Goal: Task Accomplishment & Management: Manage account settings

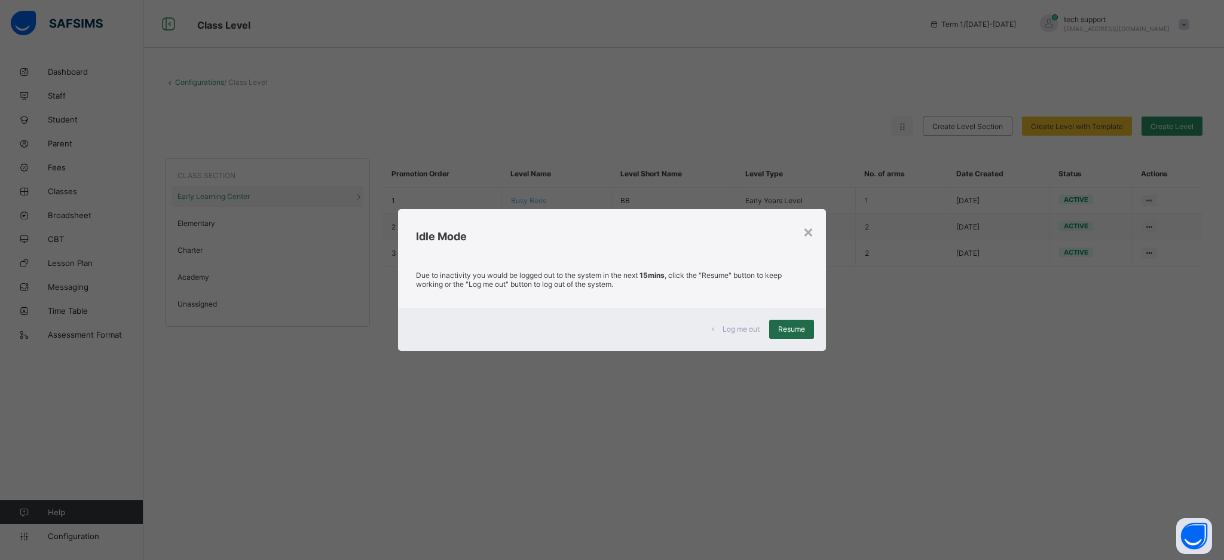
click at [808, 330] on div "Resume" at bounding box center [791, 329] width 45 height 19
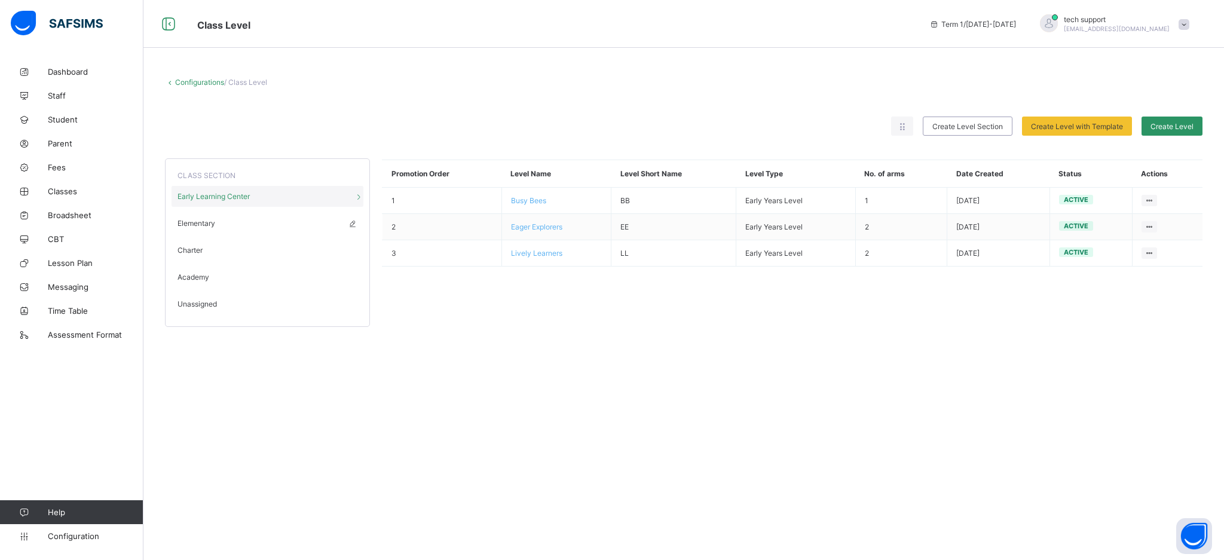
click at [218, 224] on div "Elementary" at bounding box center [268, 223] width 192 height 21
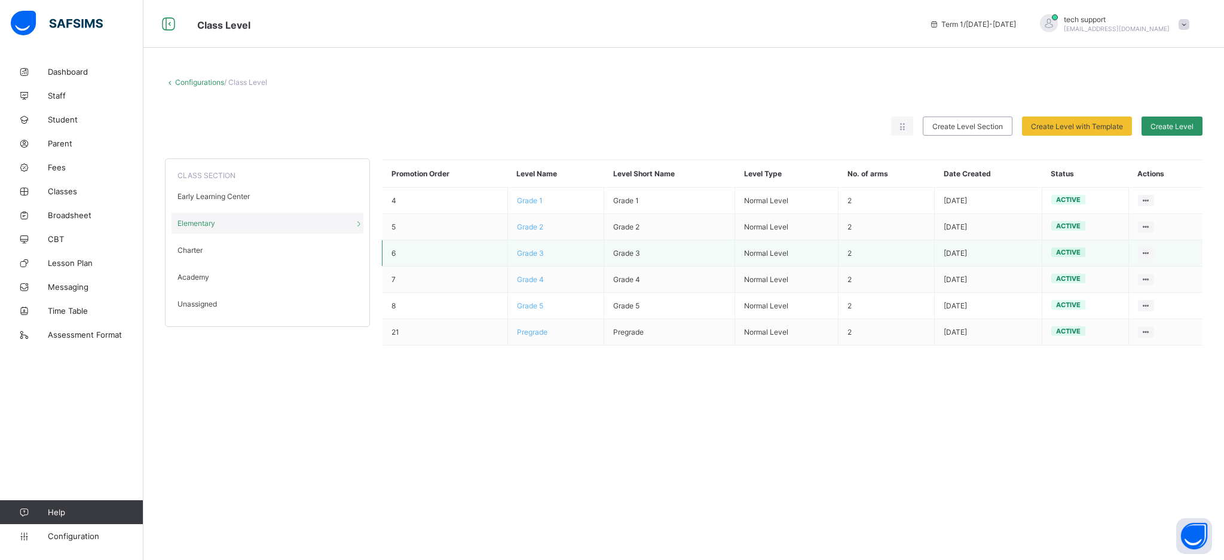
click at [530, 254] on span "Grade 3" at bounding box center [530, 253] width 27 height 9
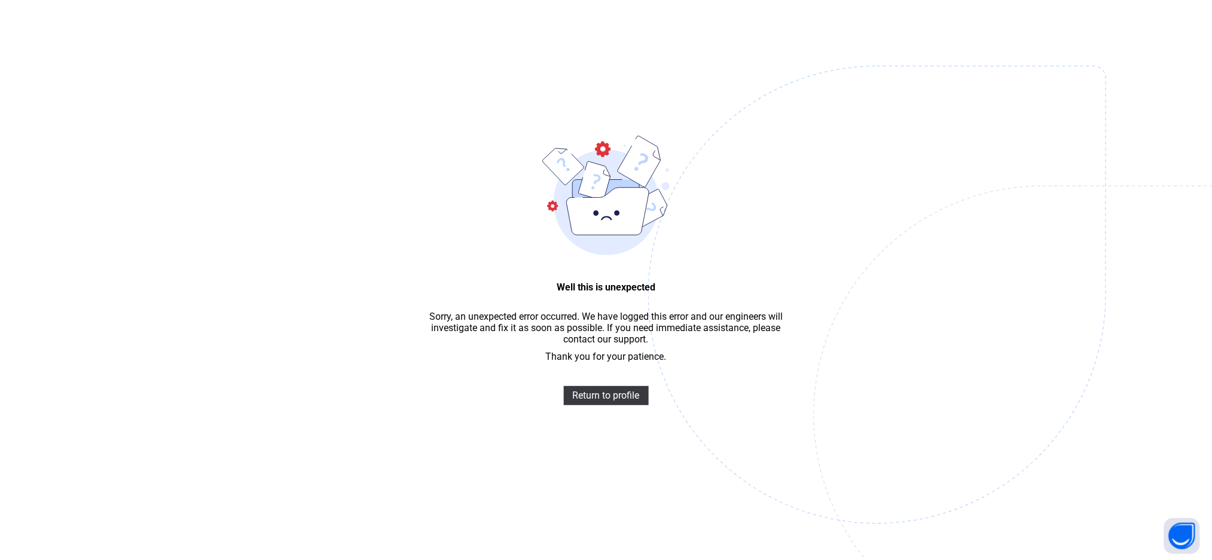
click at [742, 200] on img at bounding box center [960, 355] width 624 height 578
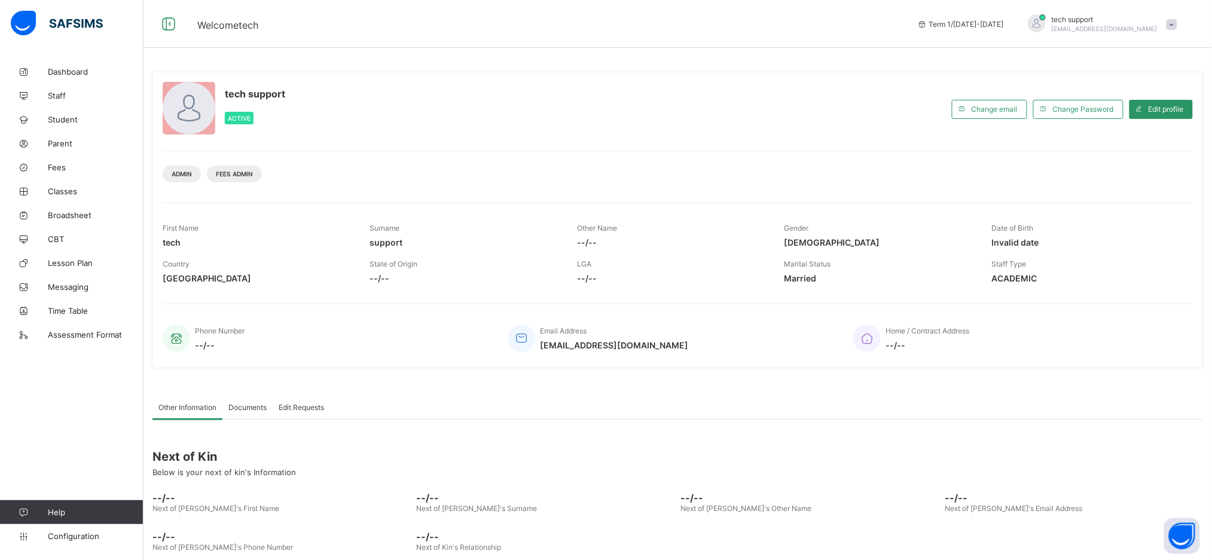
click at [609, 169] on div "Admin Fees Admin" at bounding box center [678, 170] width 1030 height 38
click at [83, 539] on span "Configuration" at bounding box center [95, 536] width 95 height 10
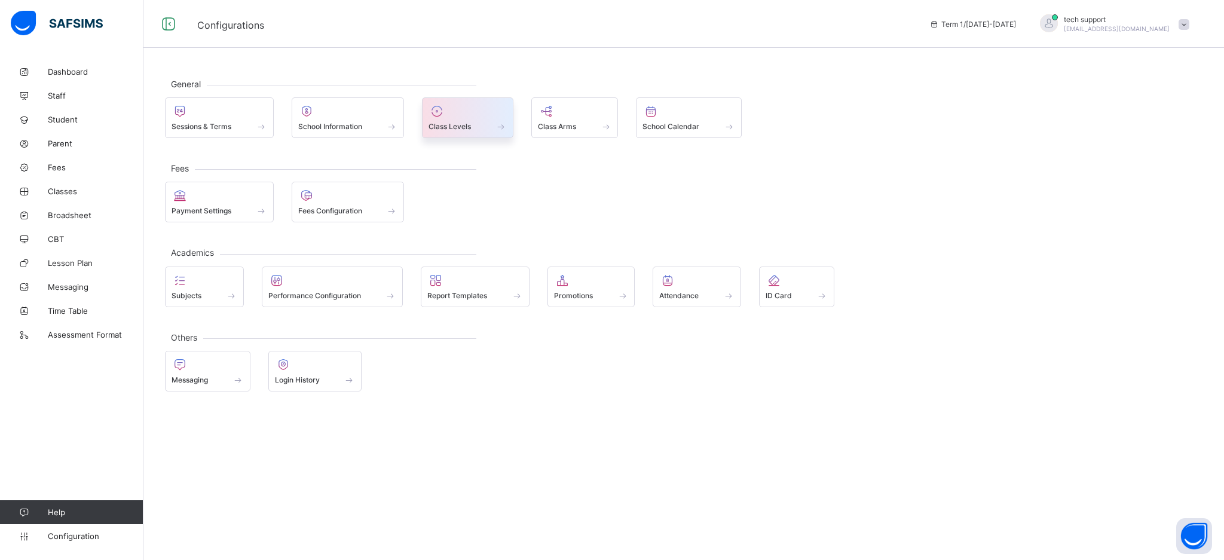
click at [473, 121] on span at bounding box center [468, 119] width 78 height 3
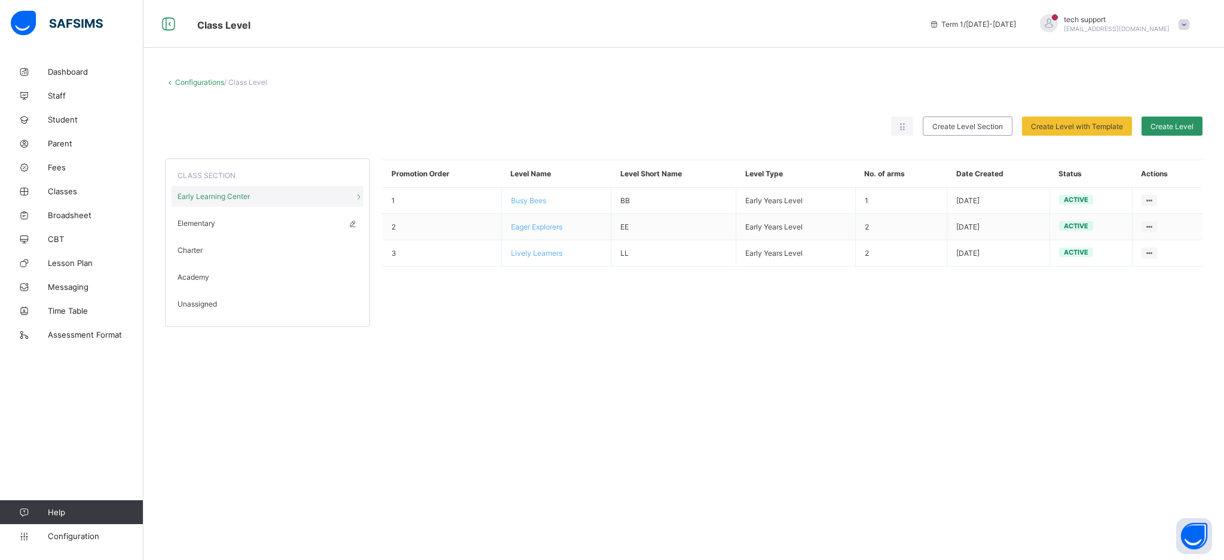
click at [211, 227] on span "Elementary" at bounding box center [197, 223] width 38 height 9
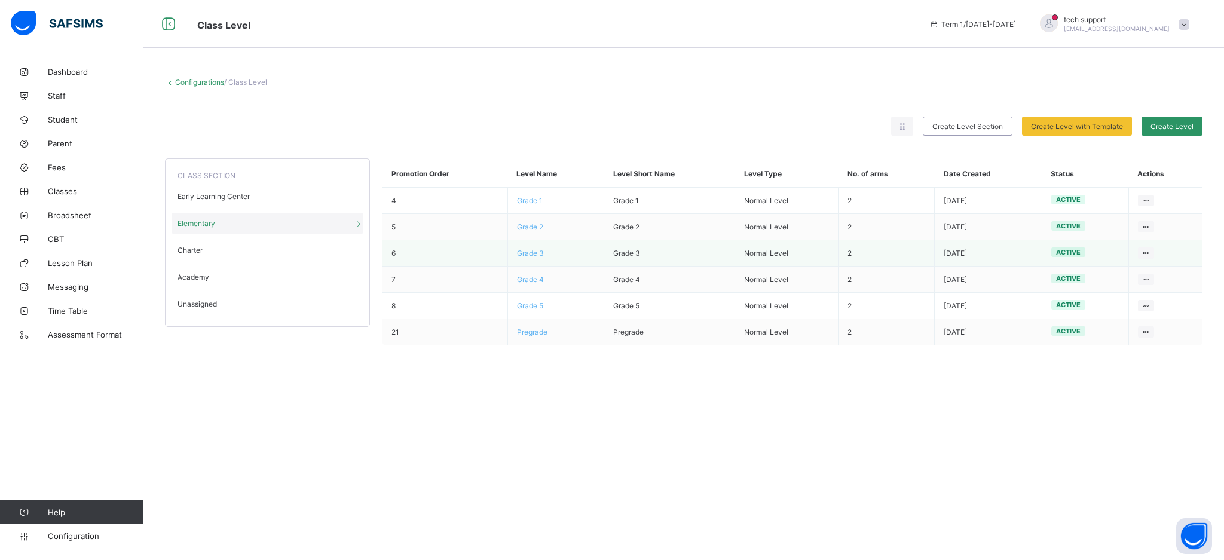
click at [530, 256] on span "Grade 3" at bounding box center [530, 253] width 27 height 9
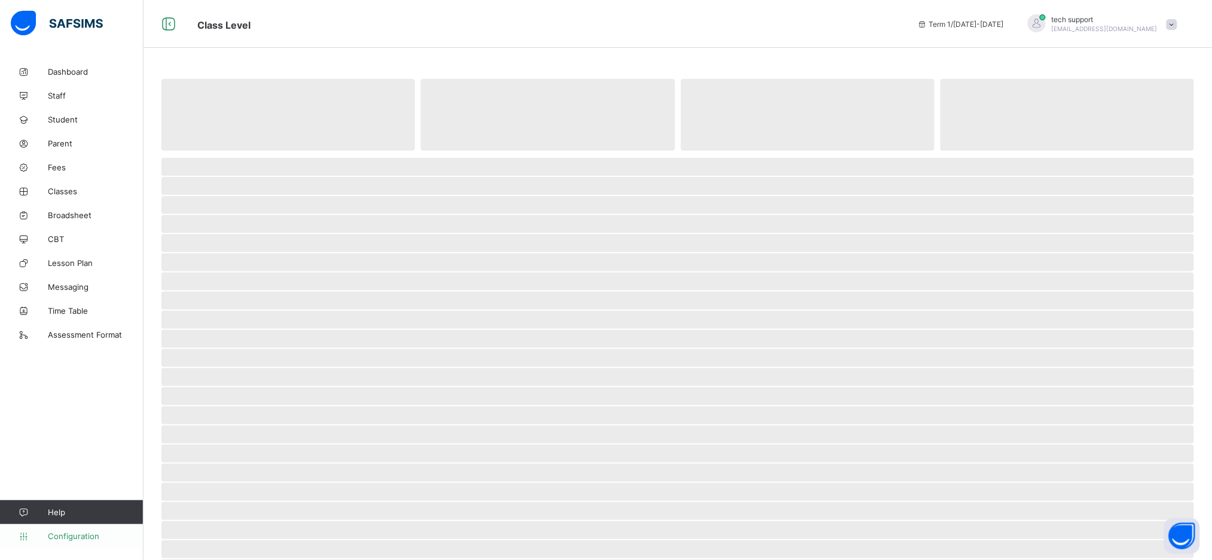
click at [90, 538] on span "Configuration" at bounding box center [95, 536] width 95 height 10
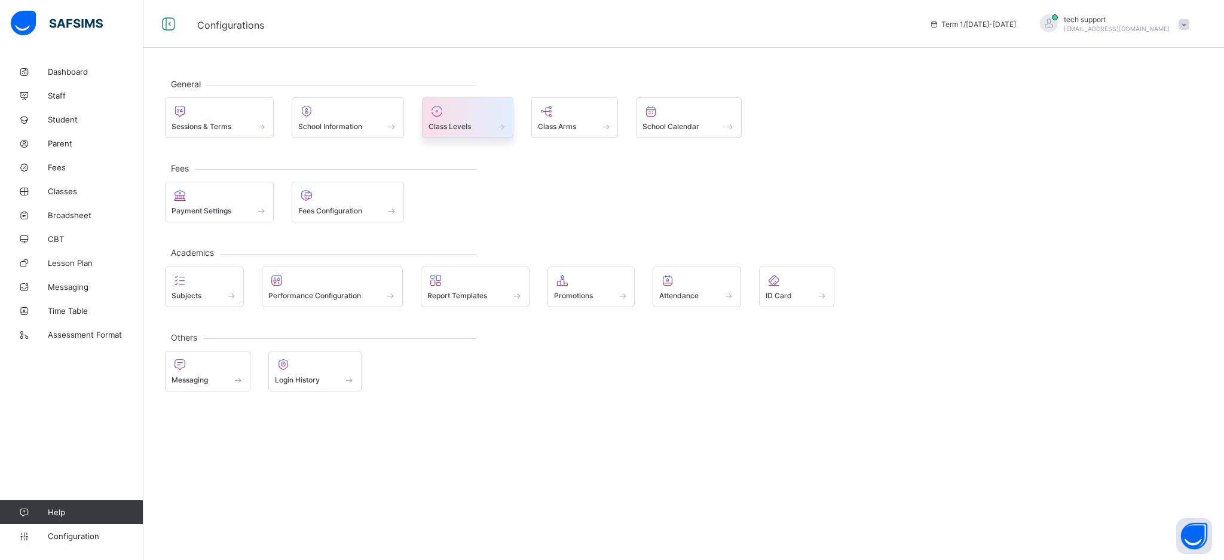
click at [471, 127] on span "Class Levels" at bounding box center [450, 126] width 42 height 9
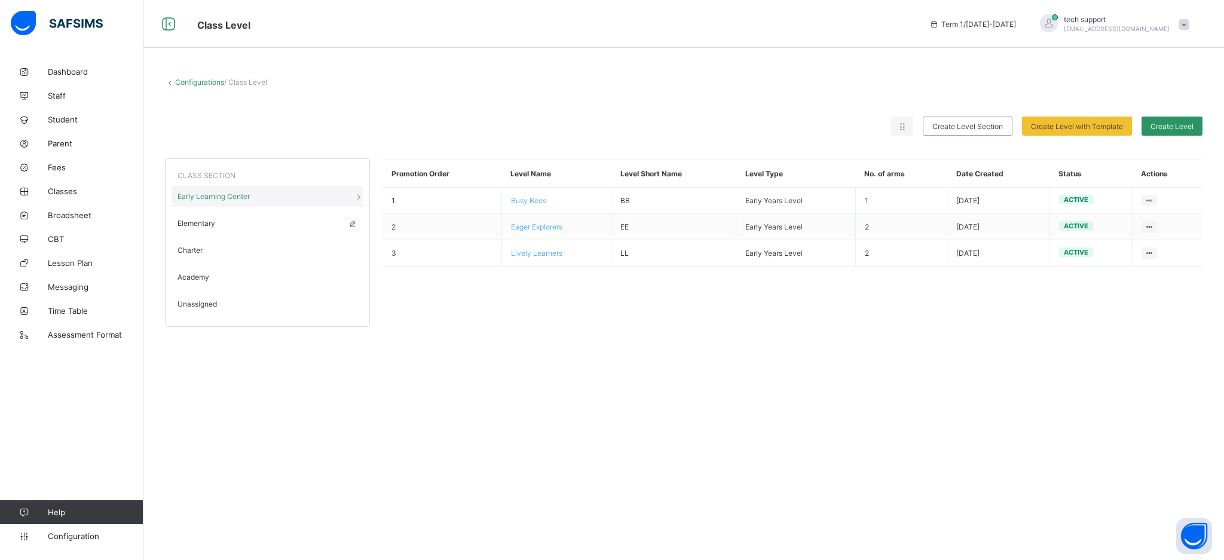
click at [215, 225] on span "Elementary" at bounding box center [197, 223] width 38 height 9
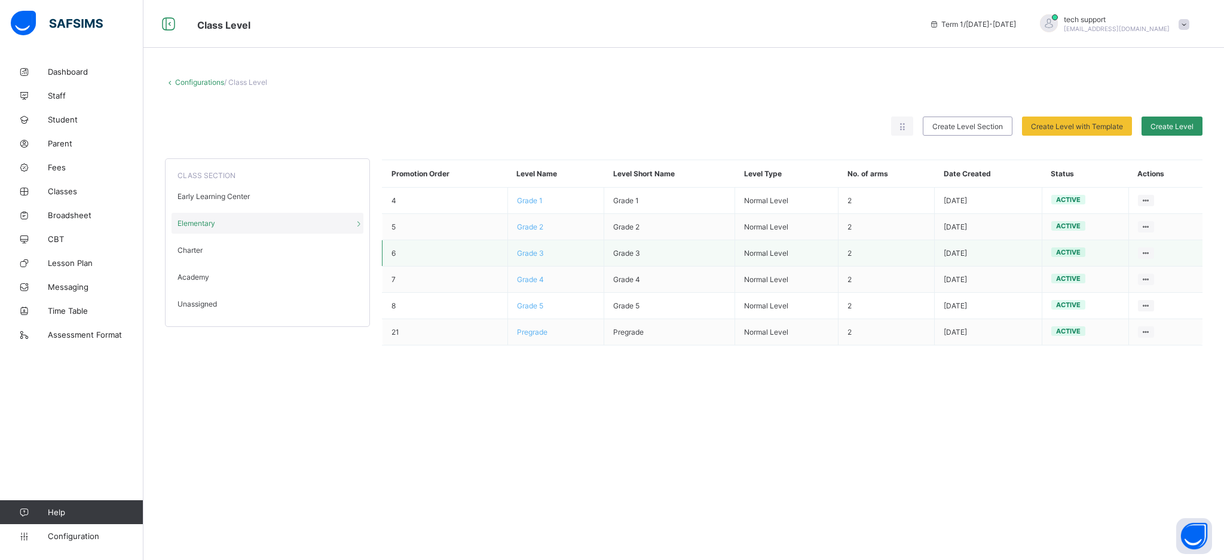
click at [533, 253] on span "Grade 3" at bounding box center [530, 253] width 27 height 9
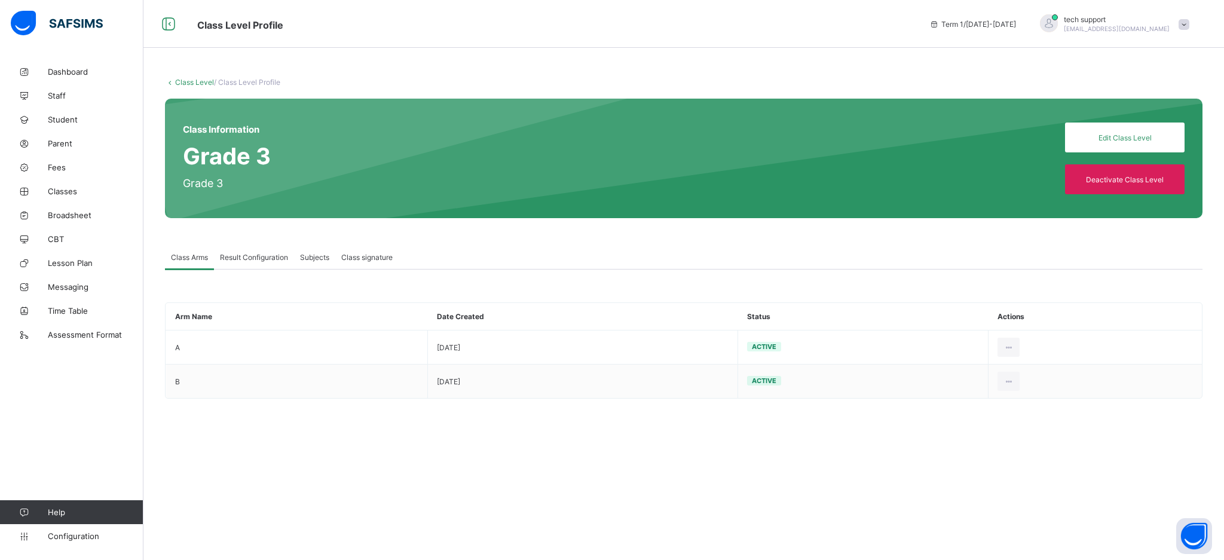
click at [644, 161] on div "Class Information Grade 3 Grade 3 Edit Class Level Deactivate Class Level" at bounding box center [684, 159] width 1038 height 120
click at [255, 263] on div "Result Configuration" at bounding box center [254, 257] width 80 height 24
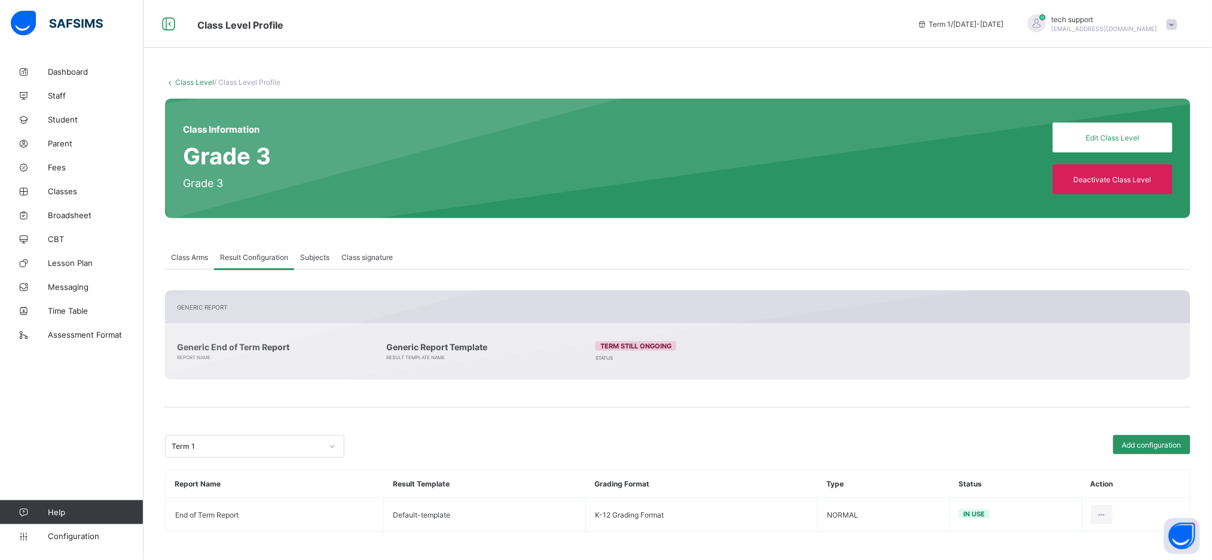
scroll to position [2, 0]
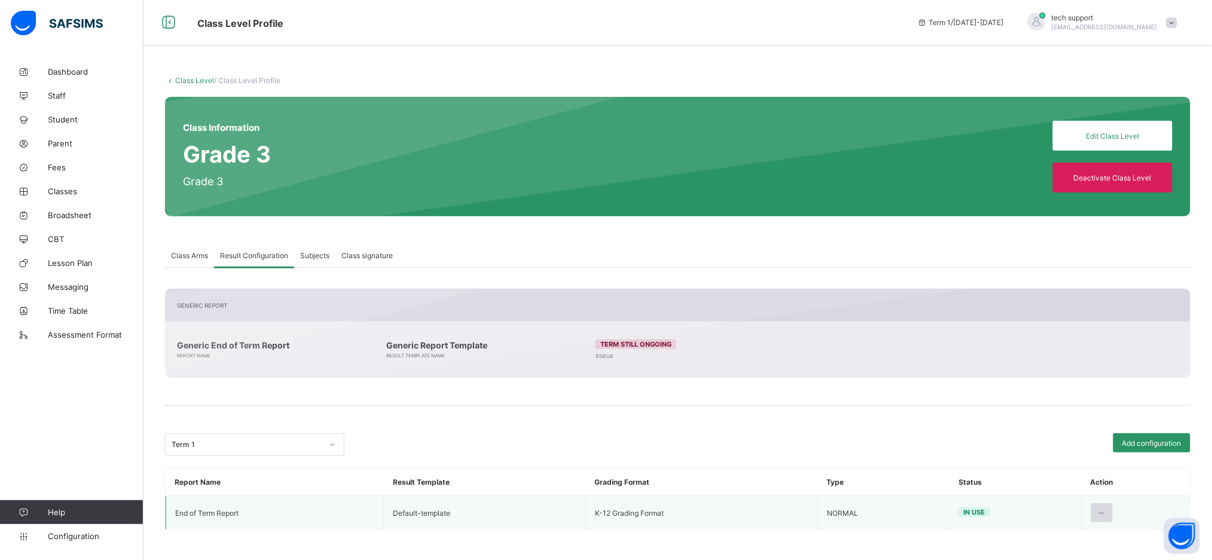
click at [1107, 512] on icon at bounding box center [1102, 513] width 10 height 9
click at [1064, 540] on div "Edit Configuration" at bounding box center [1072, 540] width 69 height 12
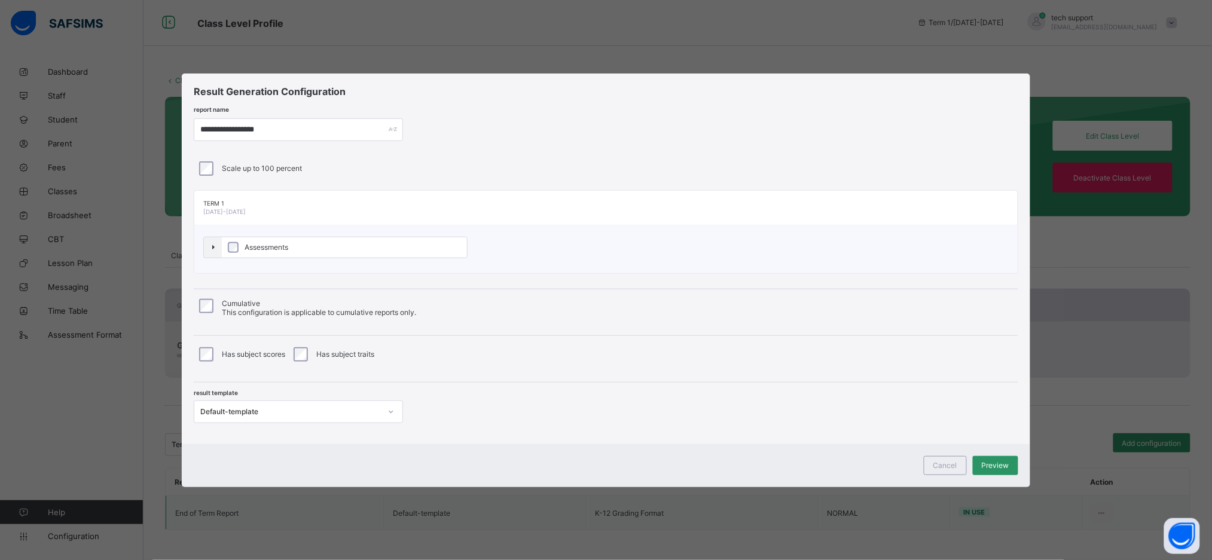
type input "**********"
click at [381, 410] on div at bounding box center [391, 411] width 20 height 19
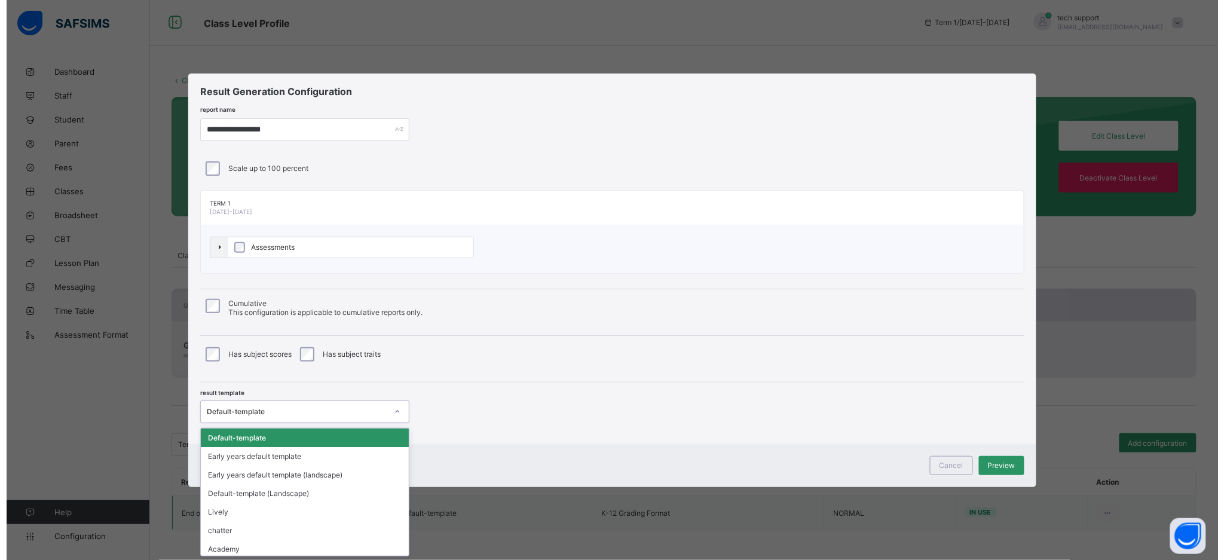
scroll to position [0, 0]
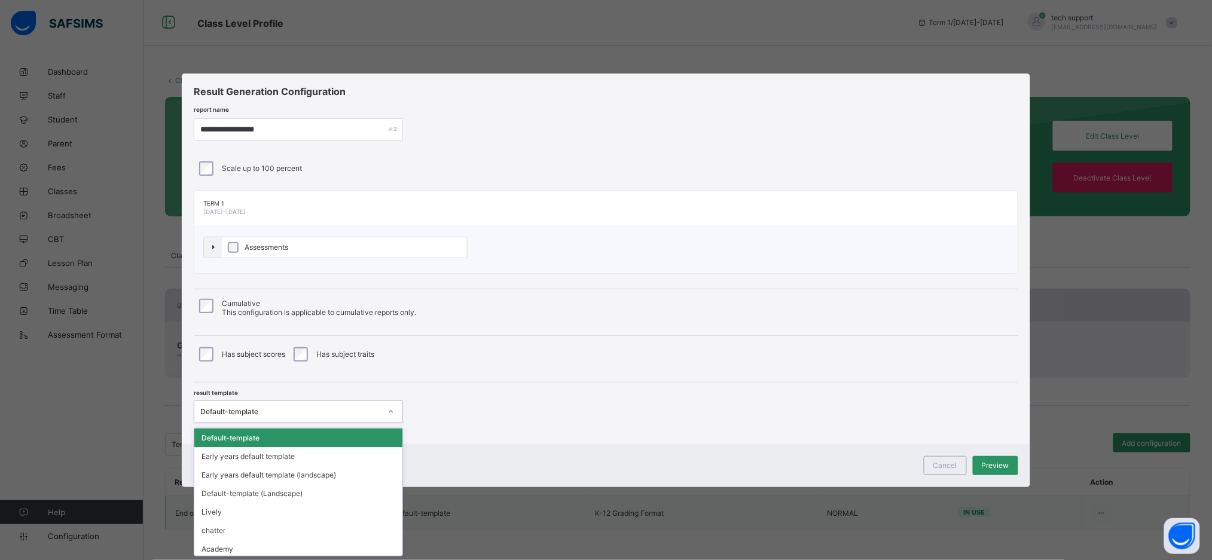
click at [336, 249] on label "Assessments" at bounding box center [344, 247] width 245 height 20
click at [389, 411] on icon at bounding box center [392, 412] width 7 height 12
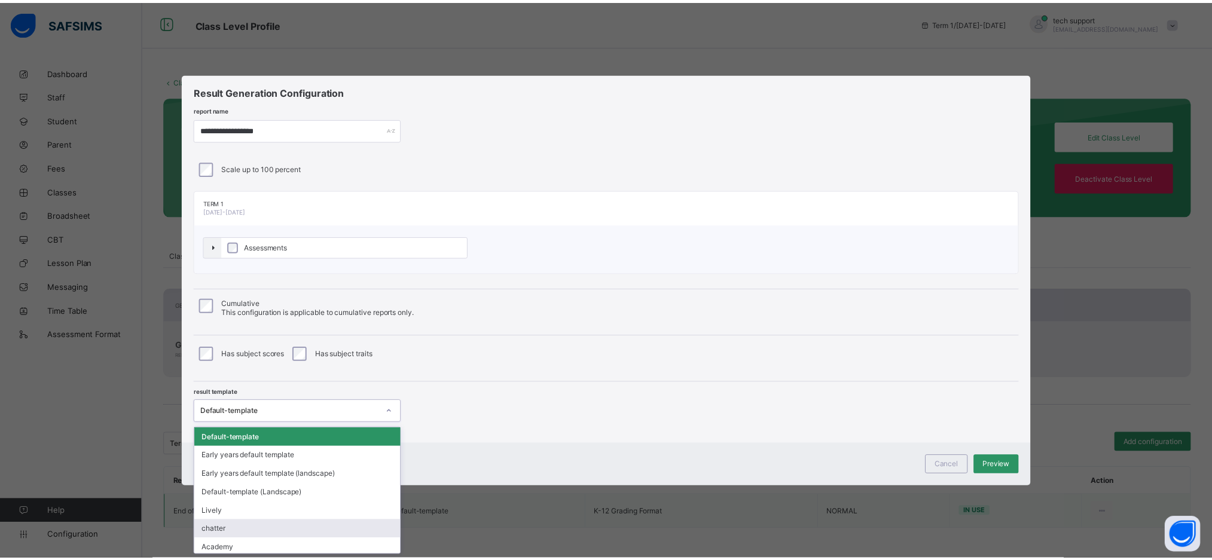
scroll to position [57, 0]
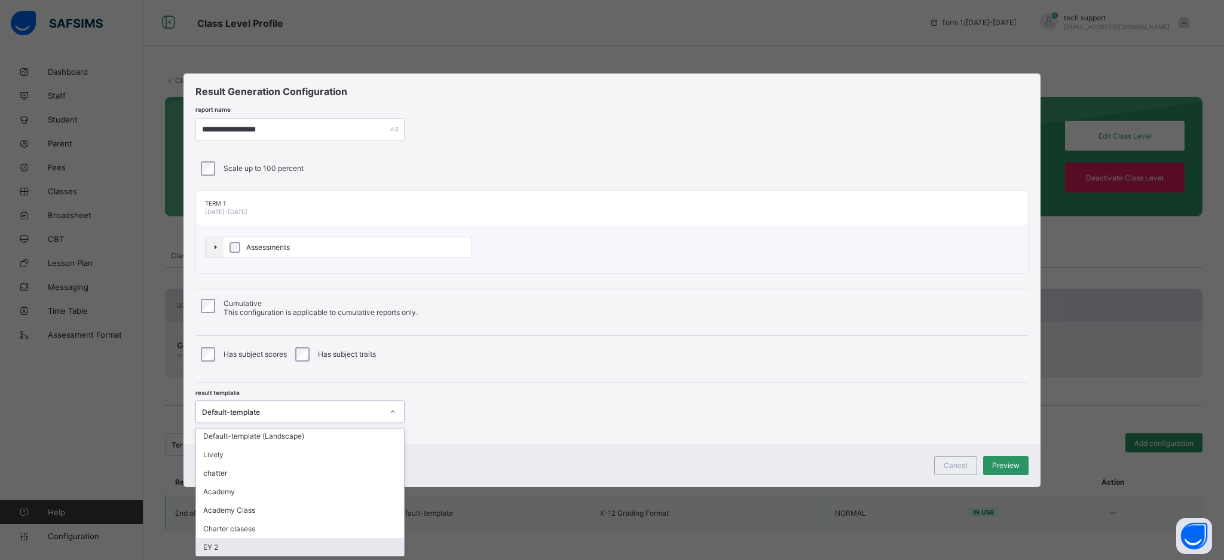
click at [347, 542] on div "EY 2" at bounding box center [300, 547] width 208 height 19
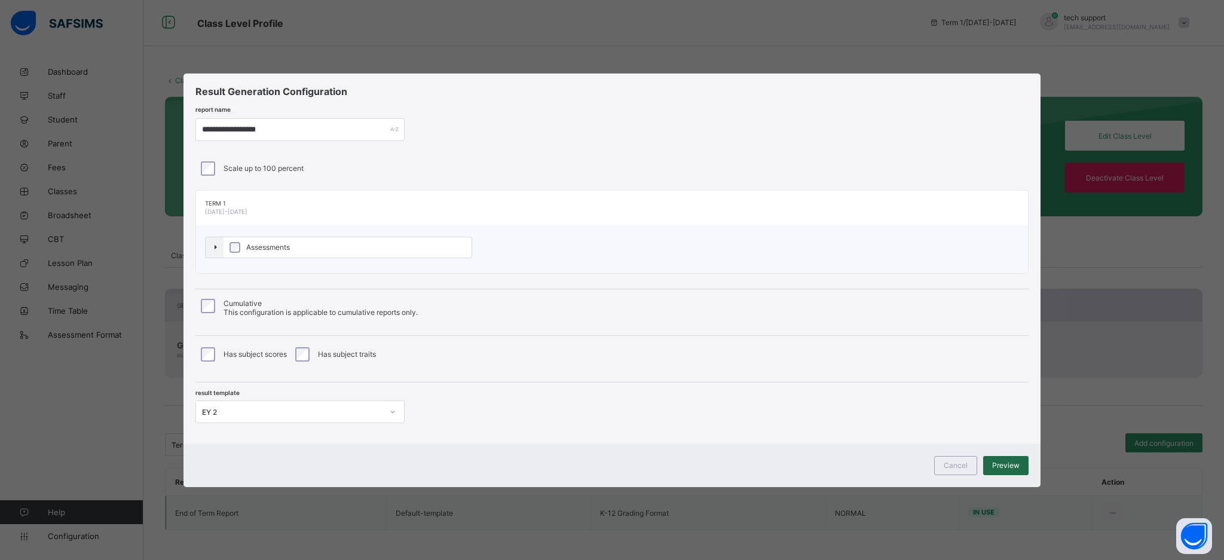
click at [995, 463] on span "Preview" at bounding box center [1006, 465] width 28 height 9
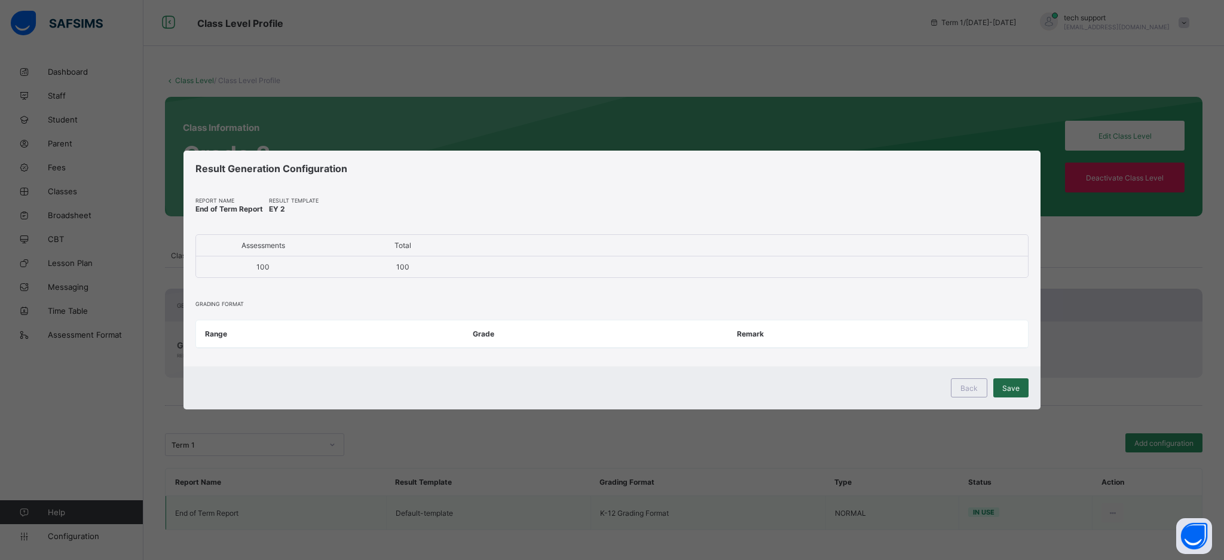
click at [1018, 381] on div "Save" at bounding box center [1011, 387] width 35 height 19
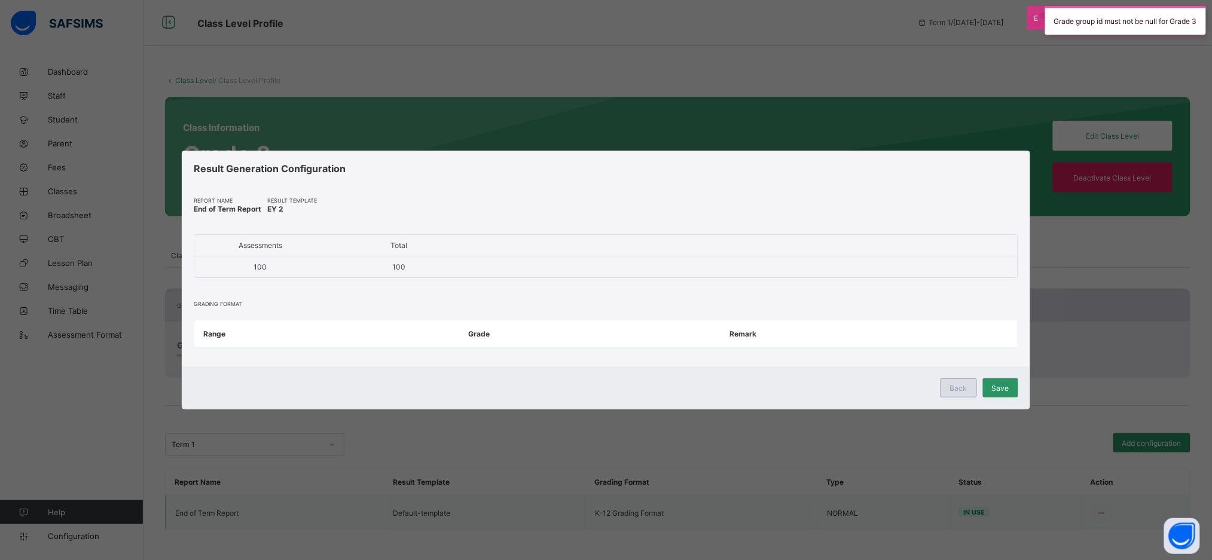
click at [970, 381] on div "Back" at bounding box center [958, 387] width 36 height 19
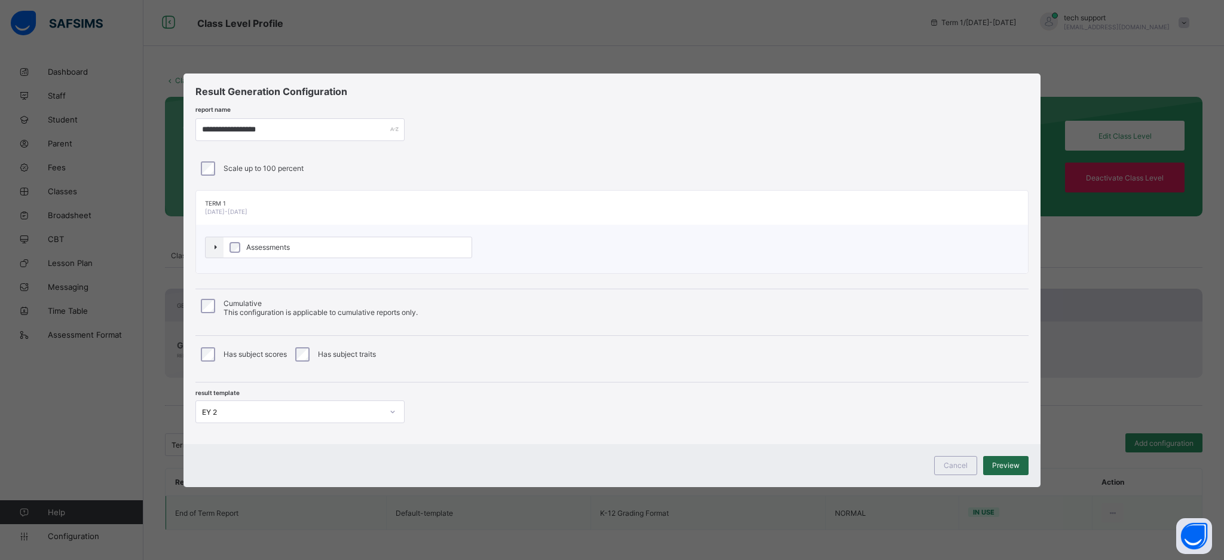
click at [1003, 465] on span "Preview" at bounding box center [1006, 465] width 28 height 9
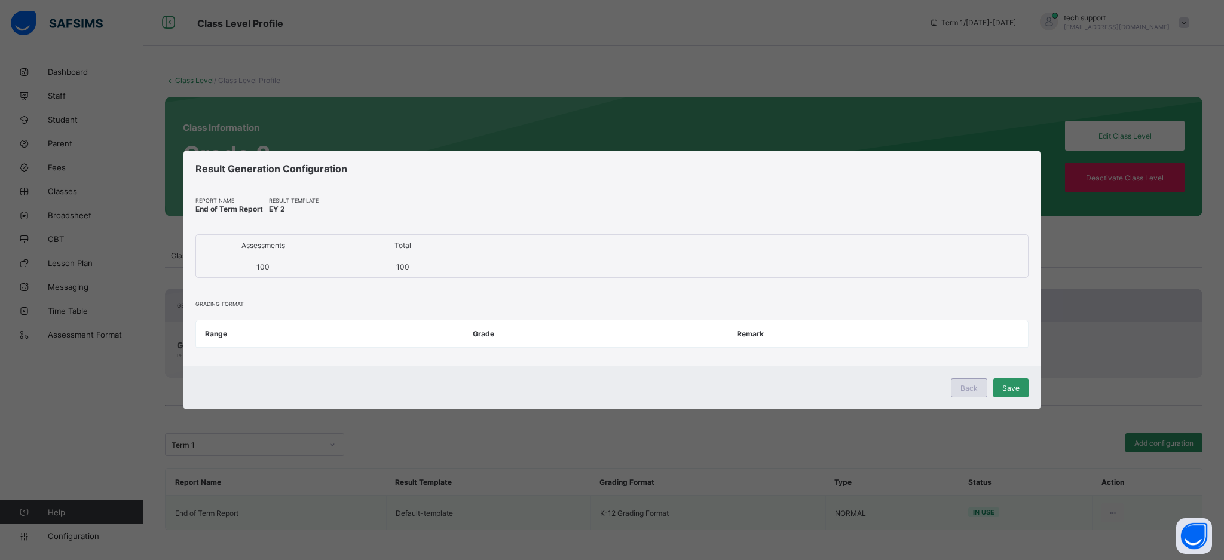
click at [967, 381] on div "Back" at bounding box center [969, 387] width 36 height 19
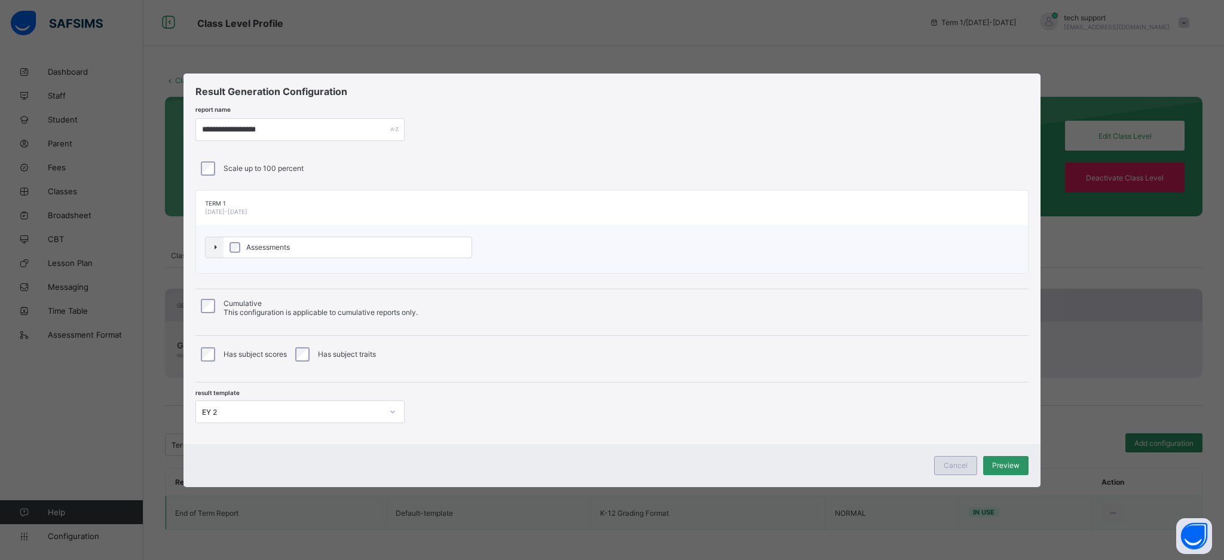
click at [959, 459] on div "Cancel" at bounding box center [955, 465] width 43 height 19
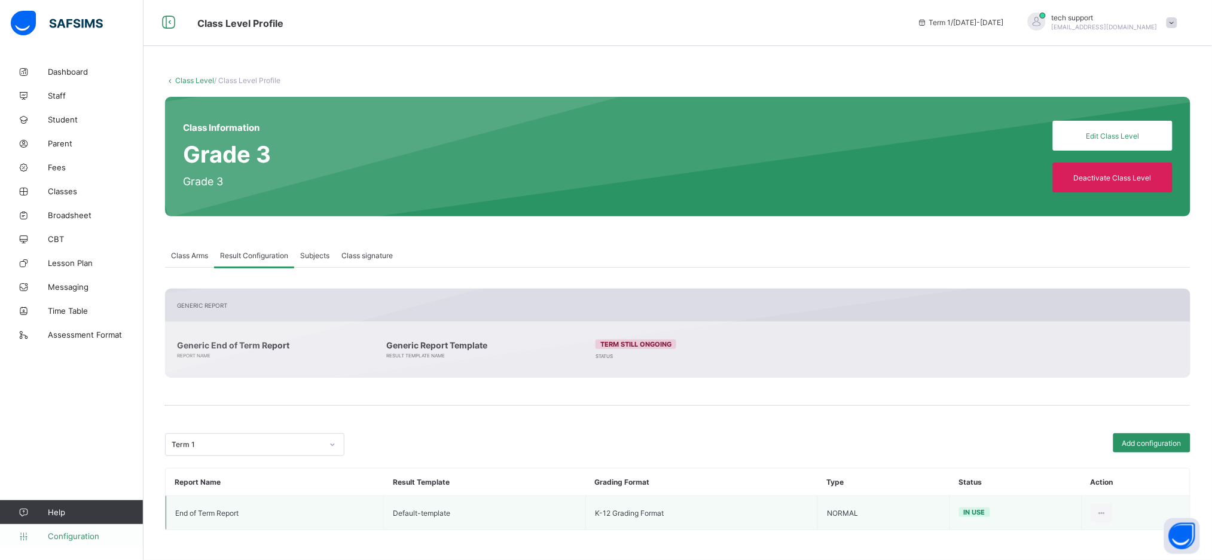
click at [73, 540] on span "Configuration" at bounding box center [95, 536] width 95 height 10
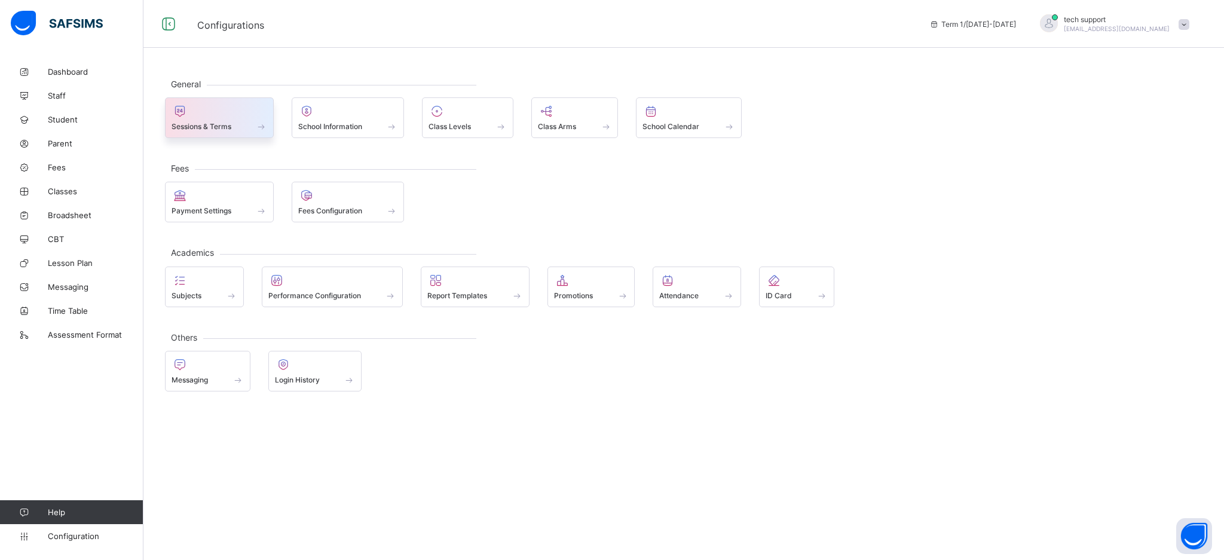
click at [231, 131] on span "Sessions & Terms" at bounding box center [202, 126] width 60 height 9
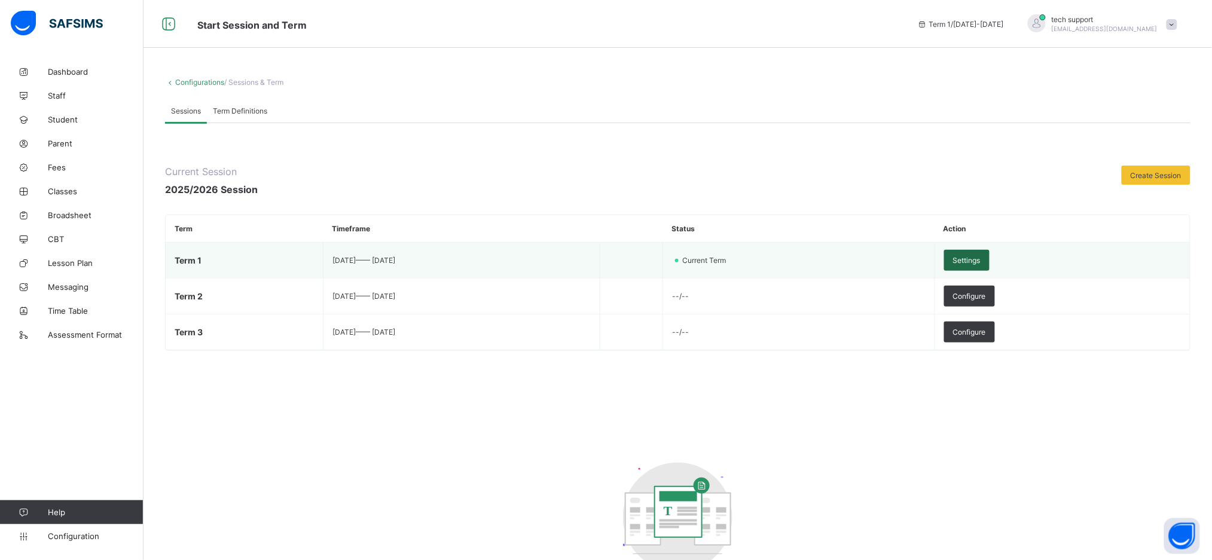
click at [980, 264] on span "Settings" at bounding box center [967, 260] width 28 height 9
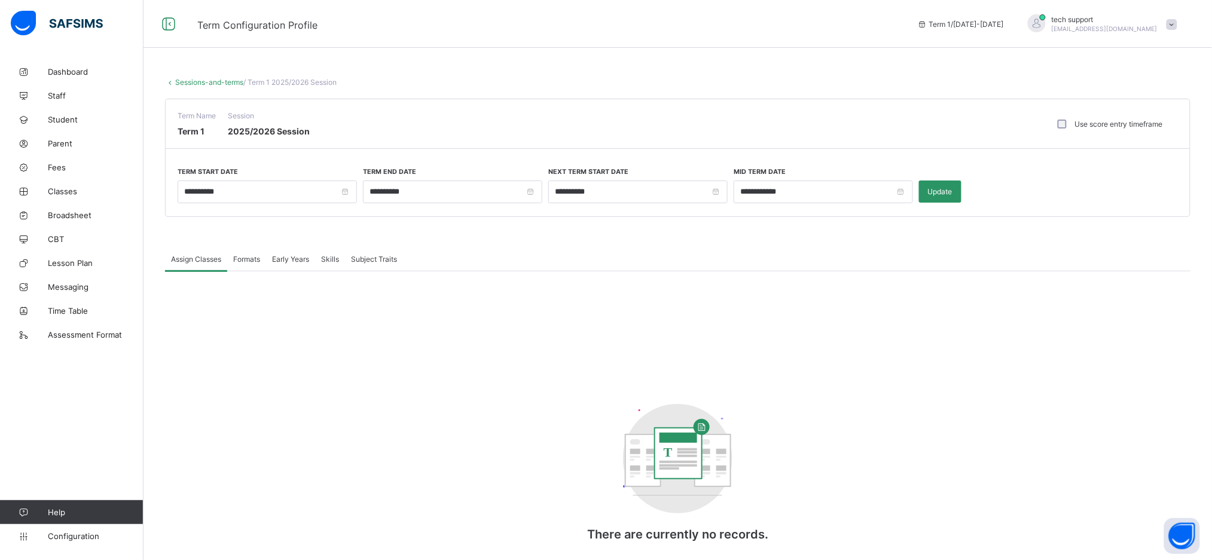
click at [245, 262] on span "Formats" at bounding box center [246, 259] width 27 height 9
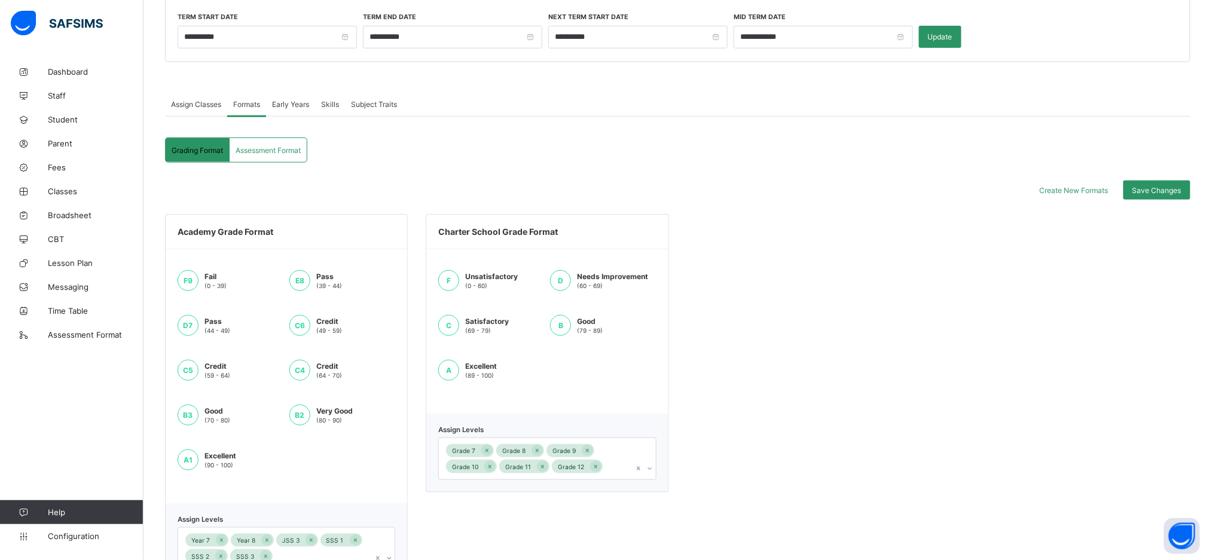
scroll to position [201, 0]
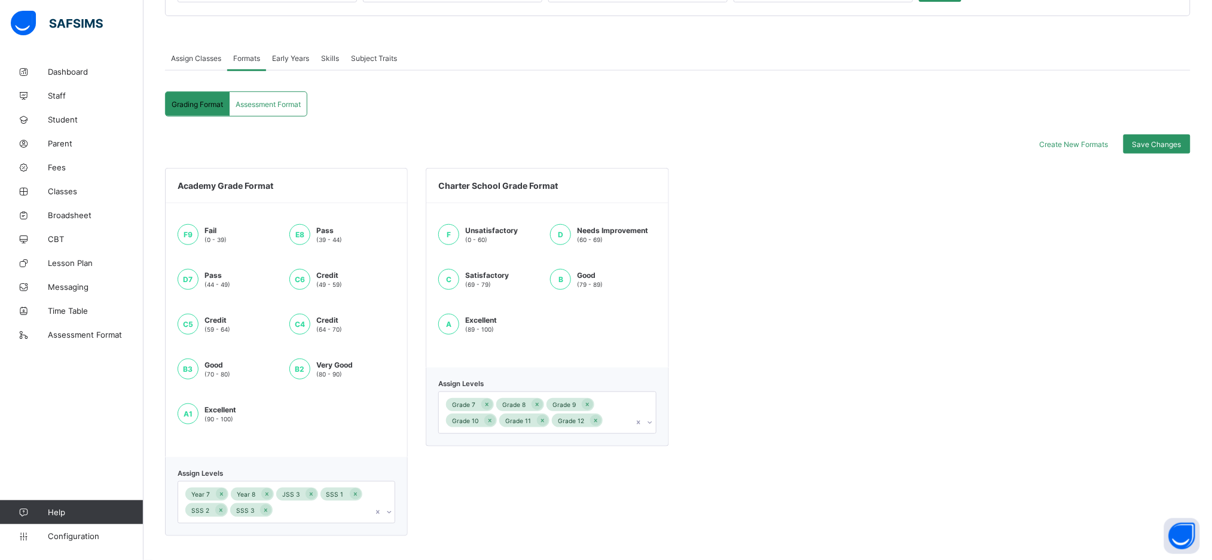
click at [267, 108] on span "Assessment Format" at bounding box center [268, 104] width 65 height 9
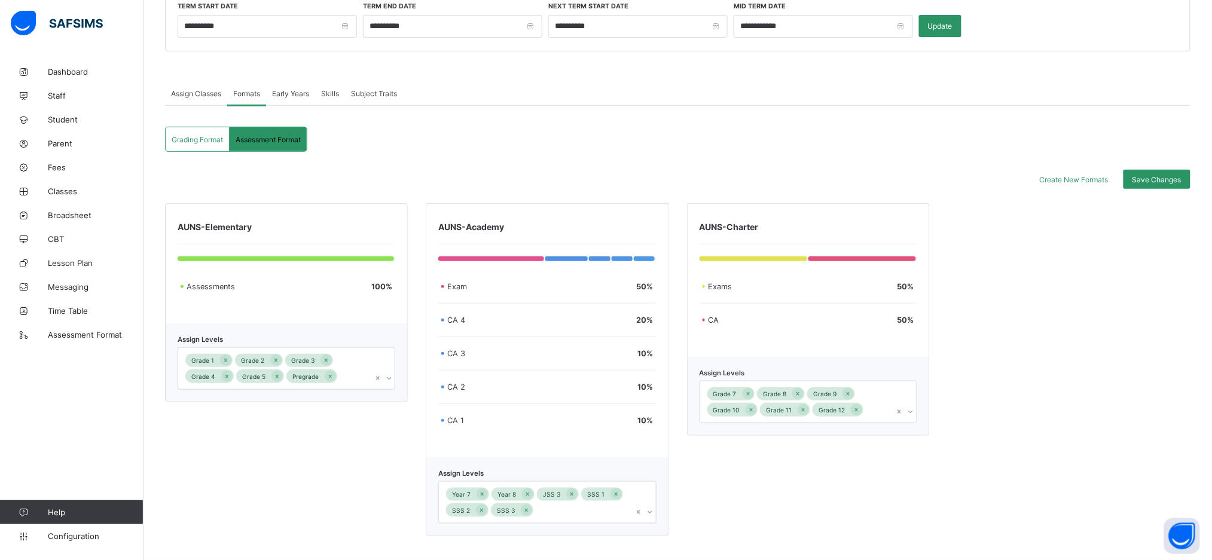
scroll to position [169, 0]
click at [205, 129] on div "Grading Format" at bounding box center [198, 139] width 64 height 24
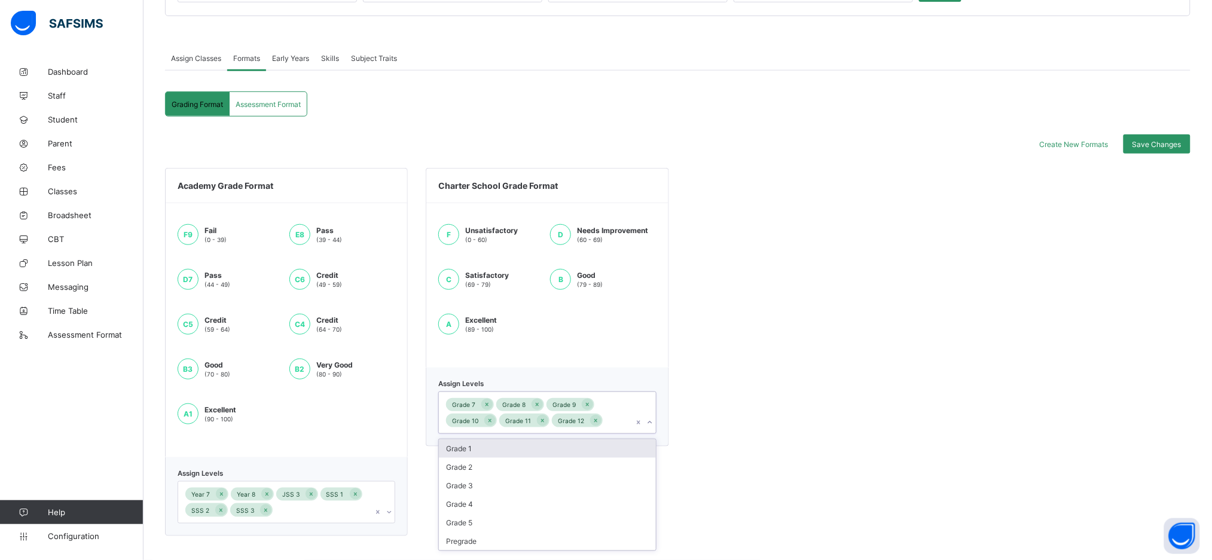
click at [618, 418] on div "Grade 7 Grade 8 Grade 9 Grade 10 Grade 11 Grade 12" at bounding box center [536, 412] width 194 height 41
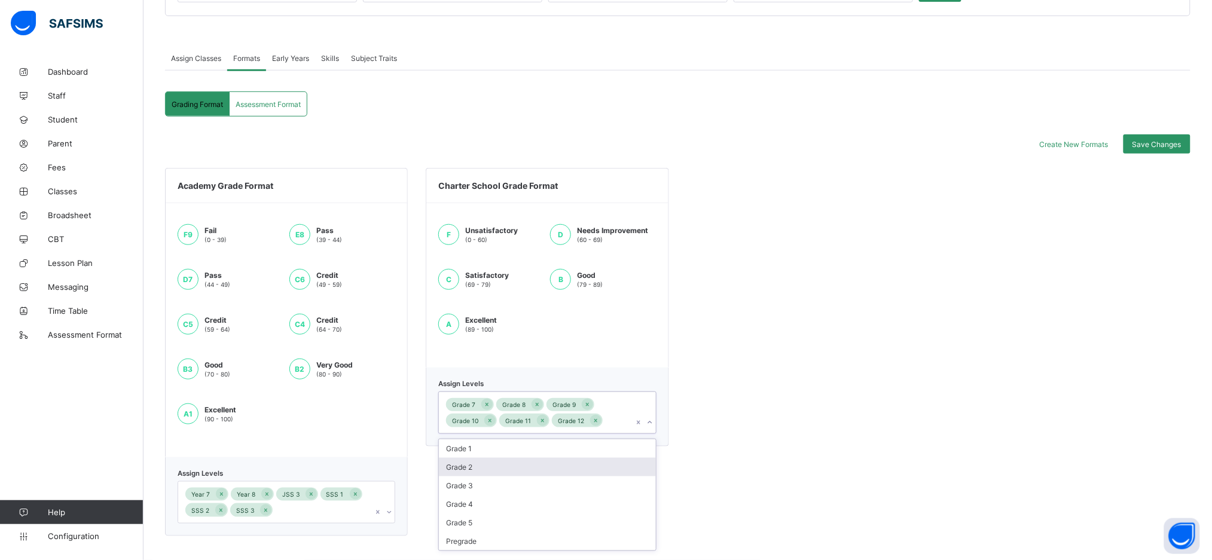
click at [587, 465] on div "Grade 2" at bounding box center [547, 467] width 216 height 19
click at [587, 465] on div "Grade 1" at bounding box center [547, 465] width 216 height 19
click at [587, 465] on div "Grade 3 Grade 4 Grade 5 Pregrade" at bounding box center [547, 493] width 216 height 74
click at [587, 470] on div "Grade 3" at bounding box center [547, 465] width 216 height 19
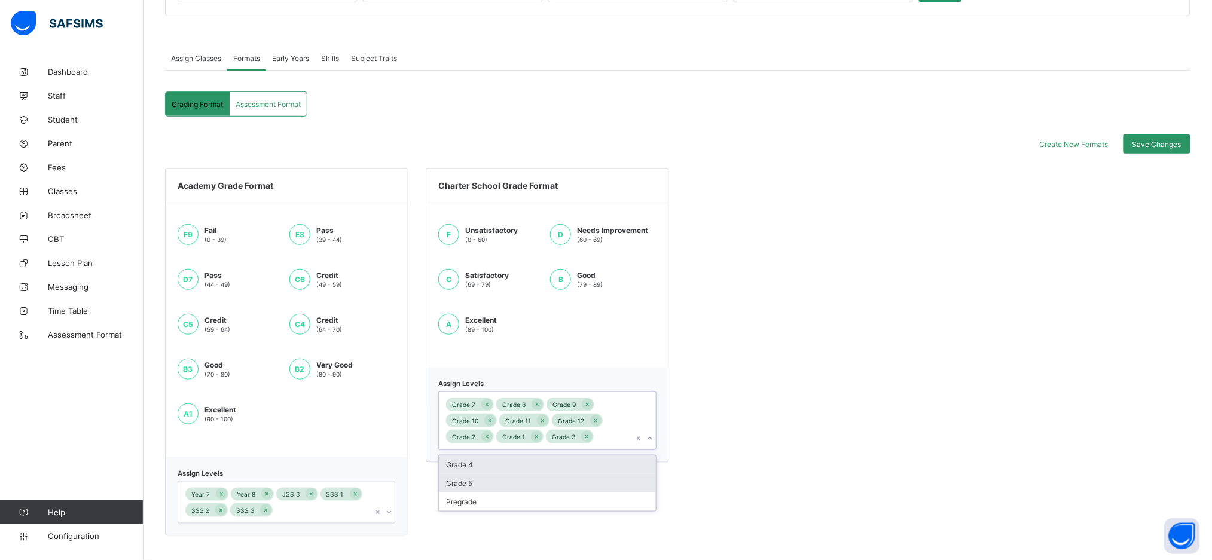
click at [587, 470] on div "Grade 4" at bounding box center [547, 465] width 216 height 19
click at [586, 475] on div "Grade 5" at bounding box center [547, 480] width 216 height 19
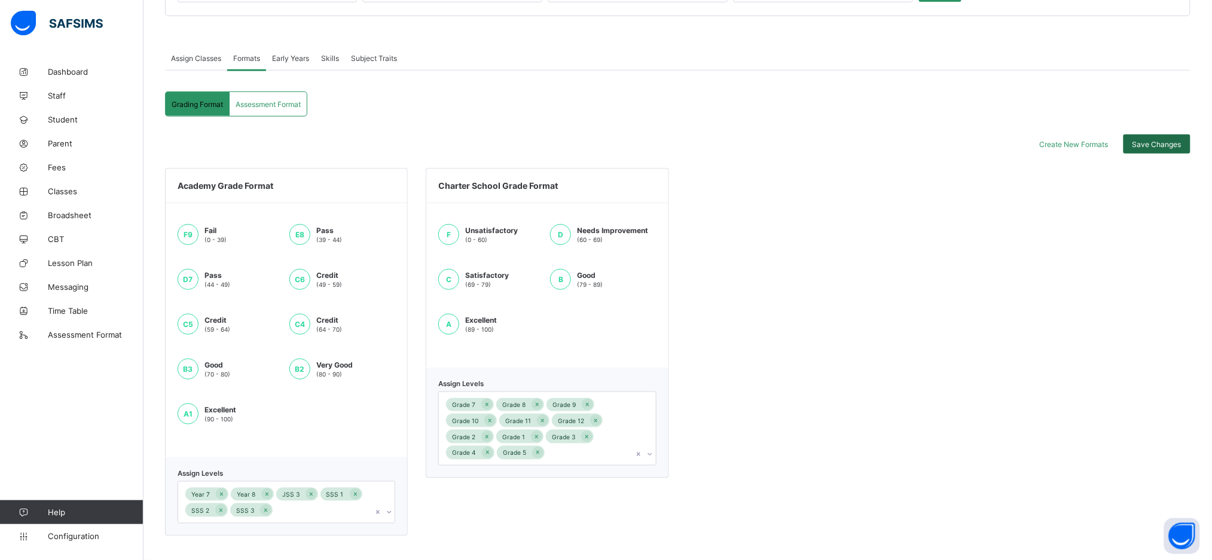
click at [1149, 149] on div "Save Changes" at bounding box center [1156, 144] width 67 height 19
click at [286, 60] on span "Early Years" at bounding box center [290, 58] width 37 height 9
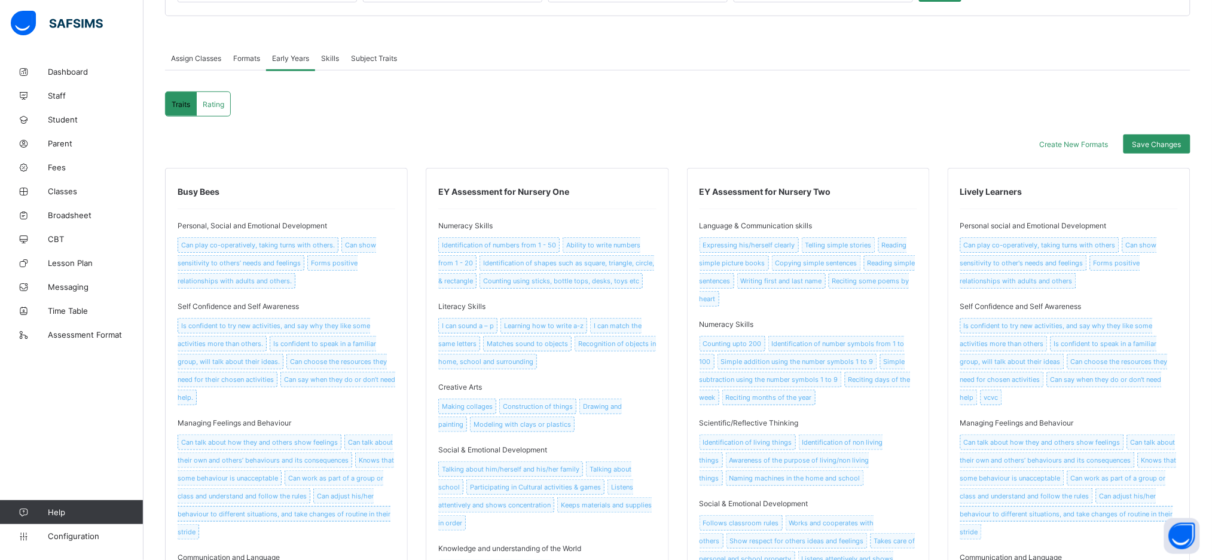
click at [241, 64] on div "Formats" at bounding box center [246, 58] width 39 height 24
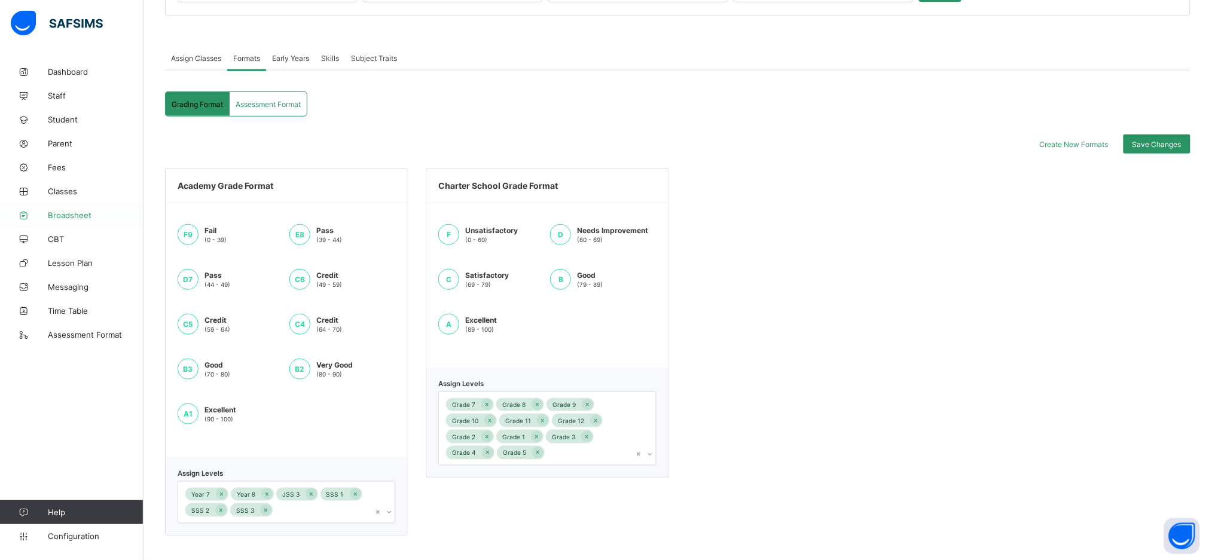
click at [72, 215] on span "Broadsheet" at bounding box center [96, 215] width 96 height 10
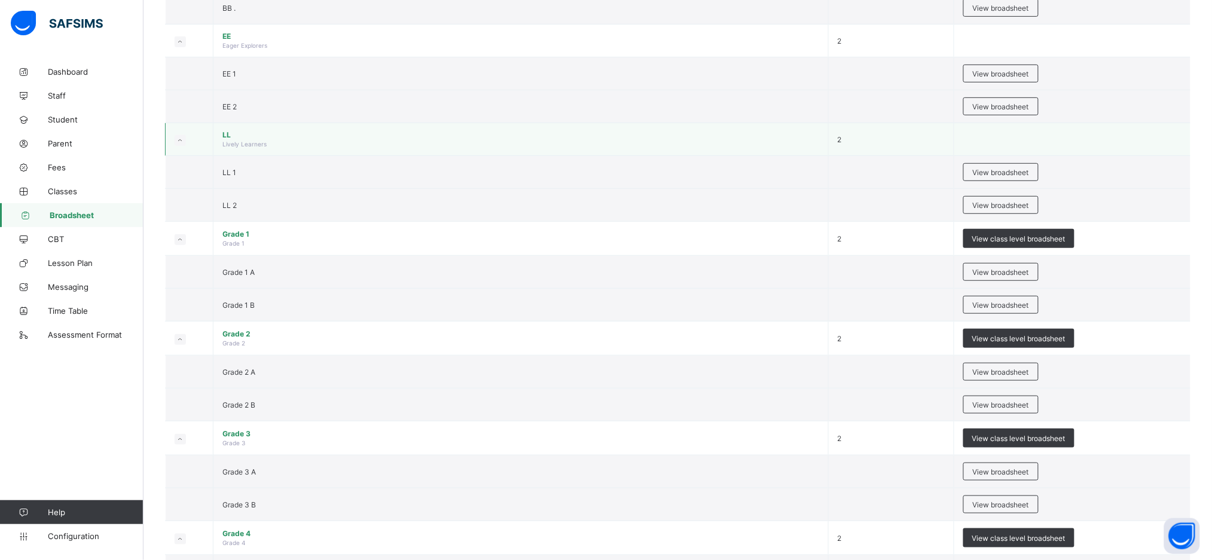
scroll to position [184, 0]
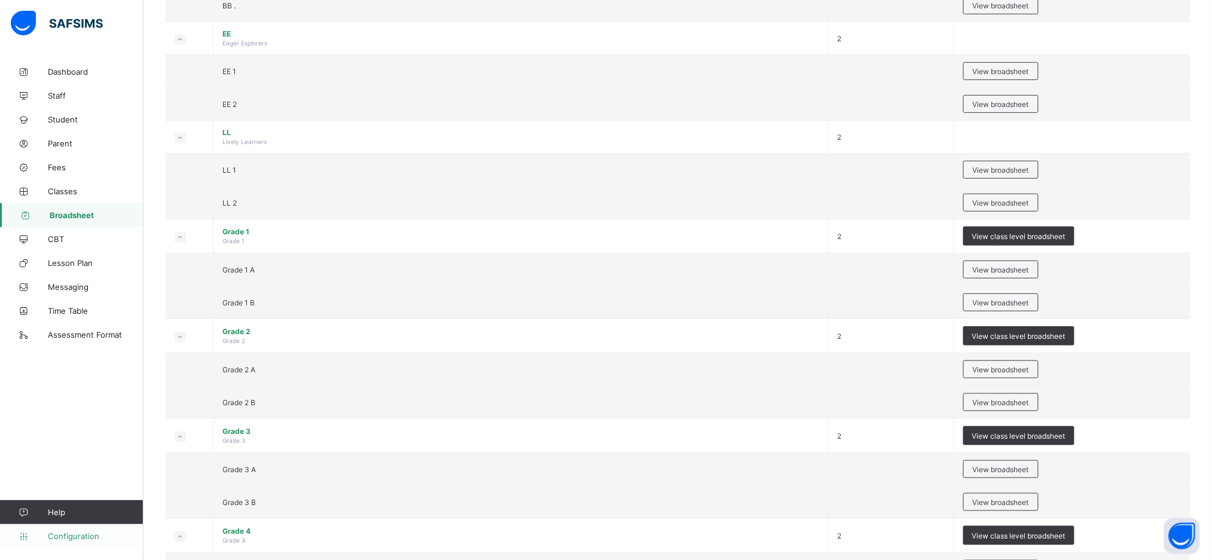
click at [87, 537] on span "Configuration" at bounding box center [95, 536] width 95 height 10
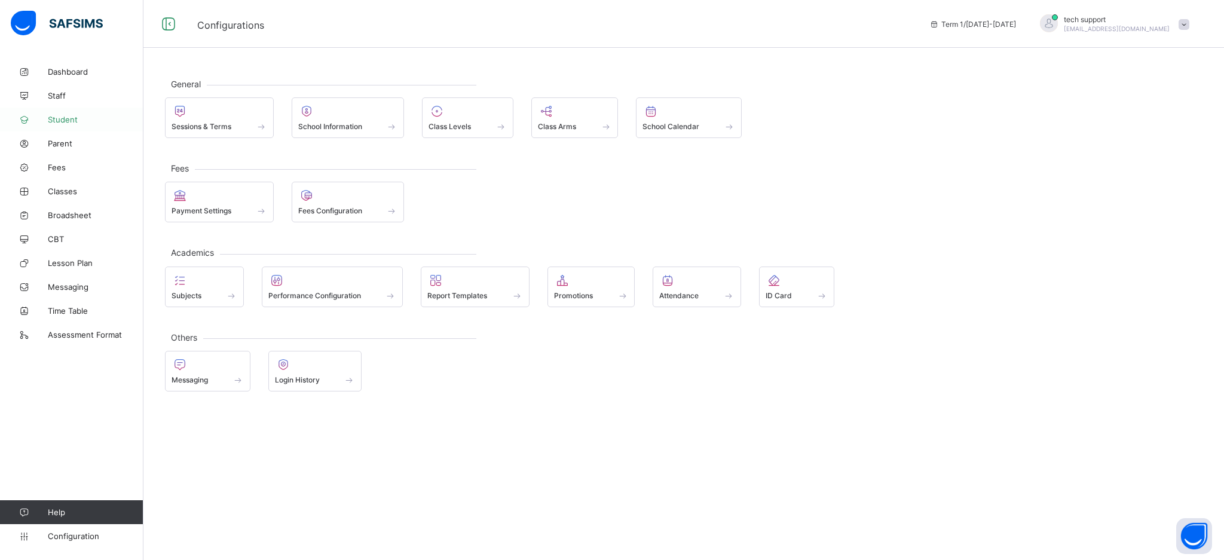
click at [75, 117] on span "Student" at bounding box center [96, 120] width 96 height 10
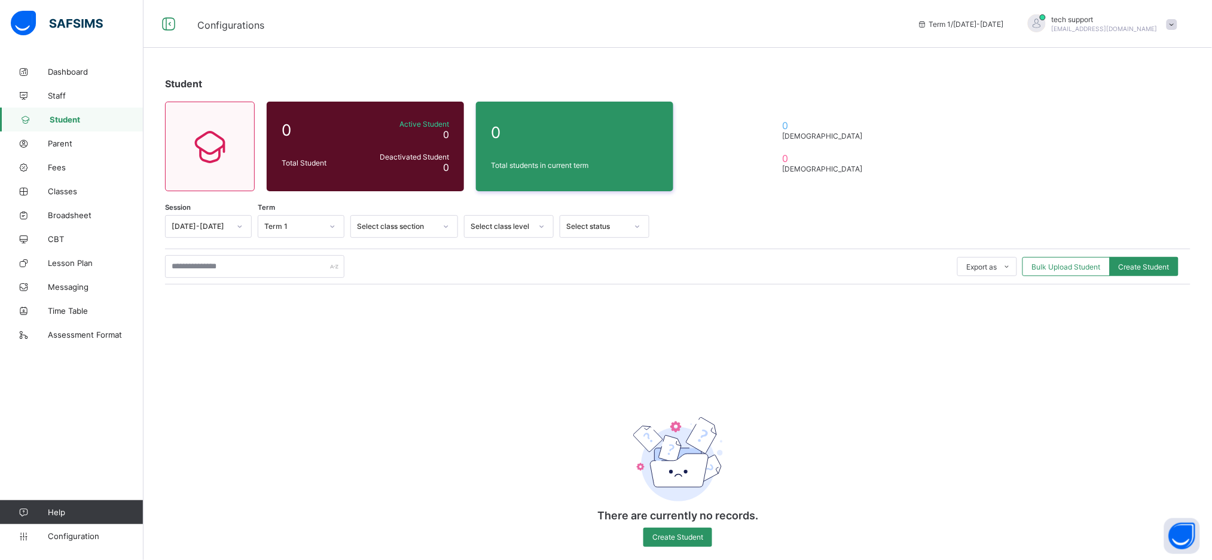
scroll to position [17, 0]
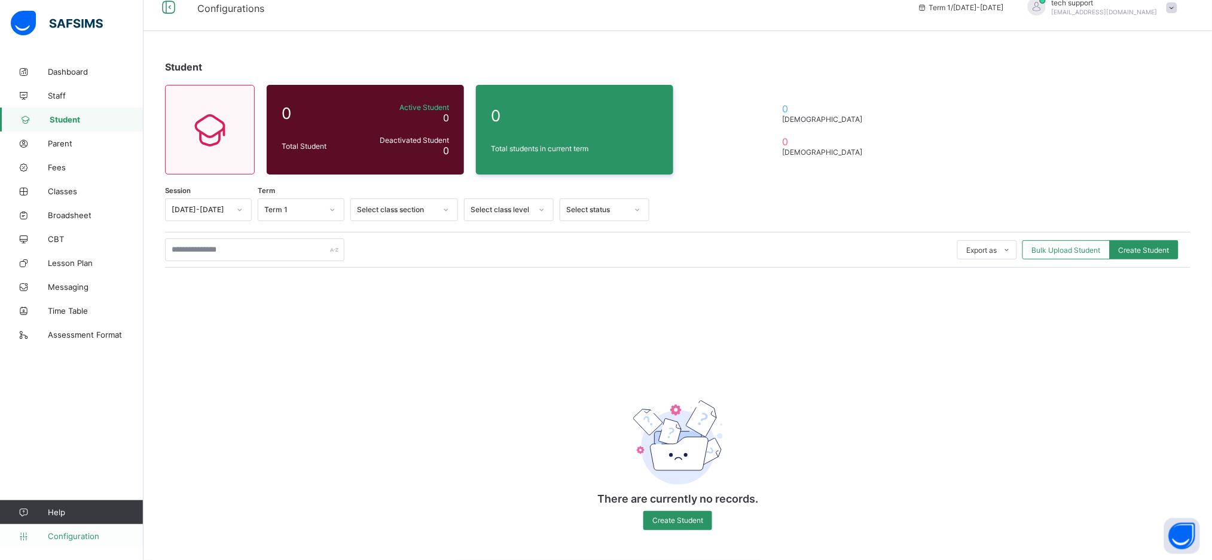
click at [75, 541] on span "Configuration" at bounding box center [95, 536] width 95 height 10
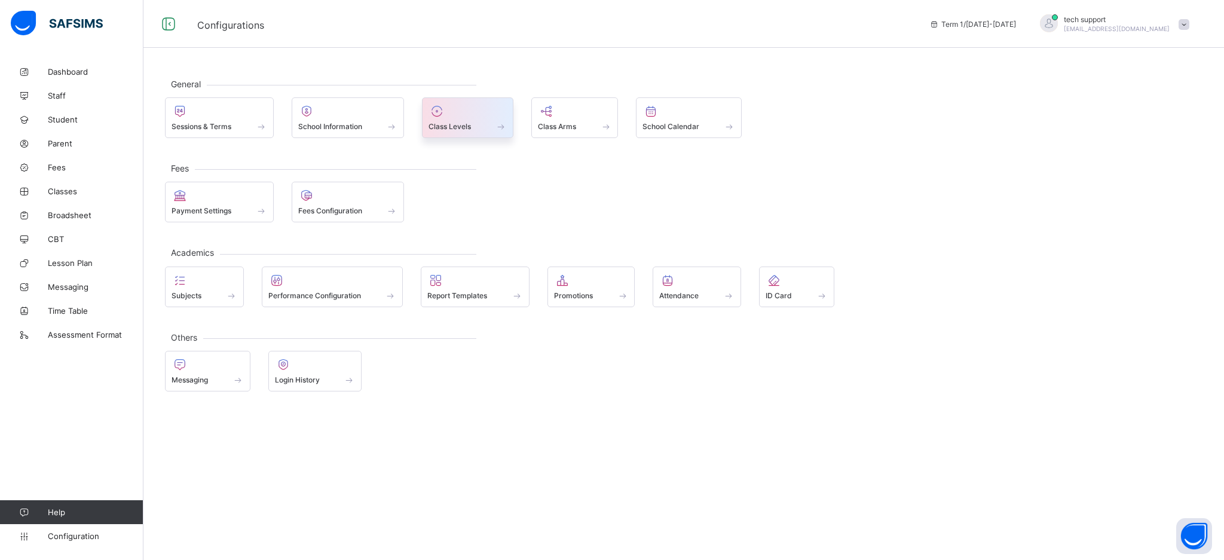
click at [488, 125] on div "Class Levels" at bounding box center [468, 126] width 78 height 10
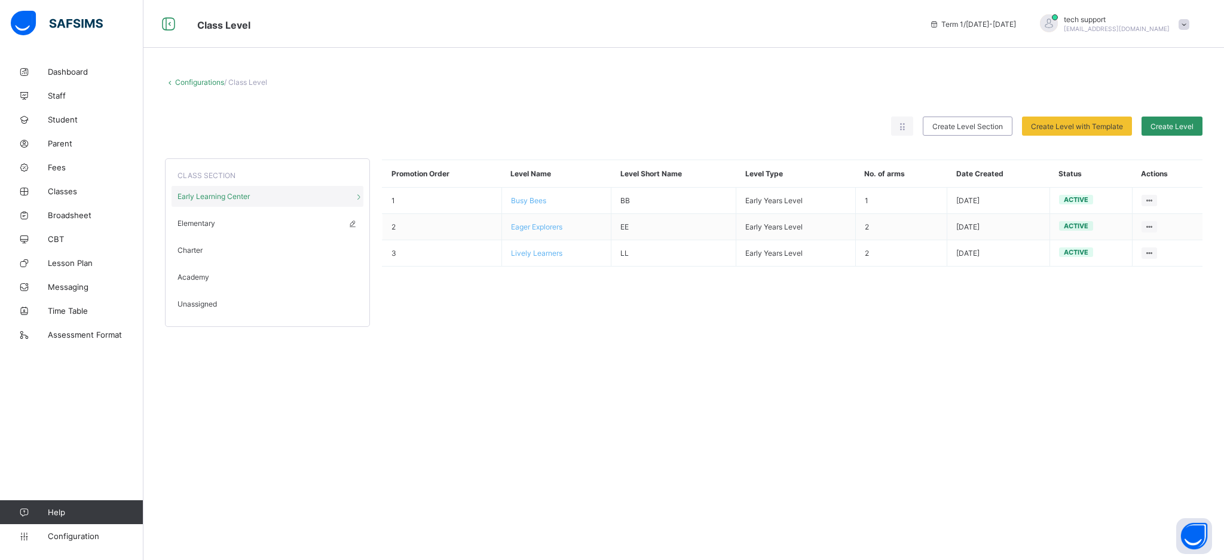
click at [220, 221] on div "Elementary" at bounding box center [268, 223] width 192 height 21
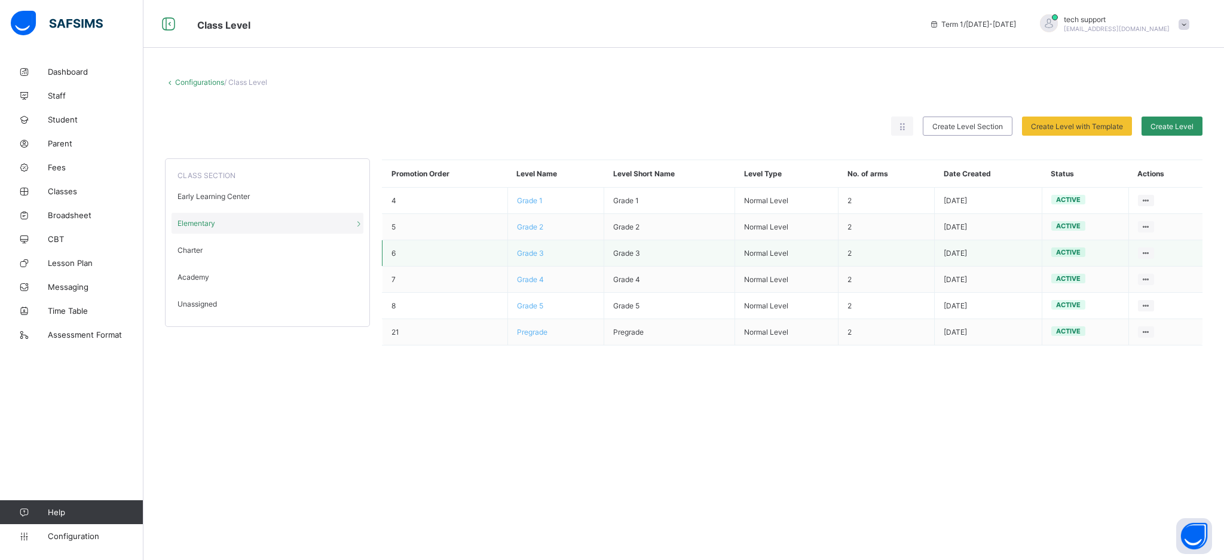
click at [529, 252] on span "Grade 3" at bounding box center [530, 253] width 27 height 9
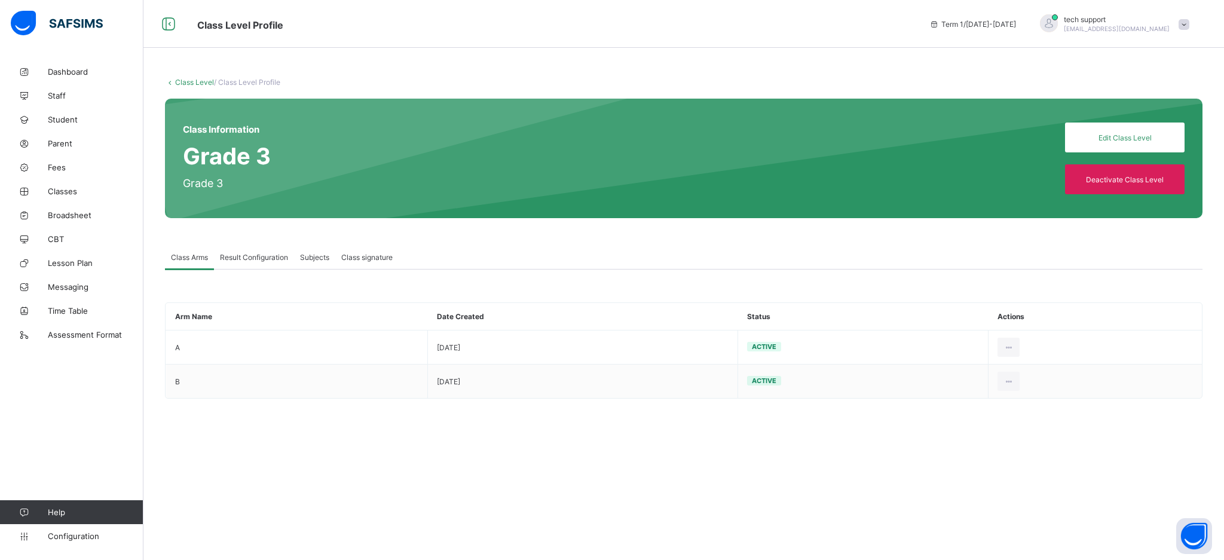
click at [270, 259] on span "Result Configuration" at bounding box center [254, 257] width 68 height 9
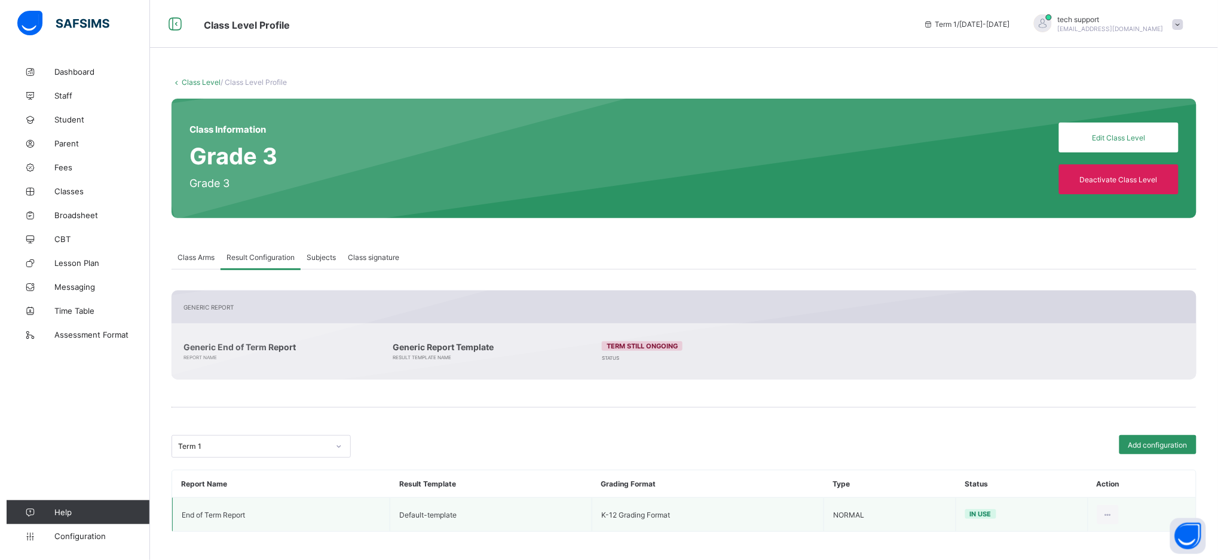
scroll to position [2, 0]
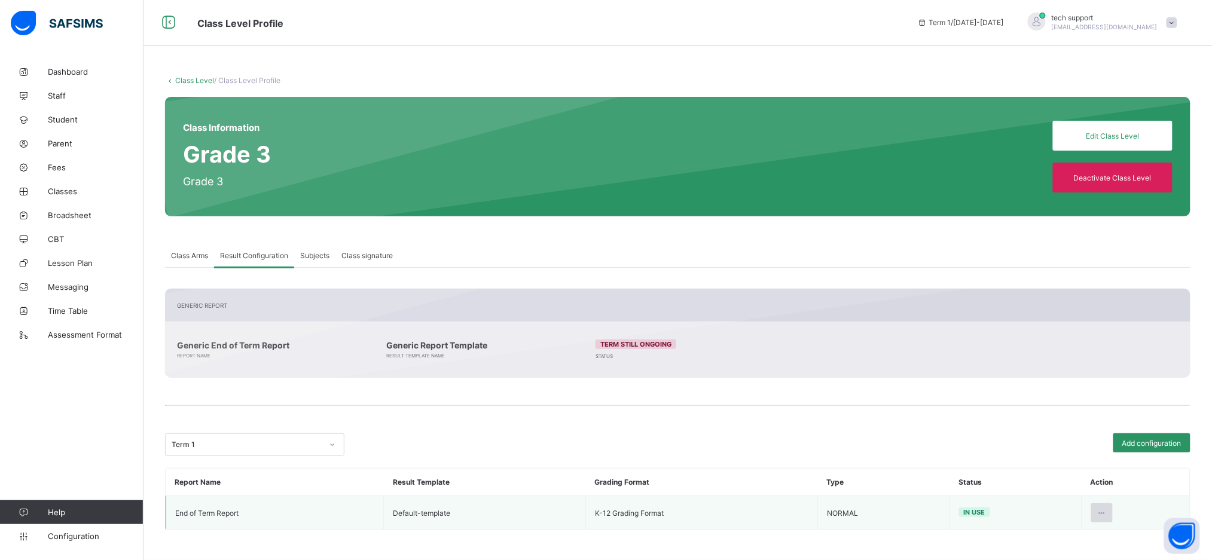
click at [1107, 511] on icon at bounding box center [1102, 513] width 10 height 9
click at [1075, 540] on div "Edit Configuration" at bounding box center [1072, 540] width 69 height 12
type input "**********"
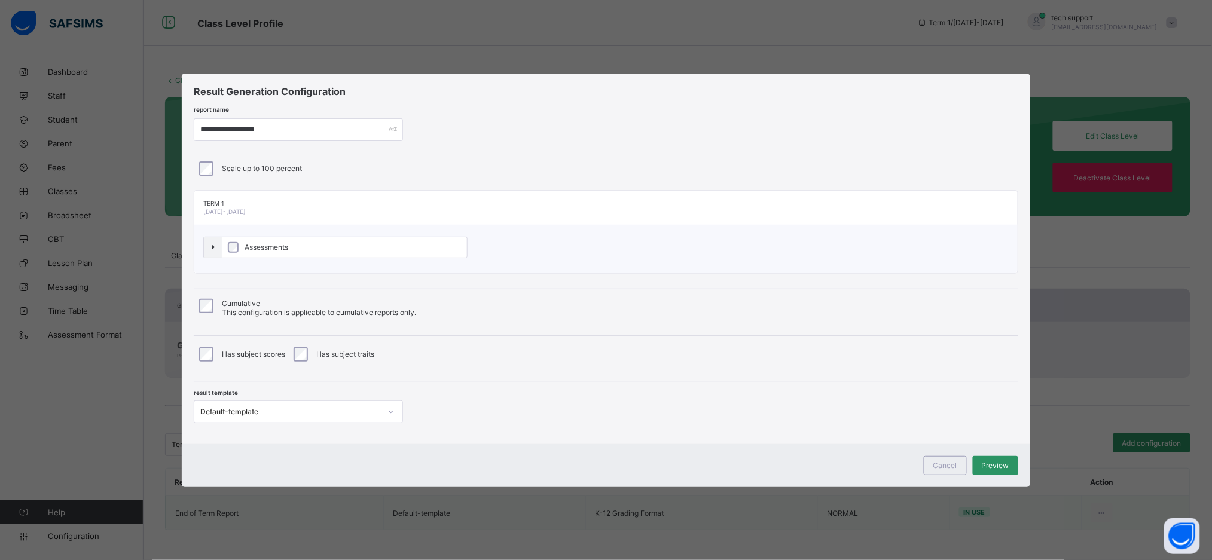
click at [378, 251] on label "Assessments" at bounding box center [344, 247] width 245 height 20
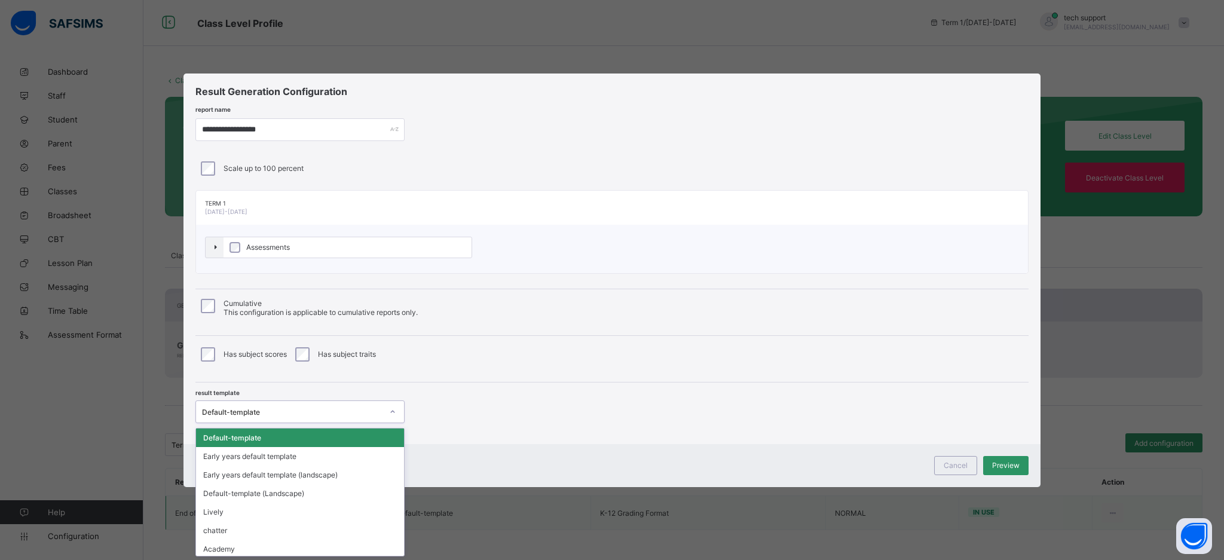
scroll to position [0, 0]
click at [386, 410] on div at bounding box center [393, 411] width 20 height 19
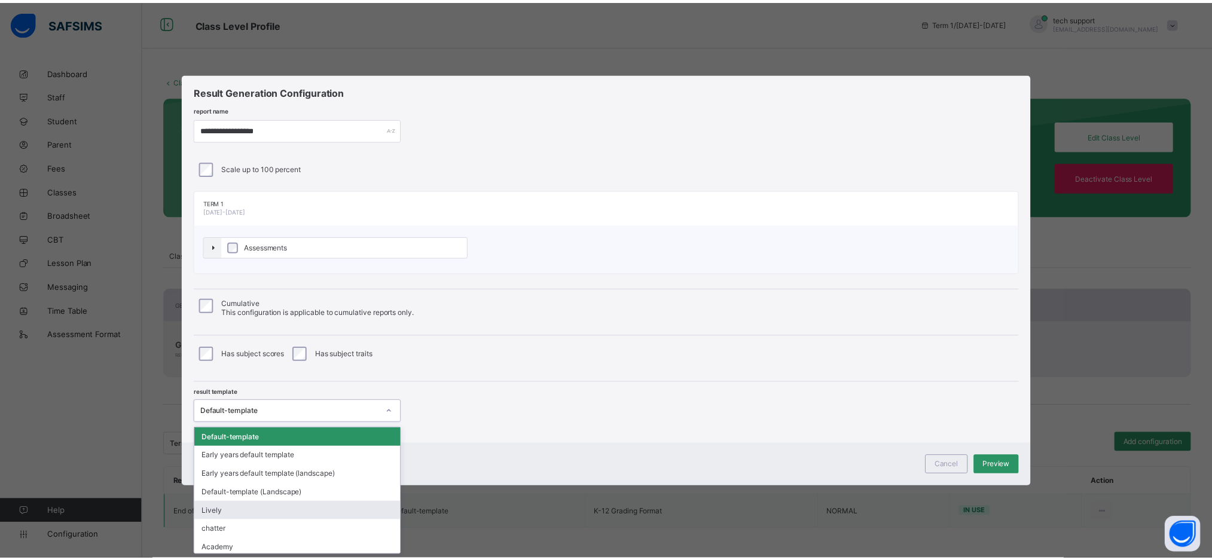
scroll to position [57, 0]
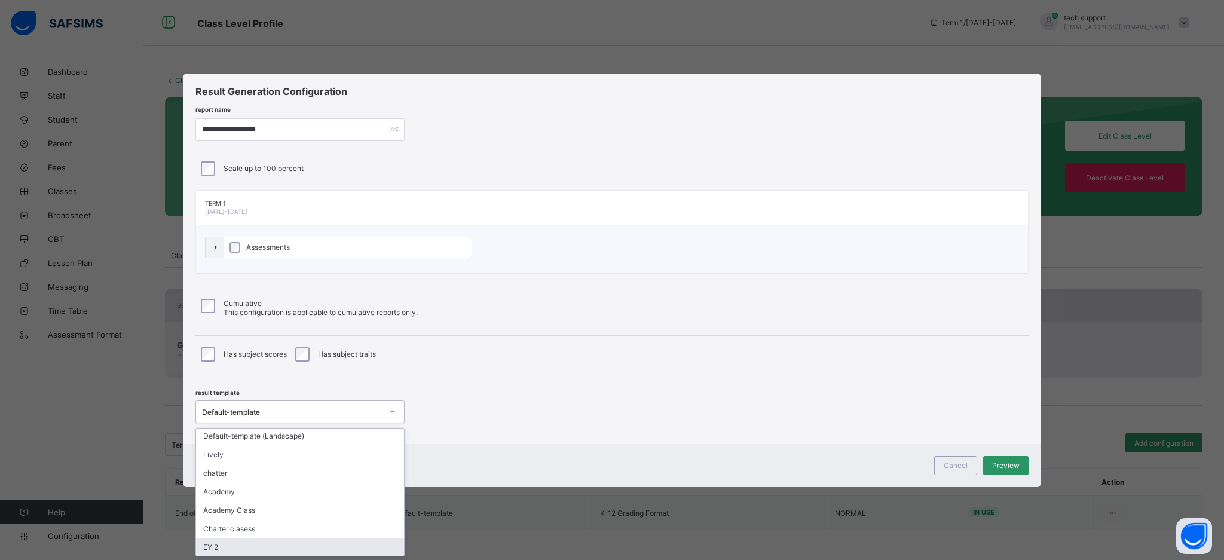
click at [340, 544] on div "EY 2" at bounding box center [300, 547] width 208 height 19
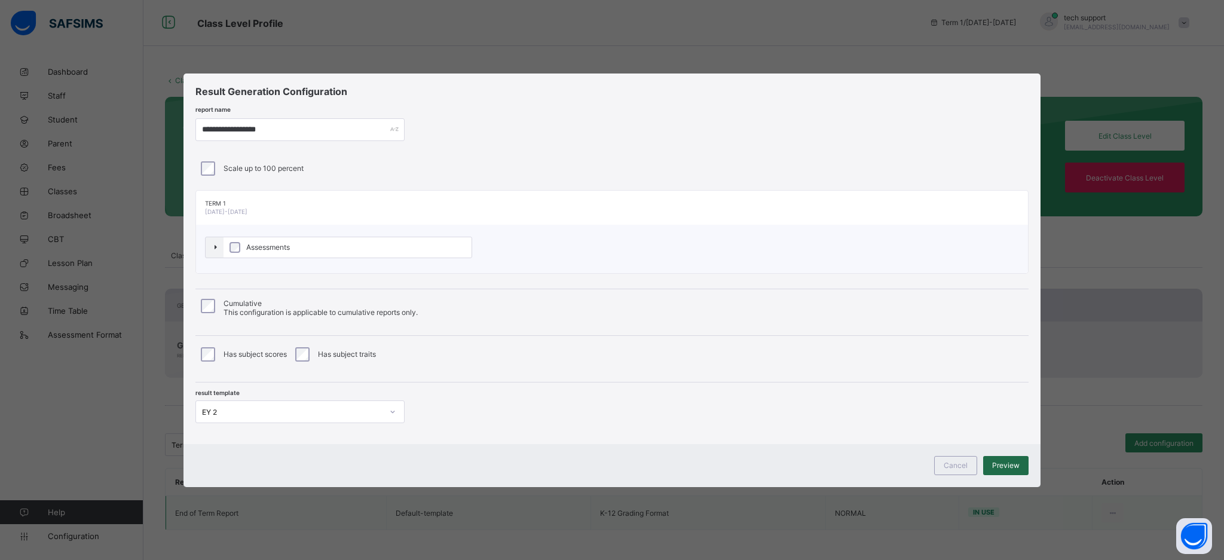
click at [1017, 460] on div "Preview" at bounding box center [1005, 465] width 45 height 19
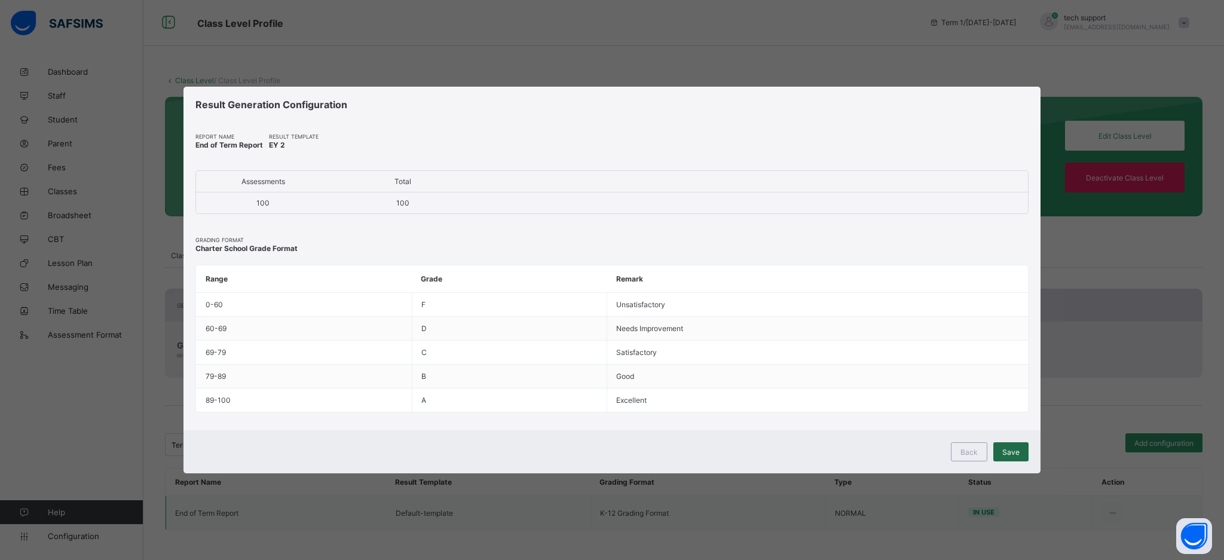
click at [1012, 450] on span "Save" at bounding box center [1011, 452] width 17 height 9
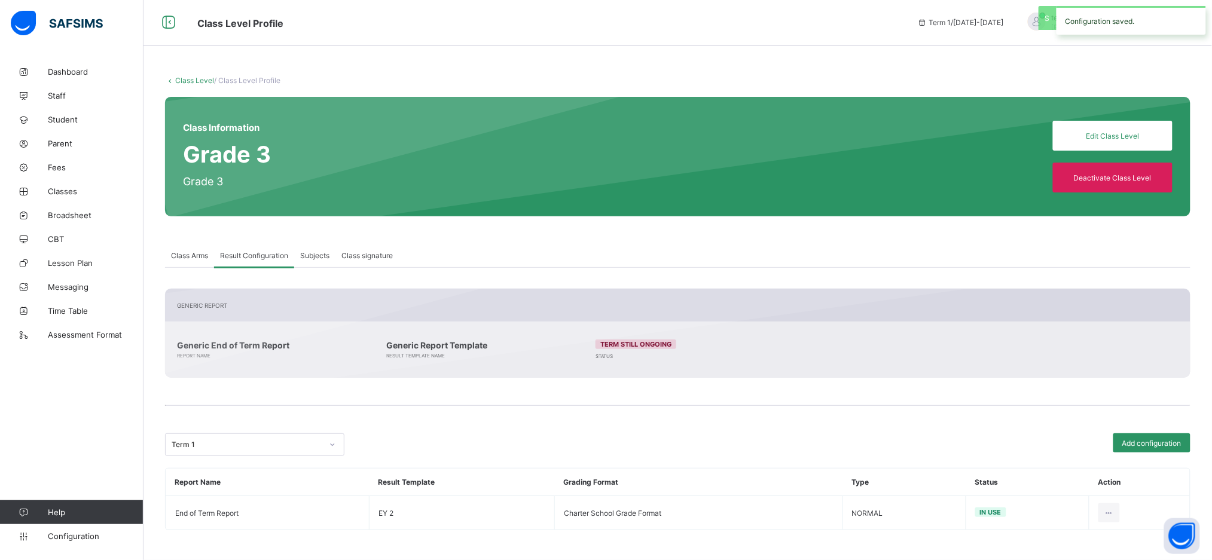
click at [192, 77] on link "Class Level" at bounding box center [194, 80] width 39 height 9
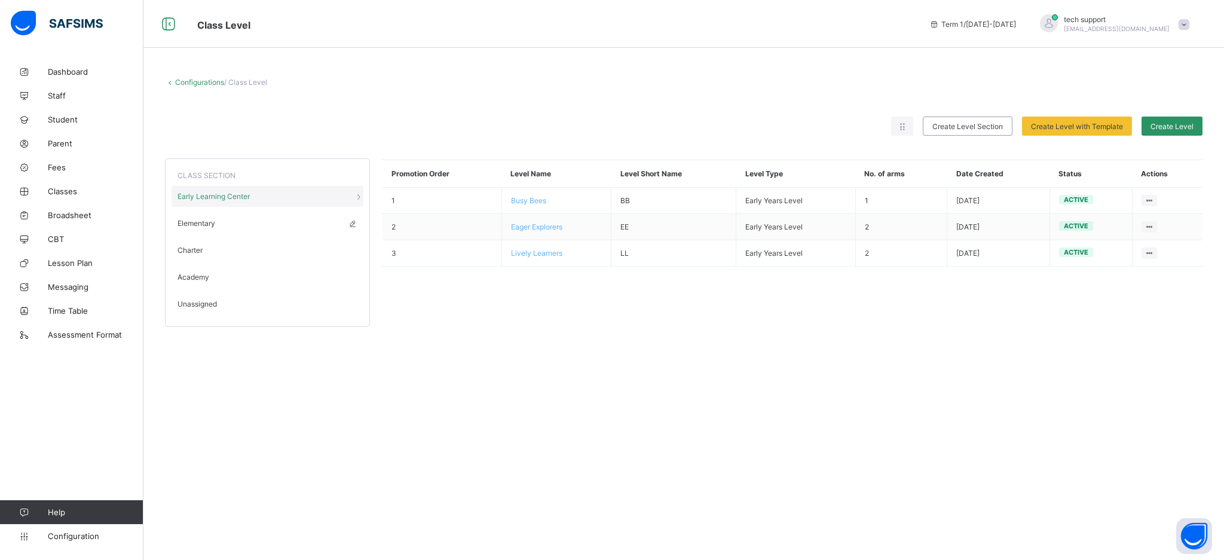
click at [207, 219] on span "Elementary" at bounding box center [197, 223] width 38 height 9
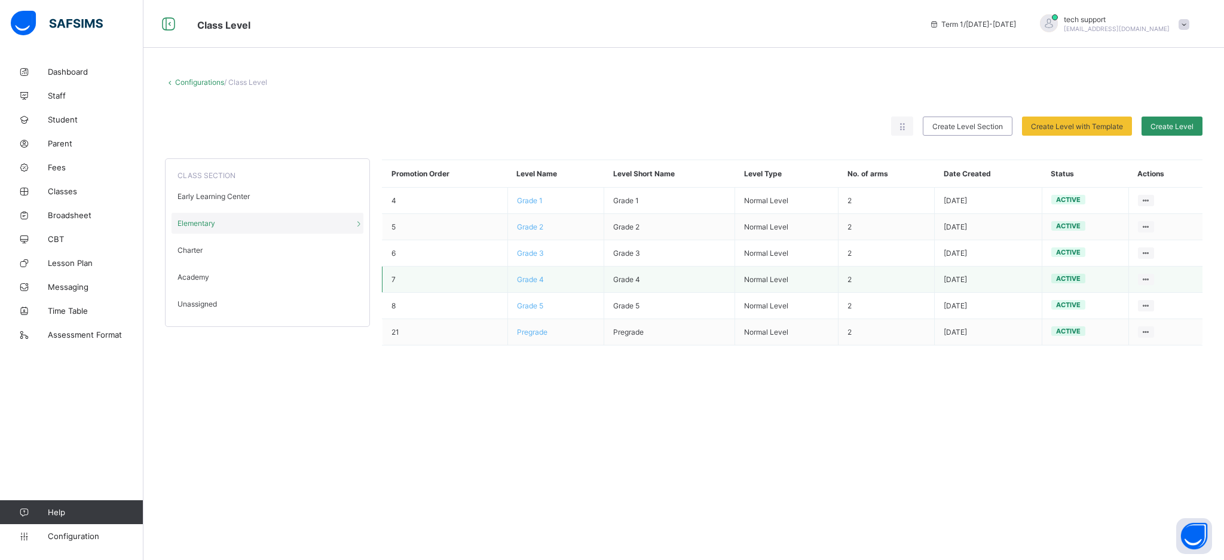
click at [526, 279] on span "Grade 4" at bounding box center [530, 279] width 27 height 9
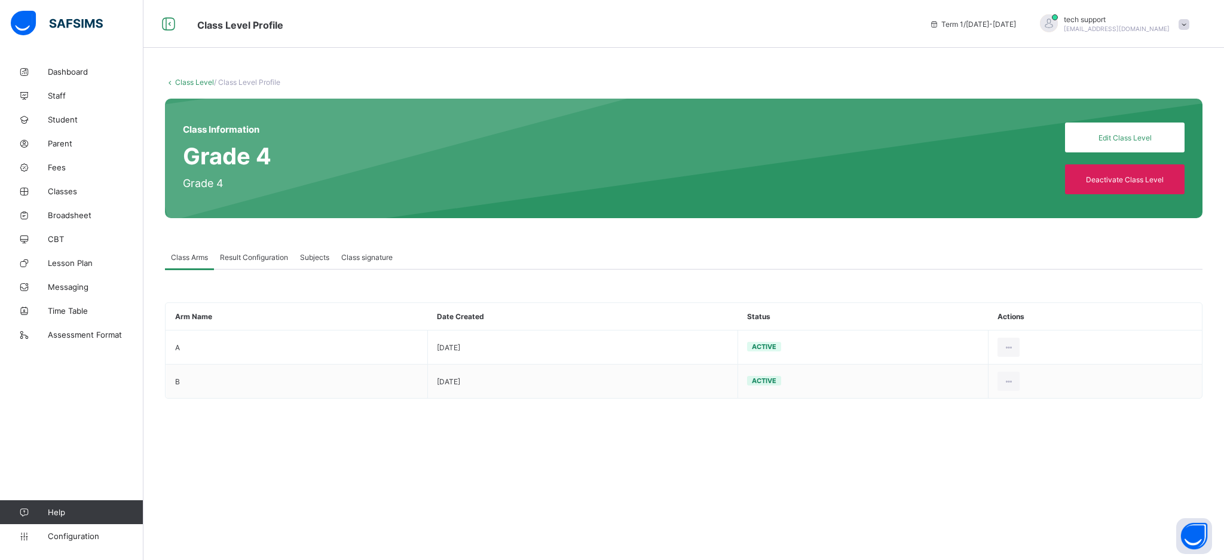
click at [255, 258] on span "Result Configuration" at bounding box center [254, 257] width 68 height 9
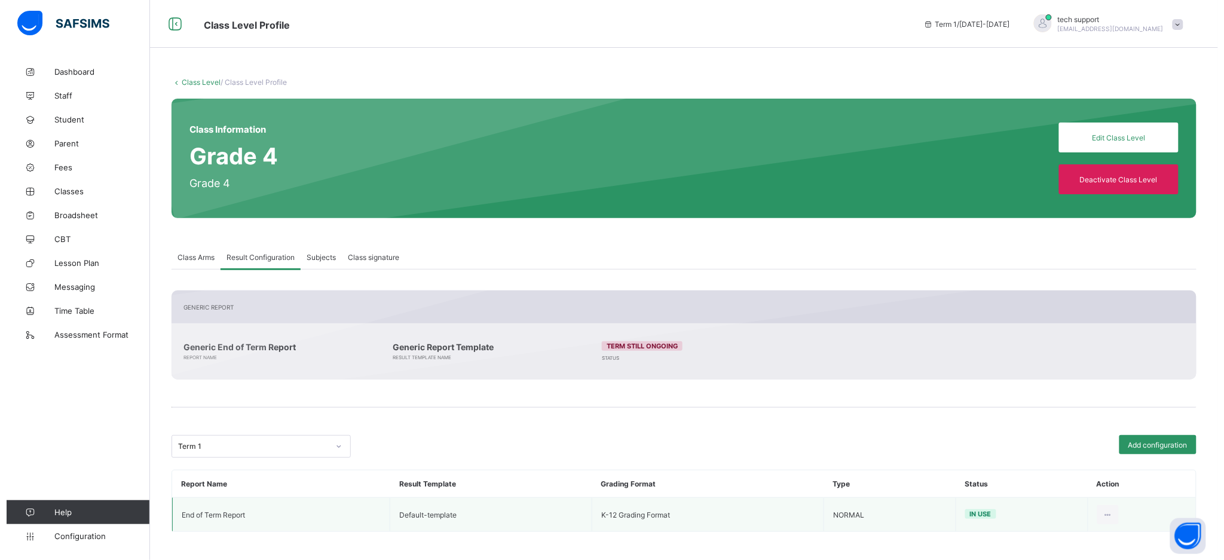
scroll to position [2, 0]
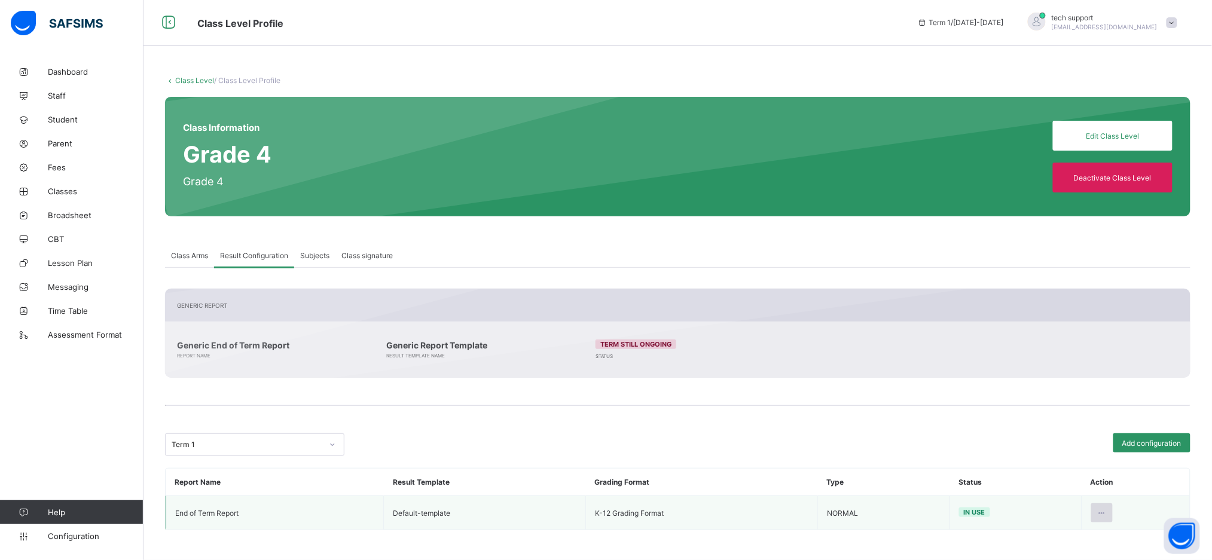
click at [1107, 509] on icon at bounding box center [1102, 513] width 10 height 9
click at [1076, 536] on div "Edit Configuration" at bounding box center [1072, 540] width 69 height 12
type input "**********"
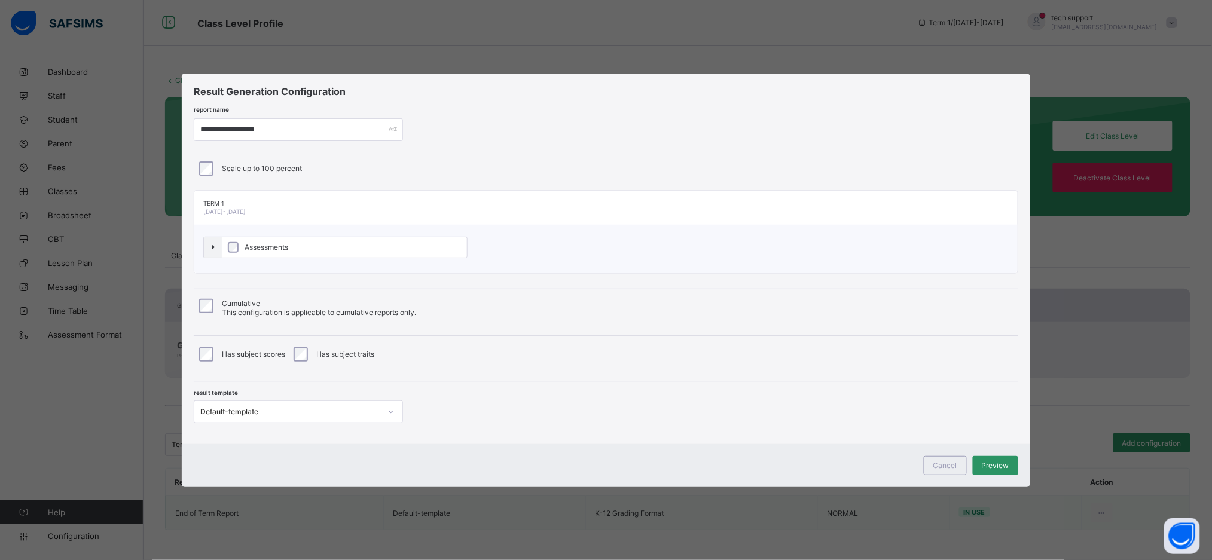
click at [376, 248] on label "Assessments" at bounding box center [344, 247] width 245 height 20
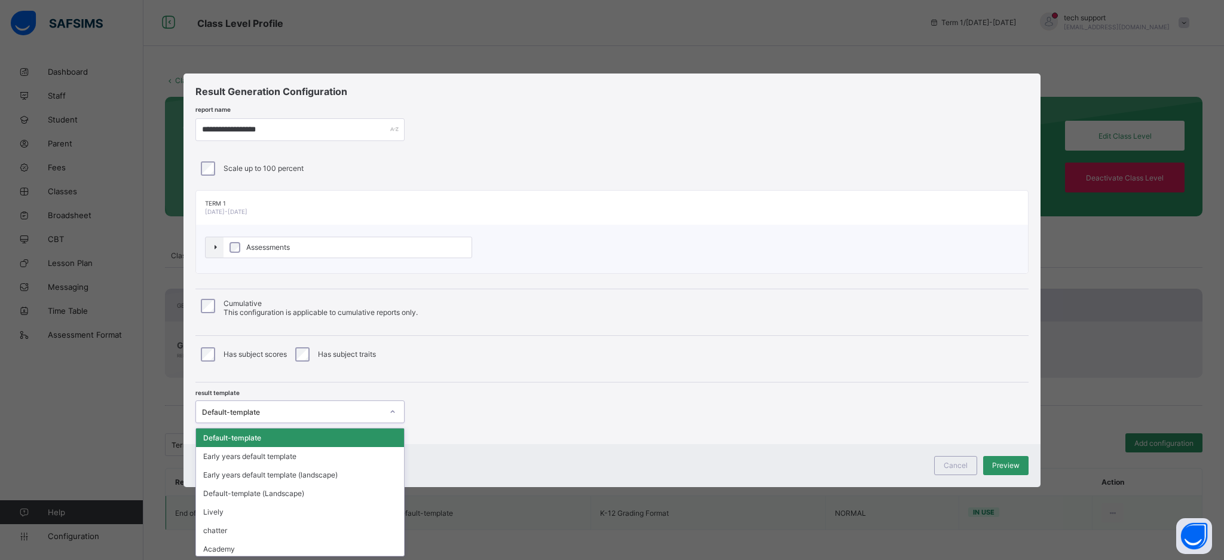
scroll to position [0, 0]
click at [380, 407] on div "Default-template" at bounding box center [288, 412] width 185 height 17
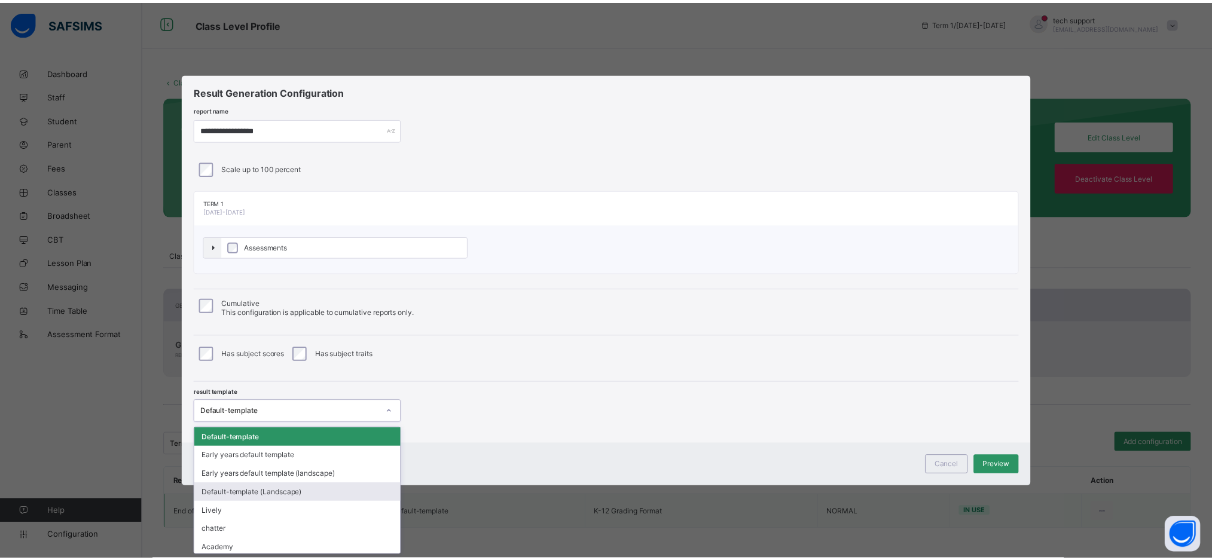
scroll to position [57, 0]
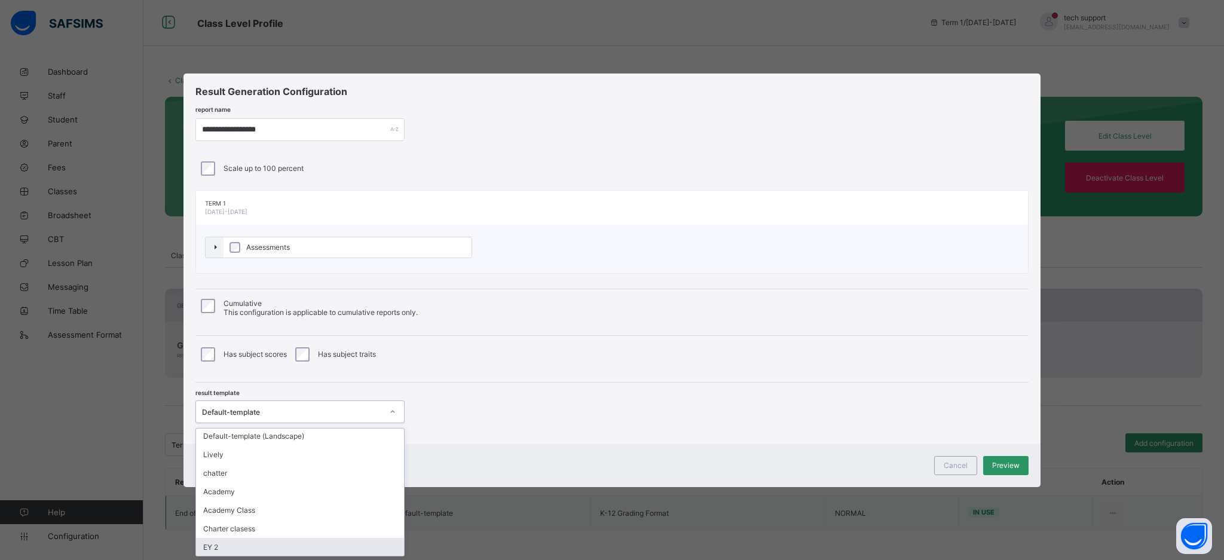
click at [341, 545] on div "EY 2" at bounding box center [300, 547] width 208 height 19
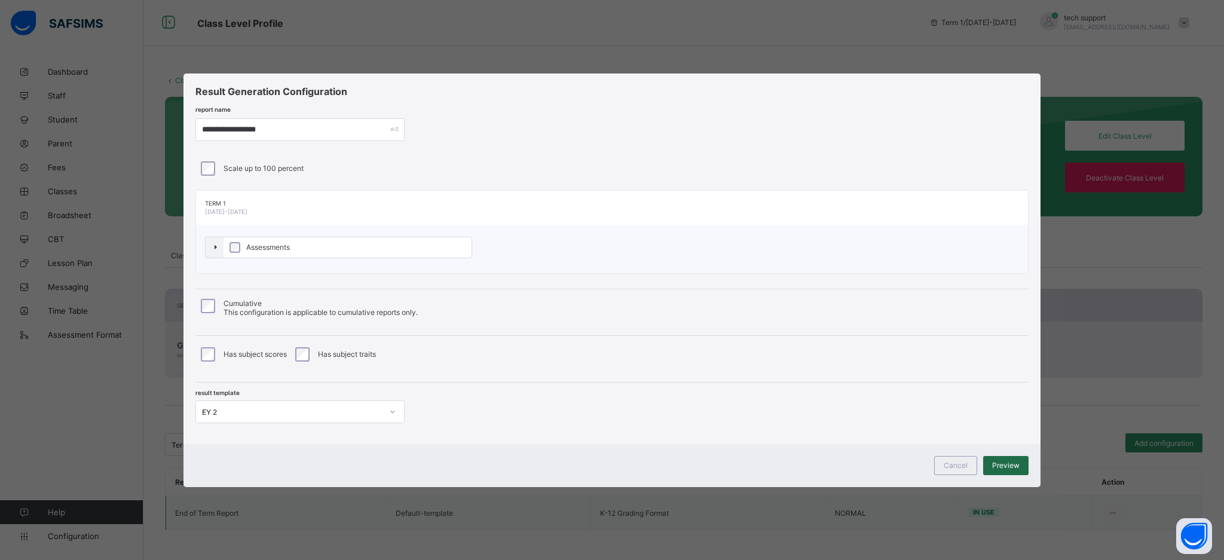
click at [1010, 463] on span "Preview" at bounding box center [1006, 465] width 28 height 9
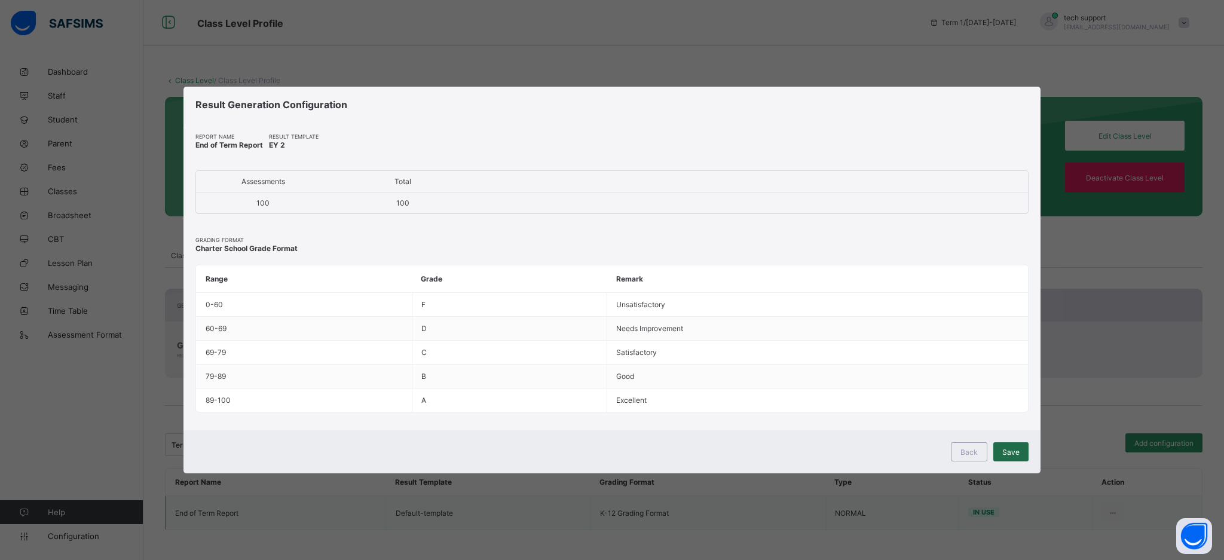
click at [1016, 445] on div "Save" at bounding box center [1011, 451] width 35 height 19
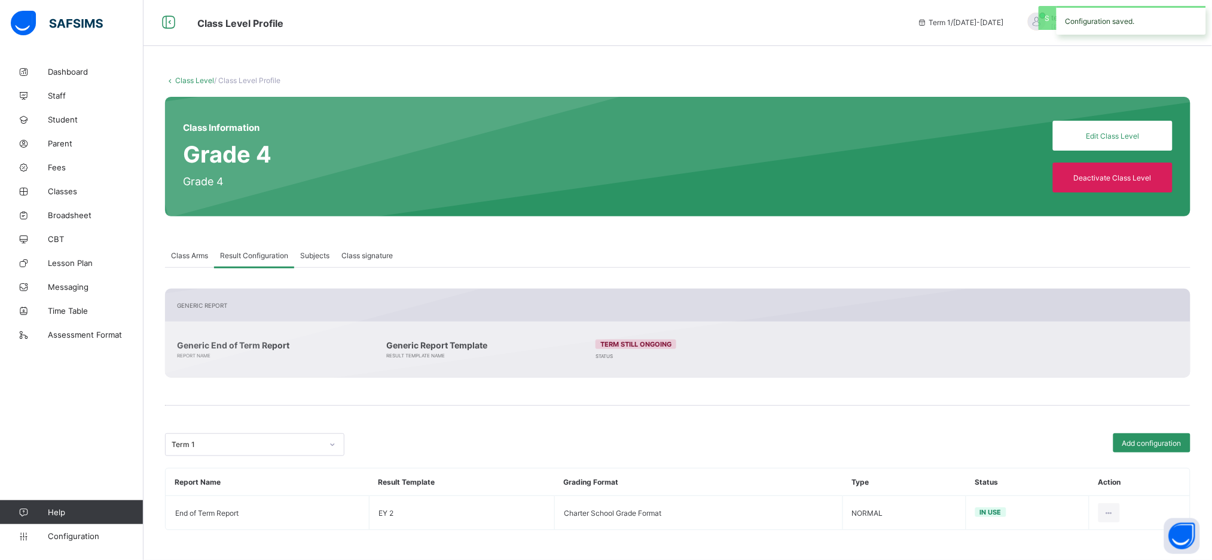
click at [195, 80] on link "Class Level" at bounding box center [194, 80] width 39 height 9
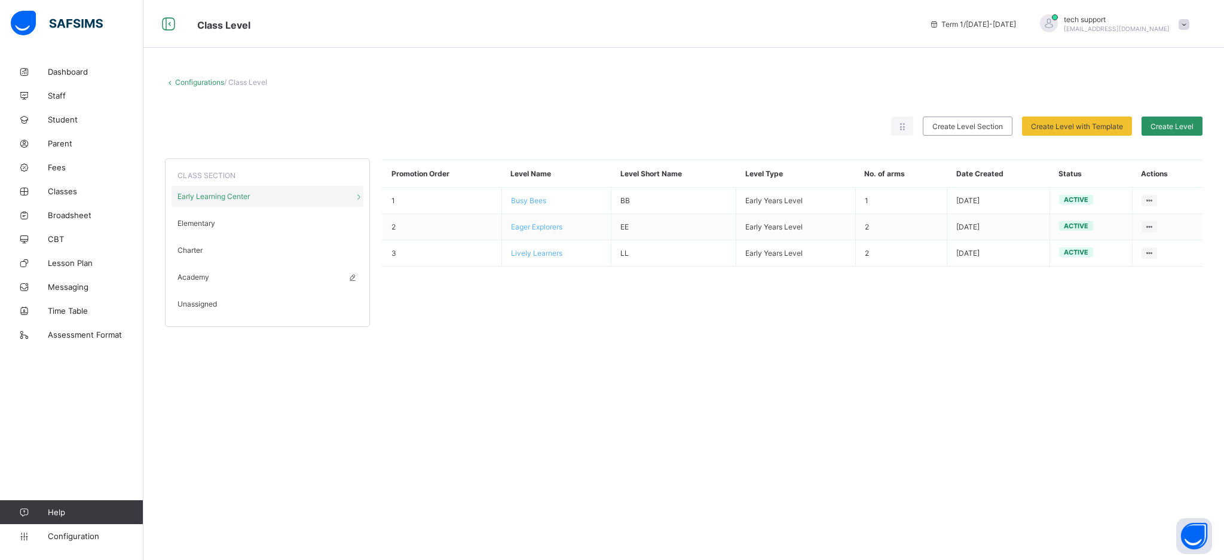
click at [215, 272] on div "Academy" at bounding box center [268, 277] width 192 height 21
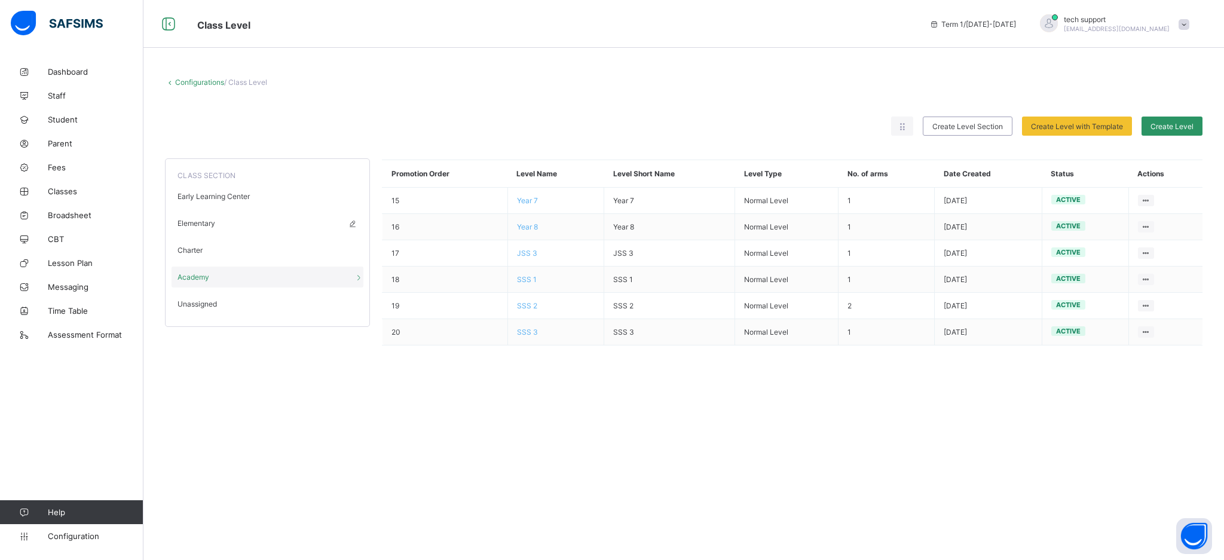
click at [211, 226] on span "Elementary" at bounding box center [197, 223] width 38 height 9
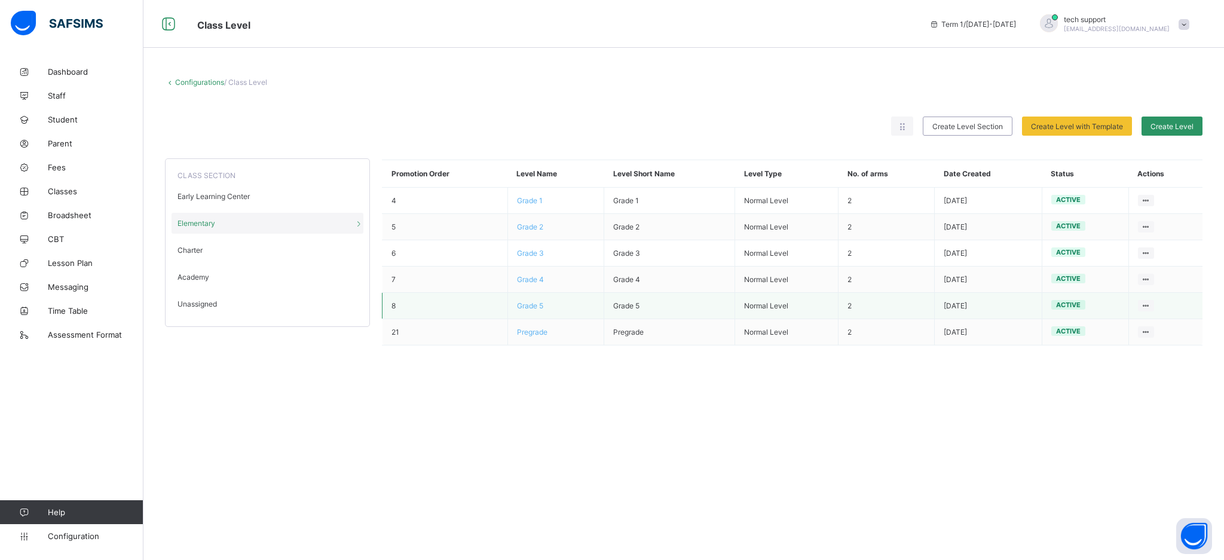
click at [531, 307] on span "Grade 5" at bounding box center [530, 305] width 26 height 9
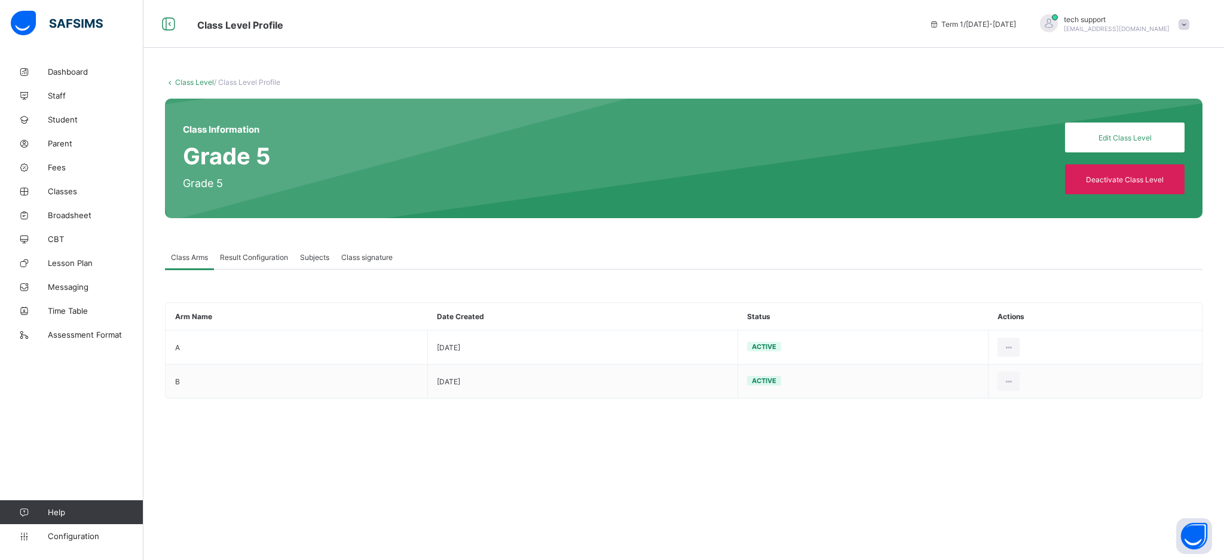
click at [239, 258] on span "Result Configuration" at bounding box center [254, 257] width 68 height 9
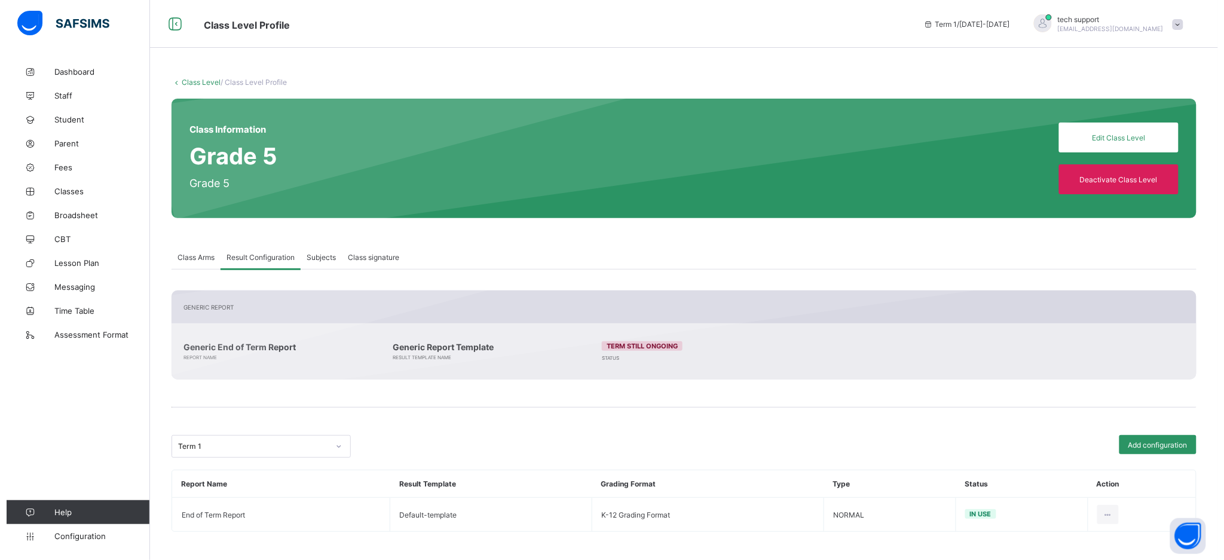
scroll to position [2, 0]
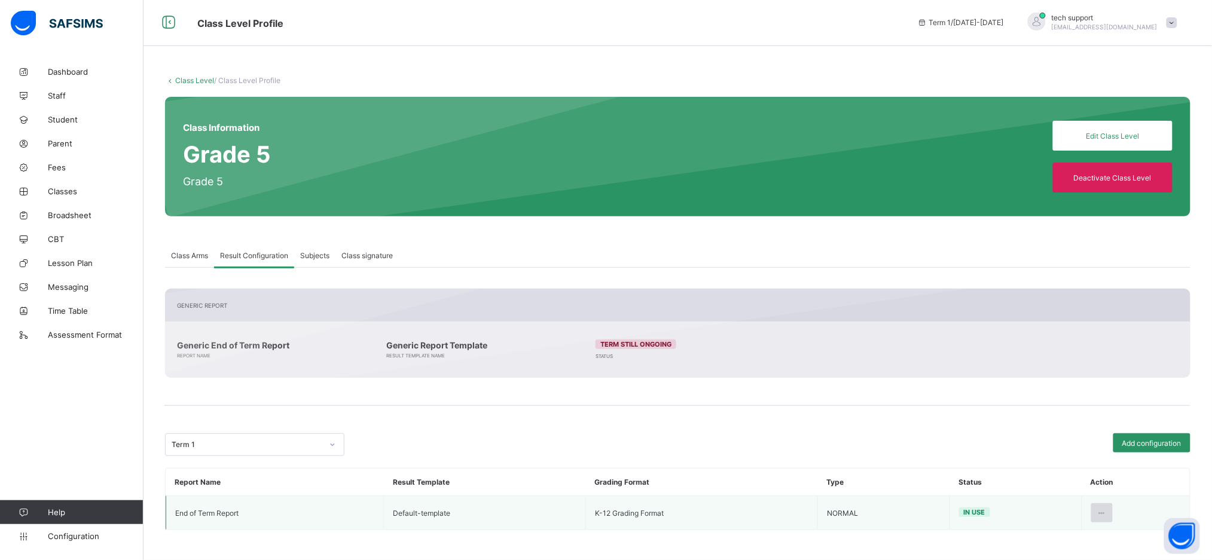
click at [1107, 515] on icon at bounding box center [1102, 513] width 10 height 9
click at [1065, 540] on div "Edit Configuration" at bounding box center [1072, 540] width 69 height 12
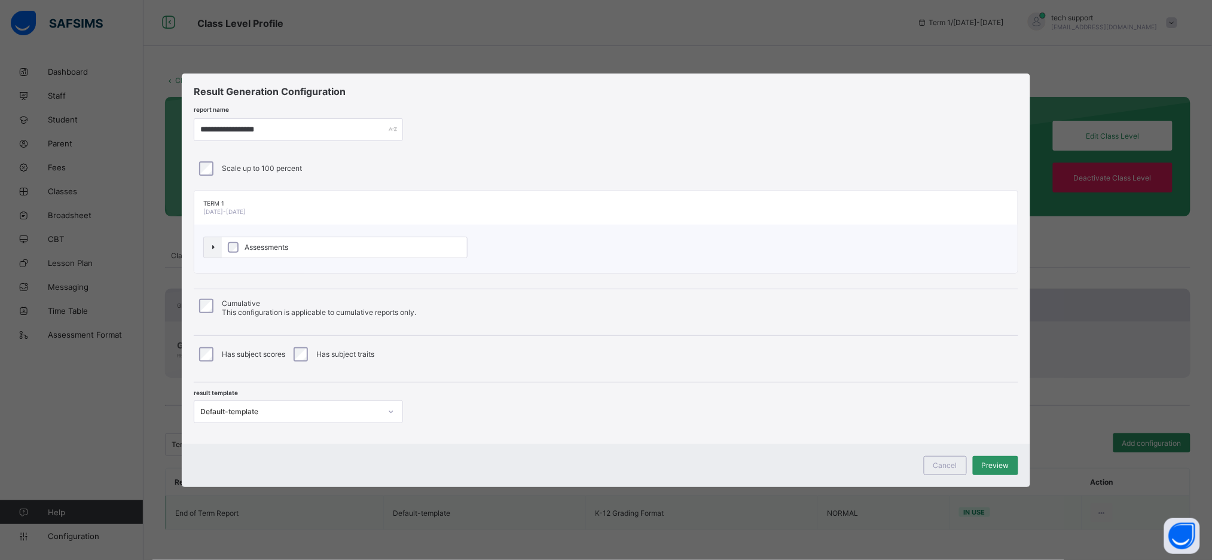
type input "**********"
click at [413, 247] on label "Assessments" at bounding box center [344, 247] width 245 height 20
click at [370, 411] on div "Default-template" at bounding box center [292, 411] width 181 height 9
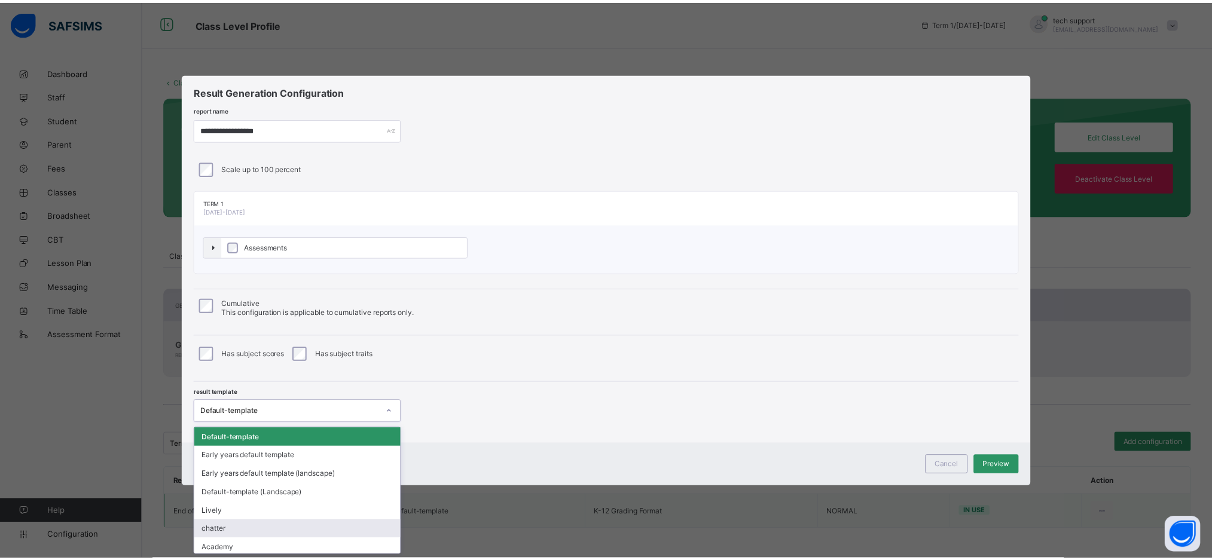
scroll to position [57, 0]
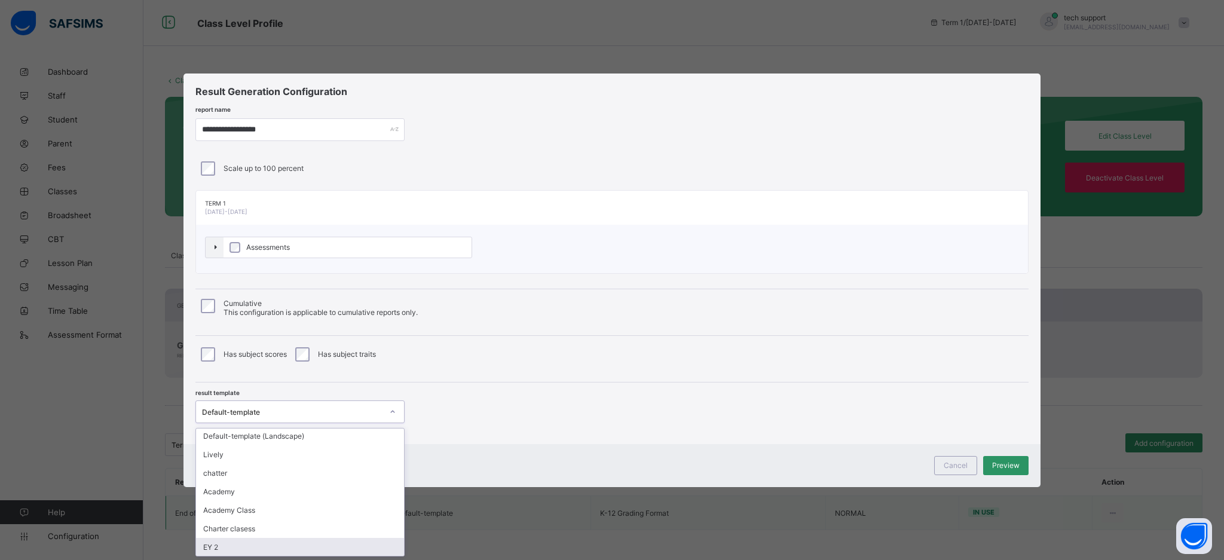
click at [333, 542] on div "EY 2" at bounding box center [300, 547] width 208 height 19
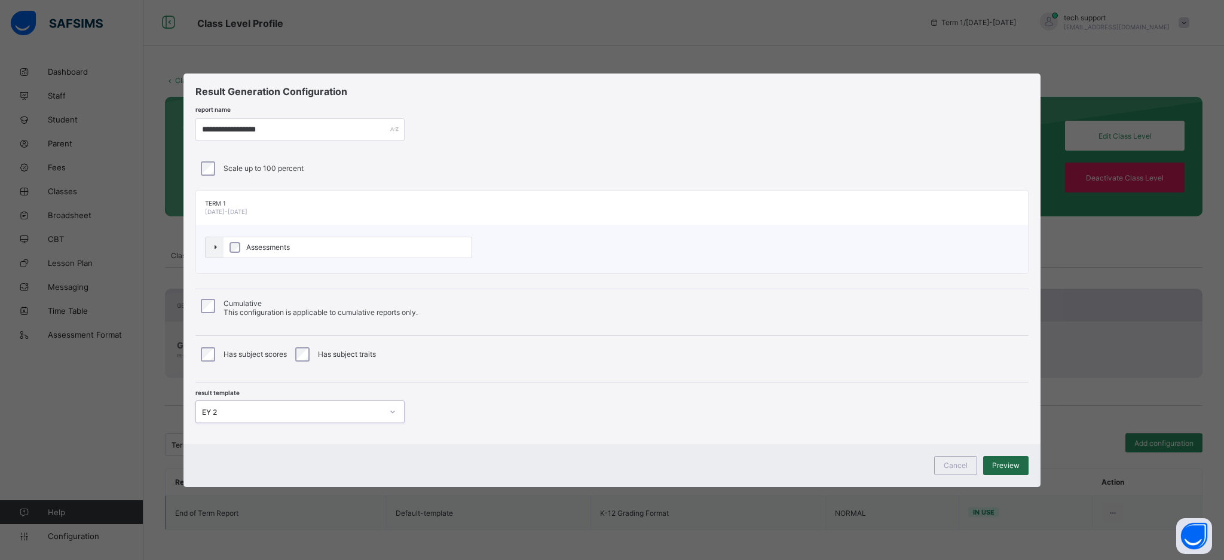
click at [1006, 465] on span "Preview" at bounding box center [1006, 465] width 28 height 9
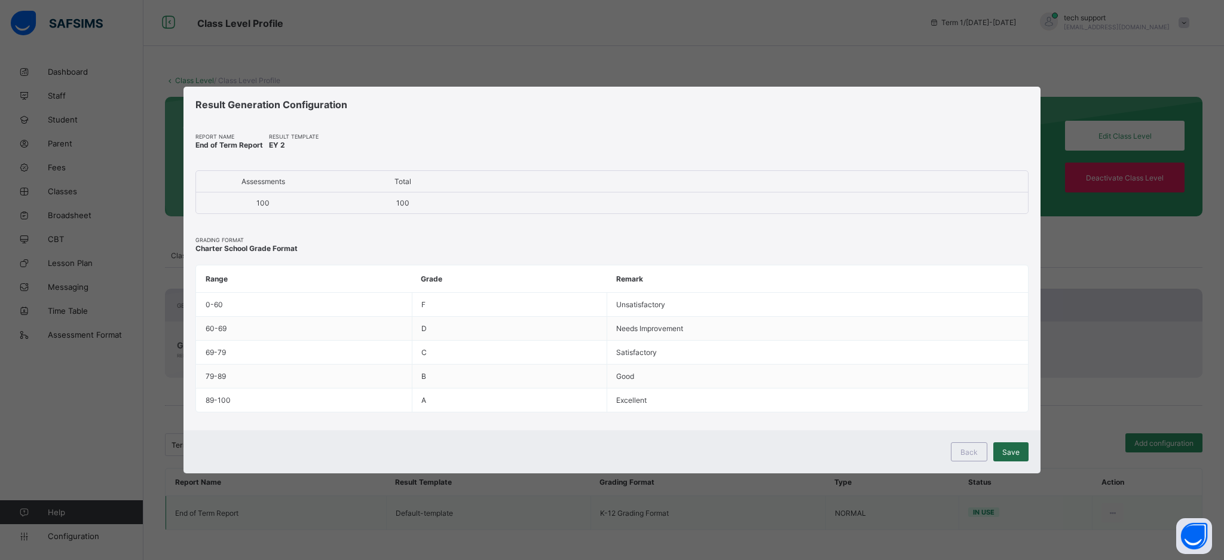
click at [1006, 457] on div "Save" at bounding box center [1011, 451] width 35 height 19
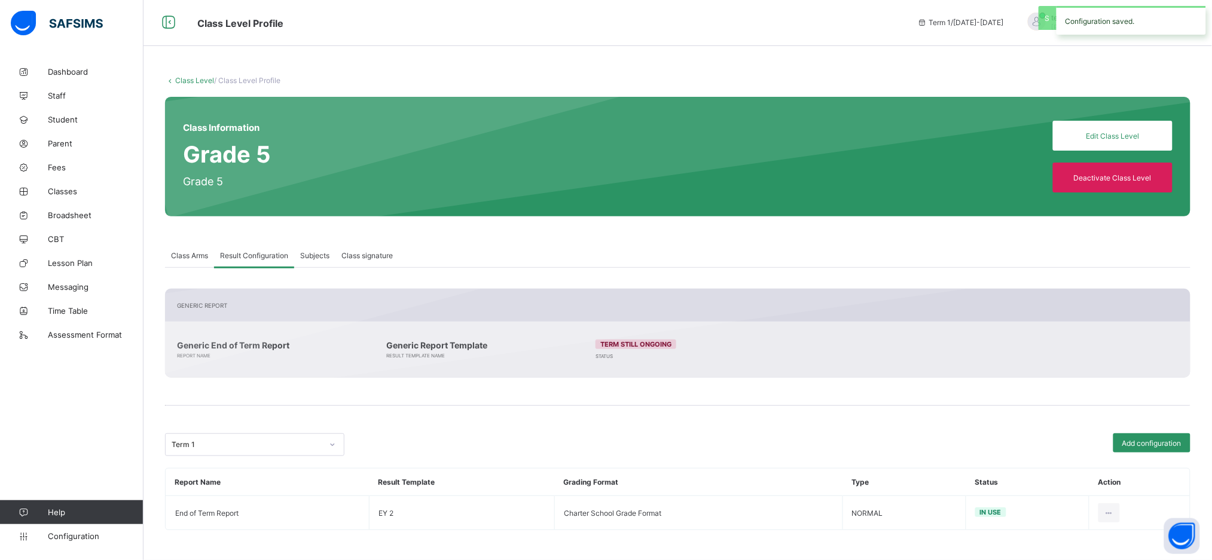
click at [201, 84] on link "Class Level" at bounding box center [194, 80] width 39 height 9
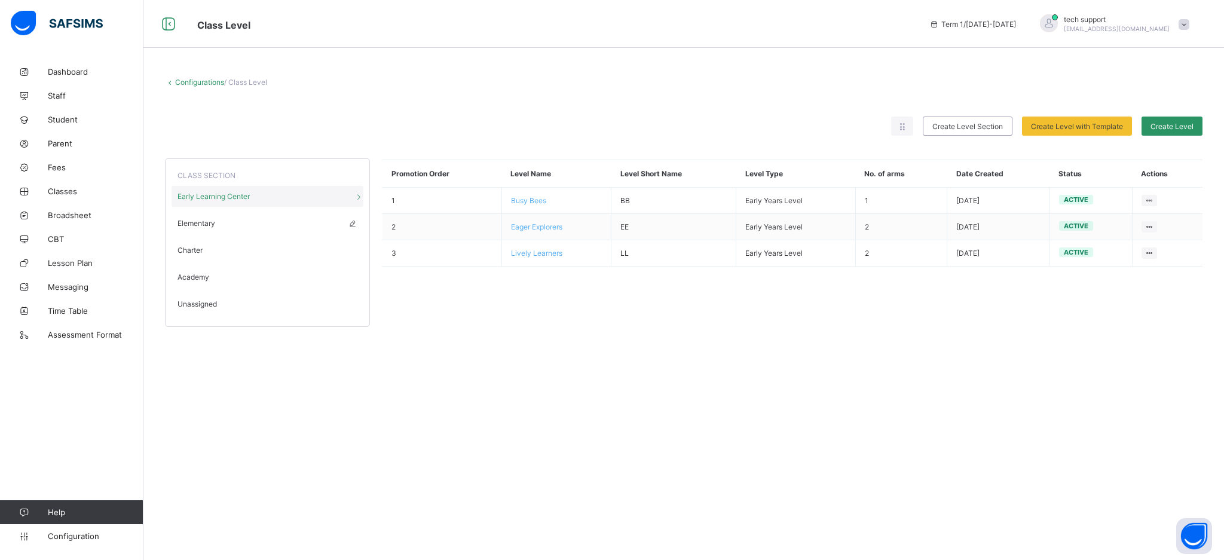
click at [212, 227] on span "Elementary" at bounding box center [197, 223] width 38 height 9
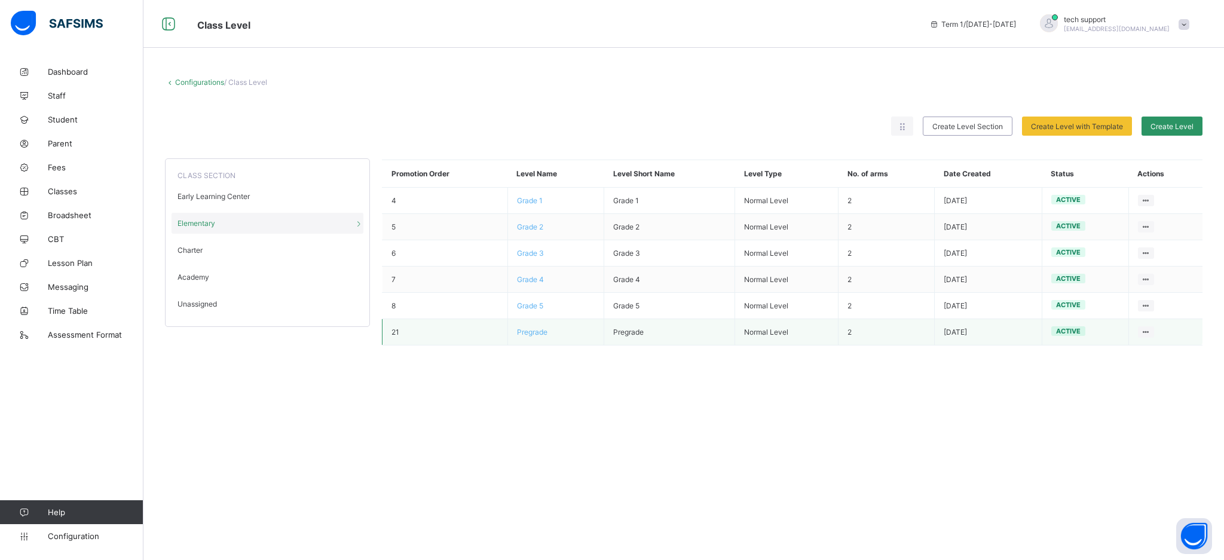
click at [523, 334] on span "Pregrade" at bounding box center [532, 332] width 30 height 9
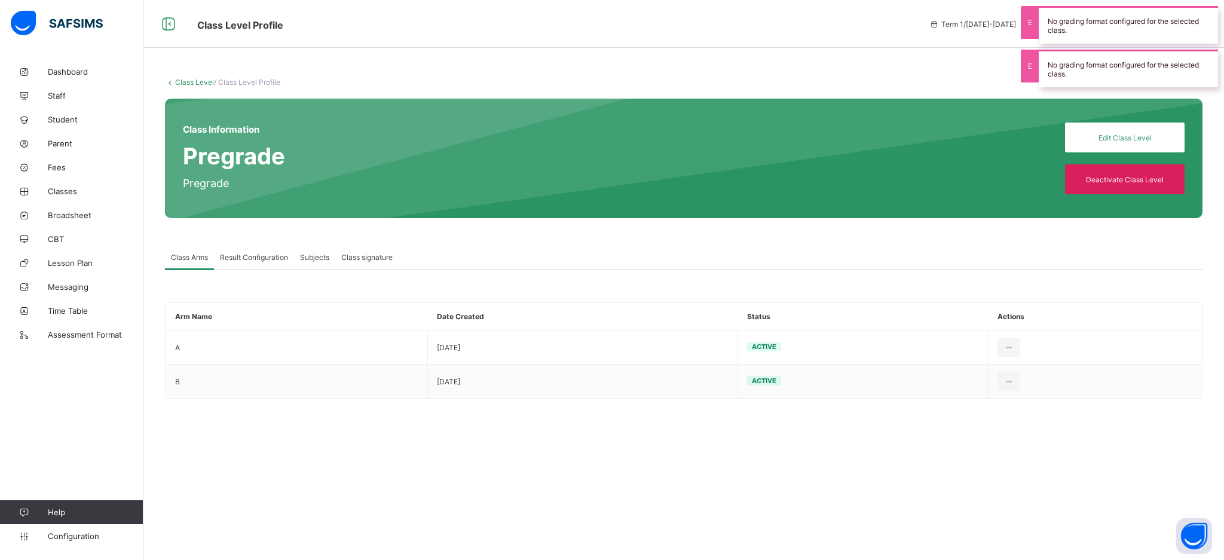
click at [270, 257] on span "Result Configuration" at bounding box center [254, 257] width 68 height 9
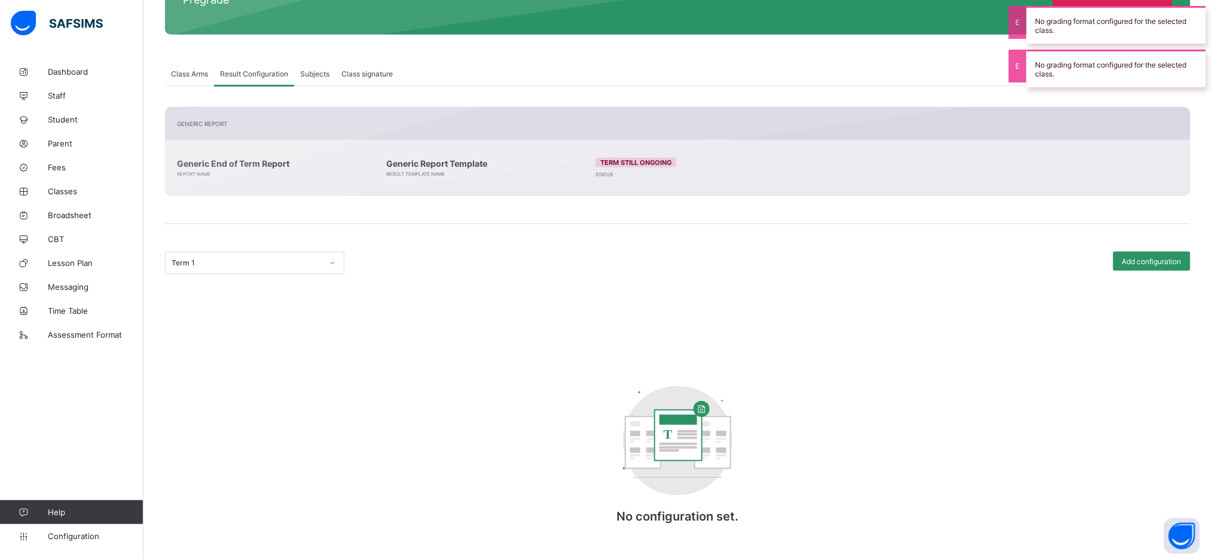
scroll to position [187, 0]
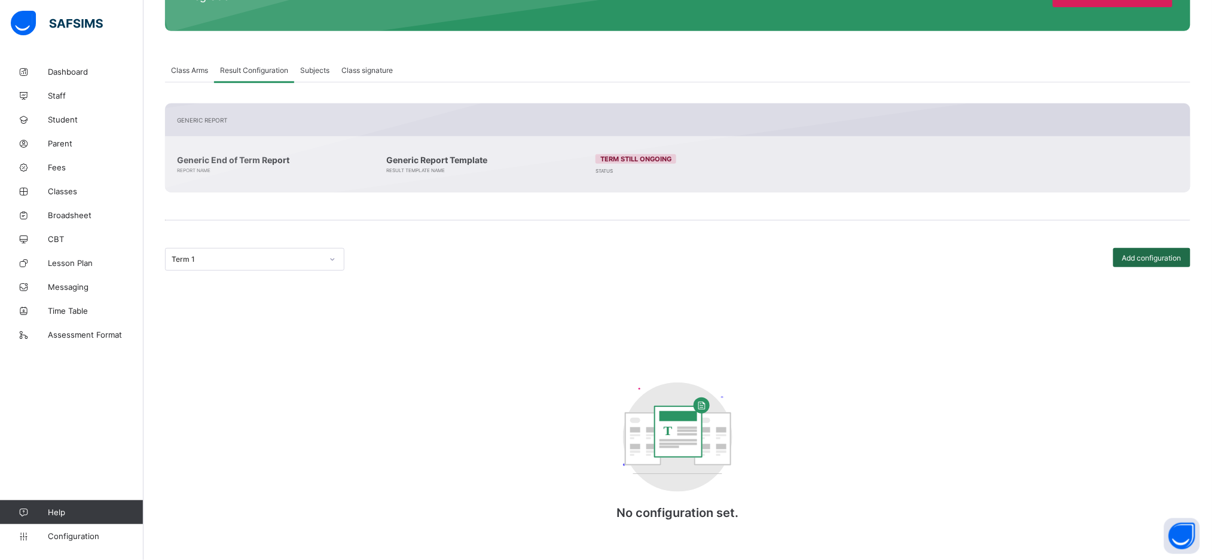
click at [1160, 258] on span "Add configuration" at bounding box center [1151, 257] width 59 height 9
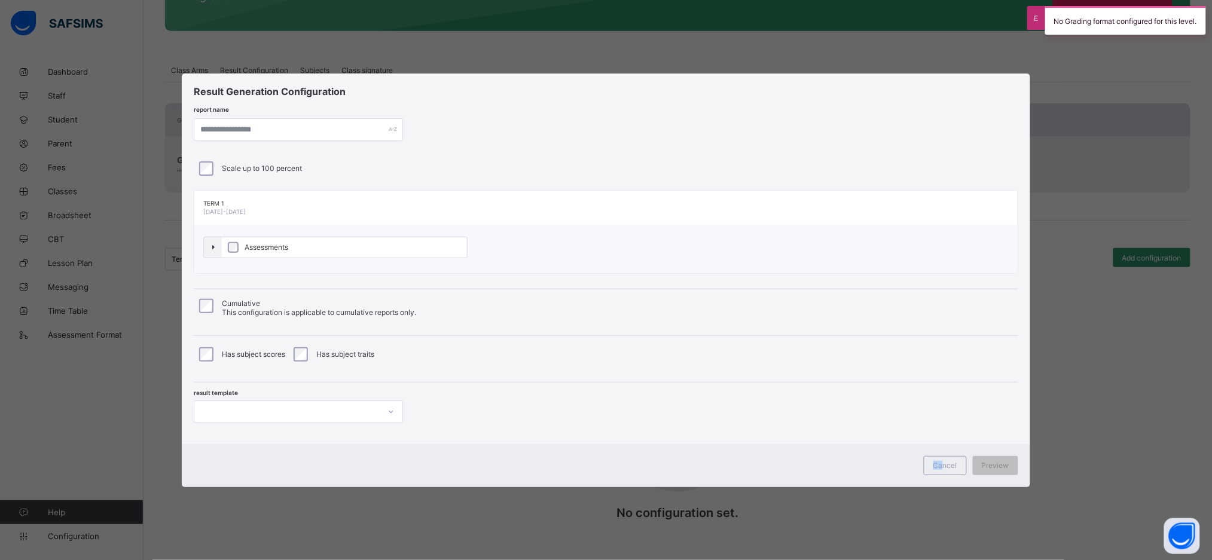
drag, startPoint x: 947, startPoint y: 460, endPoint x: 59, endPoint y: 538, distance: 891.8
click at [59, 538] on div "Result Generation Configuration report name Scale up to 100 percent Term 1 2025…" at bounding box center [606, 280] width 1212 height 560
click at [940, 459] on div "Cancel" at bounding box center [945, 465] width 43 height 19
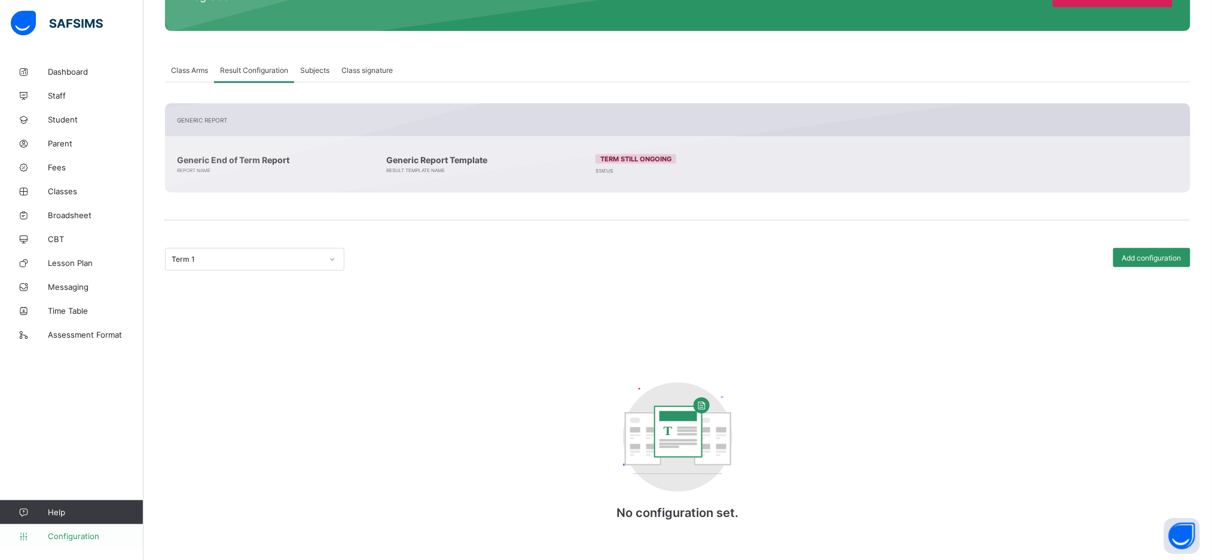
click at [84, 538] on span "Configuration" at bounding box center [95, 536] width 95 height 10
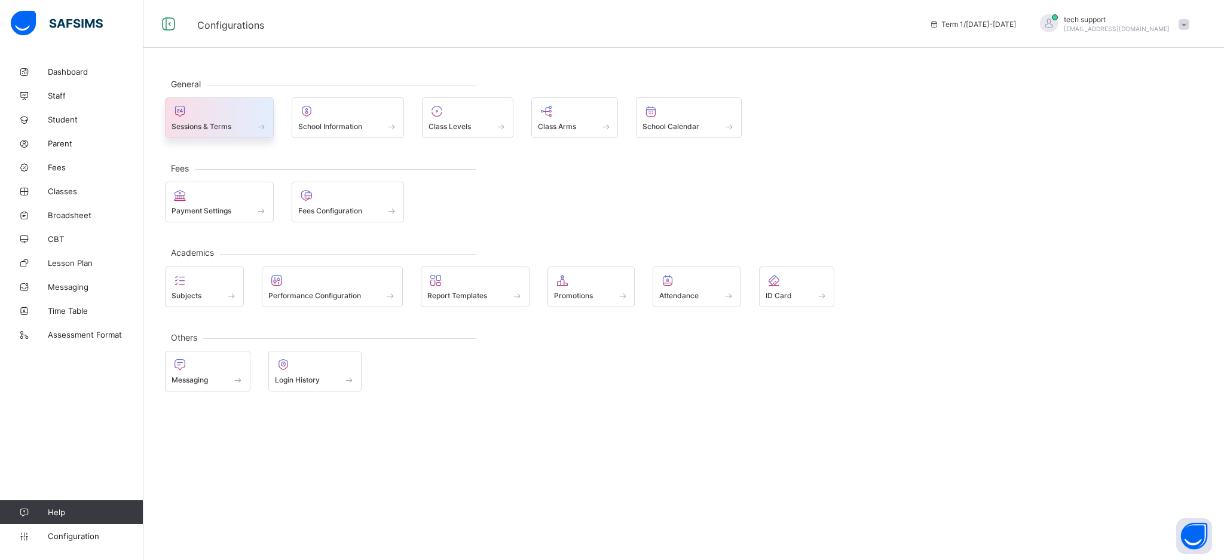
click at [179, 126] on span "Sessions & Terms" at bounding box center [202, 126] width 60 height 9
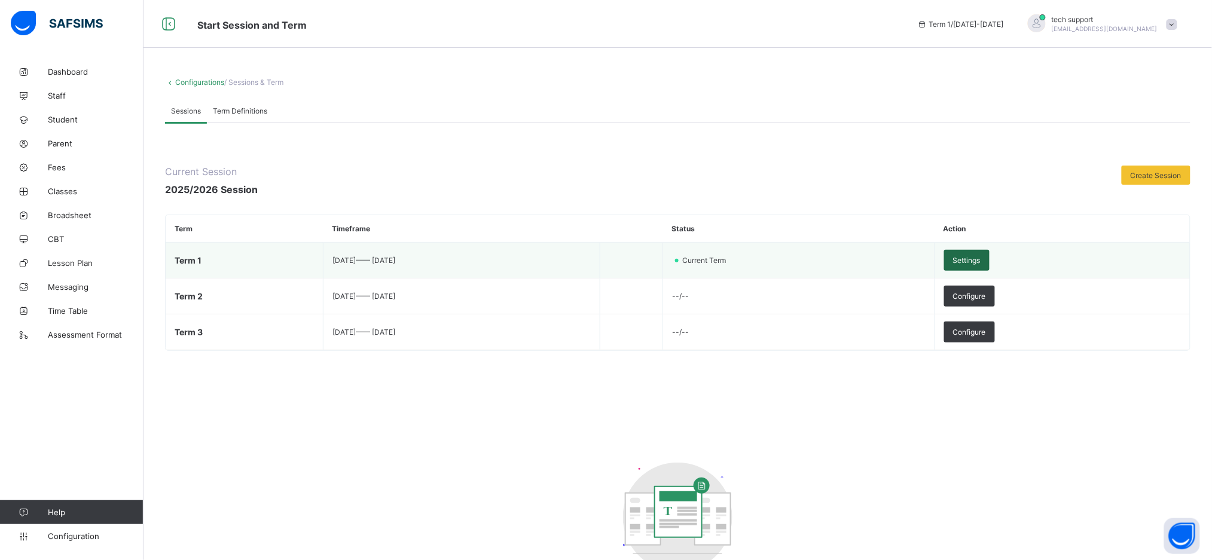
click at [980, 264] on span "Settings" at bounding box center [967, 260] width 28 height 9
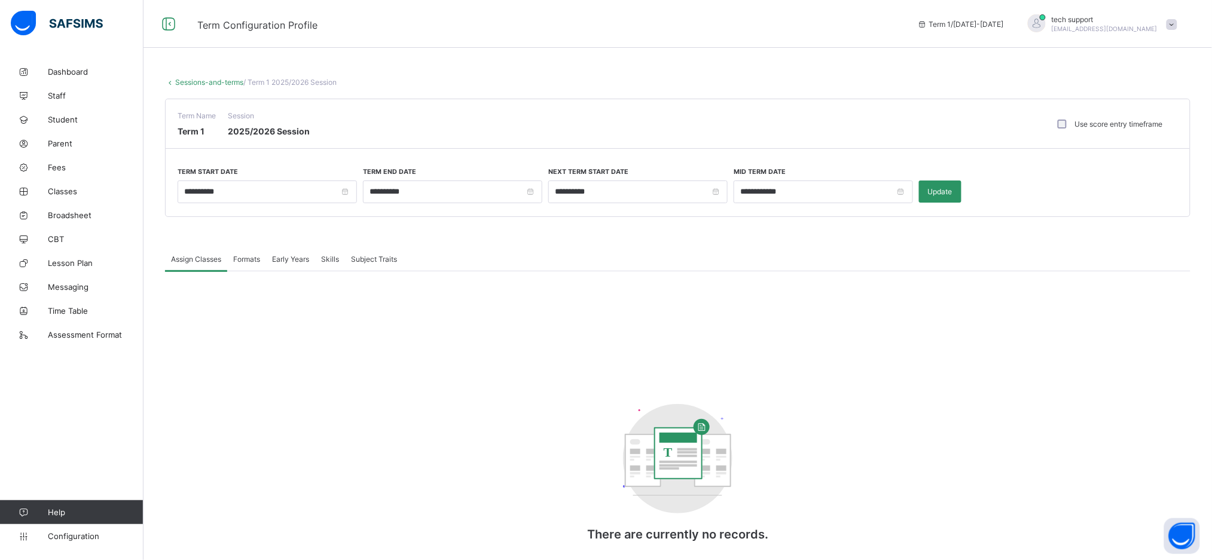
click at [261, 267] on div "Formats" at bounding box center [246, 259] width 39 height 24
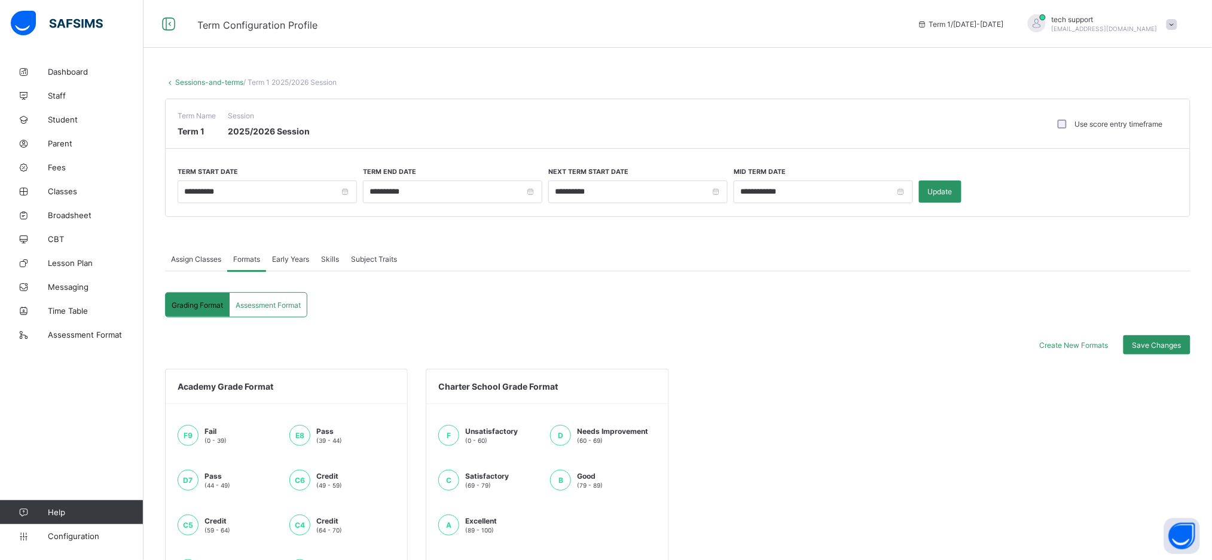
scroll to position [201, 0]
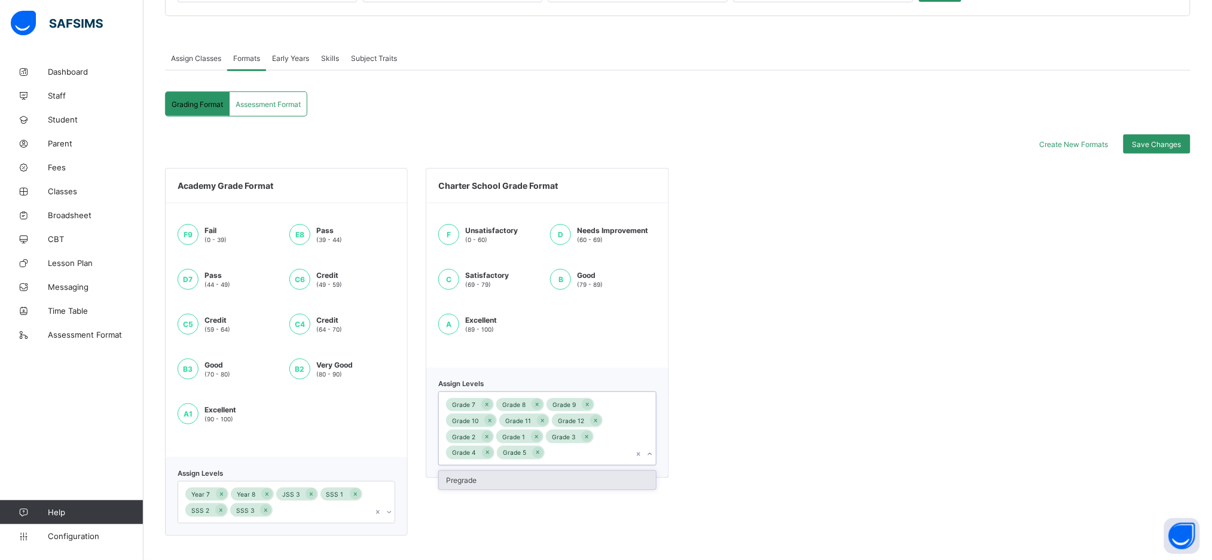
click at [598, 454] on div "Grade 7 Grade 8 Grade 9 Grade 10 Grade 11 Grade 12 Grade 2 Grade 1 Grade 3 Grad…" at bounding box center [536, 428] width 194 height 73
click at [586, 478] on div "Pregrade" at bounding box center [547, 480] width 216 height 19
click at [1172, 148] on span "Save Changes" at bounding box center [1156, 144] width 49 height 9
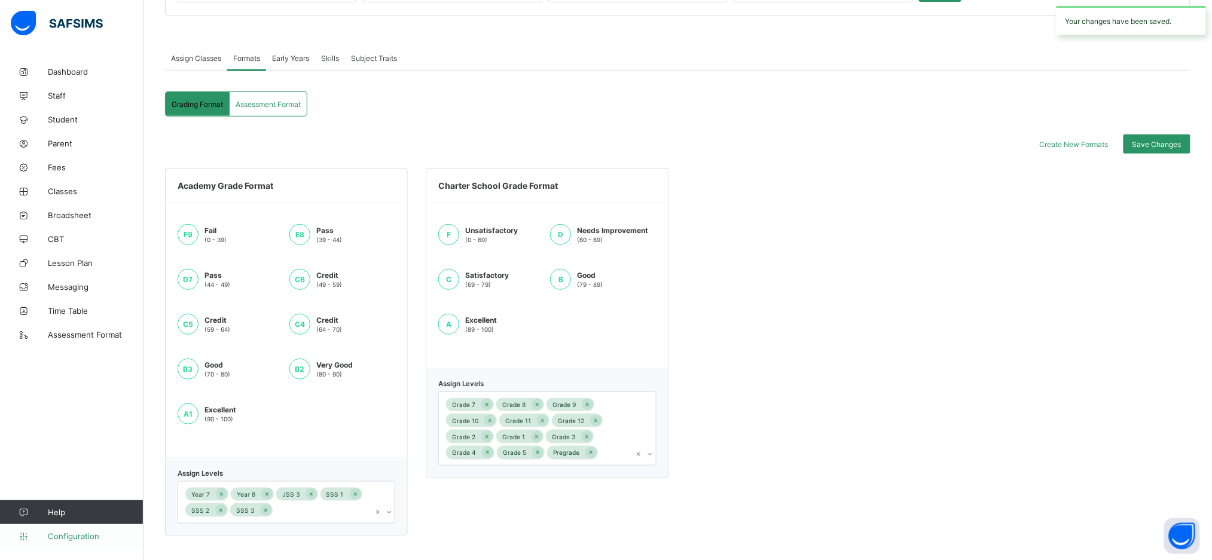
click at [88, 534] on span "Configuration" at bounding box center [95, 536] width 95 height 10
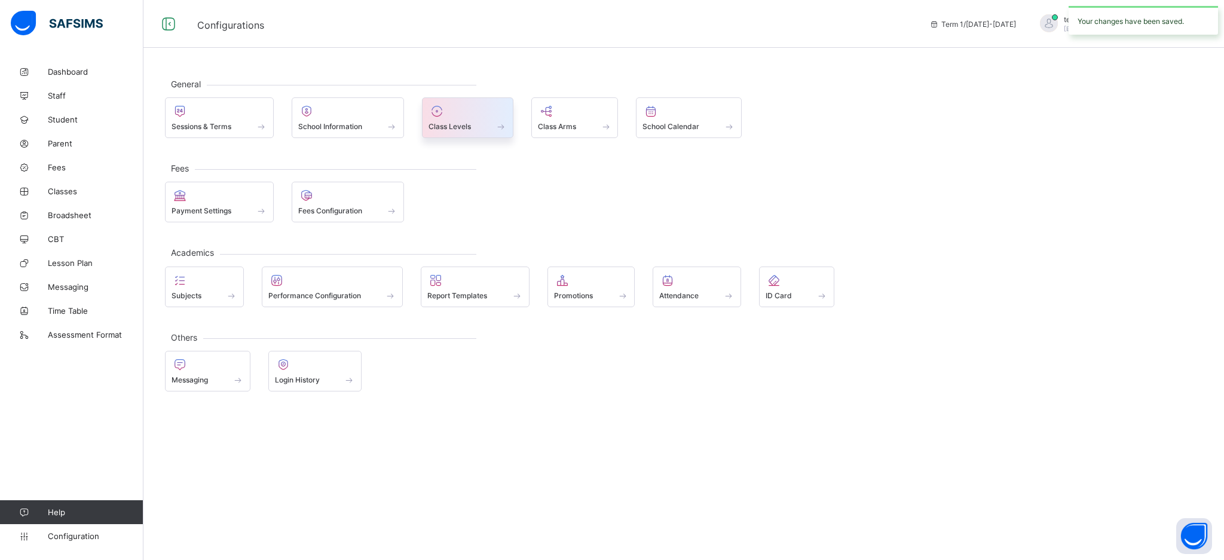
click at [495, 118] on span at bounding box center [468, 119] width 78 height 3
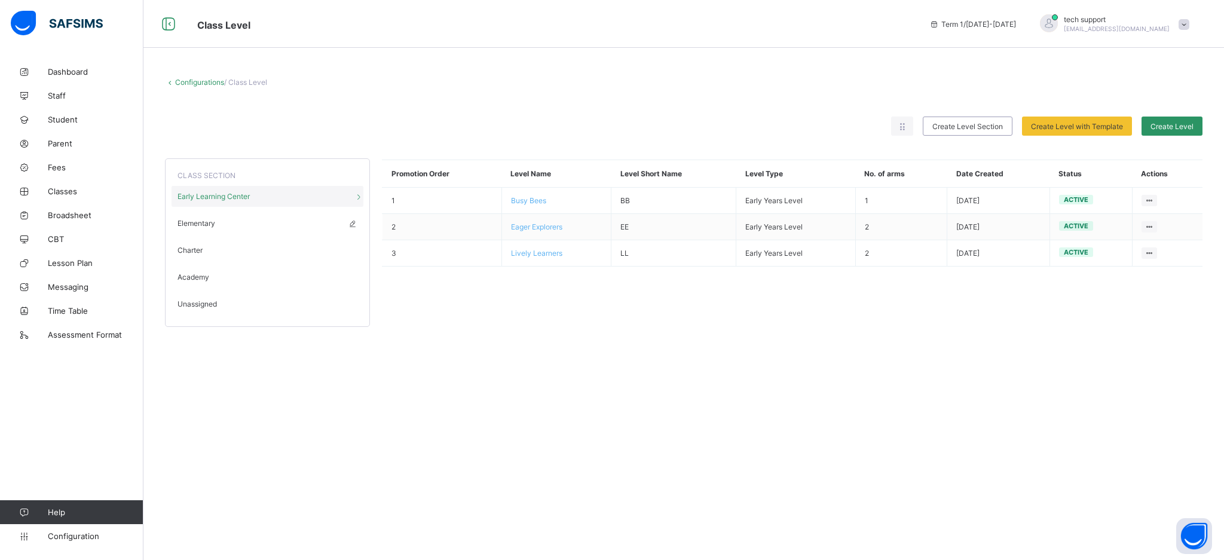
click at [204, 227] on span "Elementary" at bounding box center [197, 223] width 38 height 9
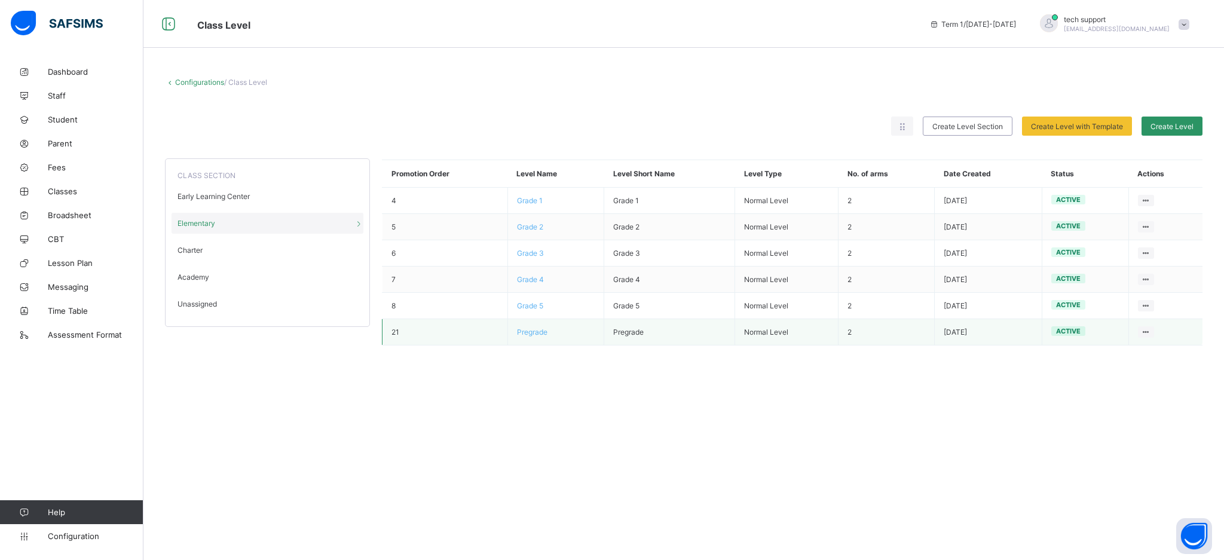
click at [531, 333] on span "Pregrade" at bounding box center [532, 332] width 30 height 9
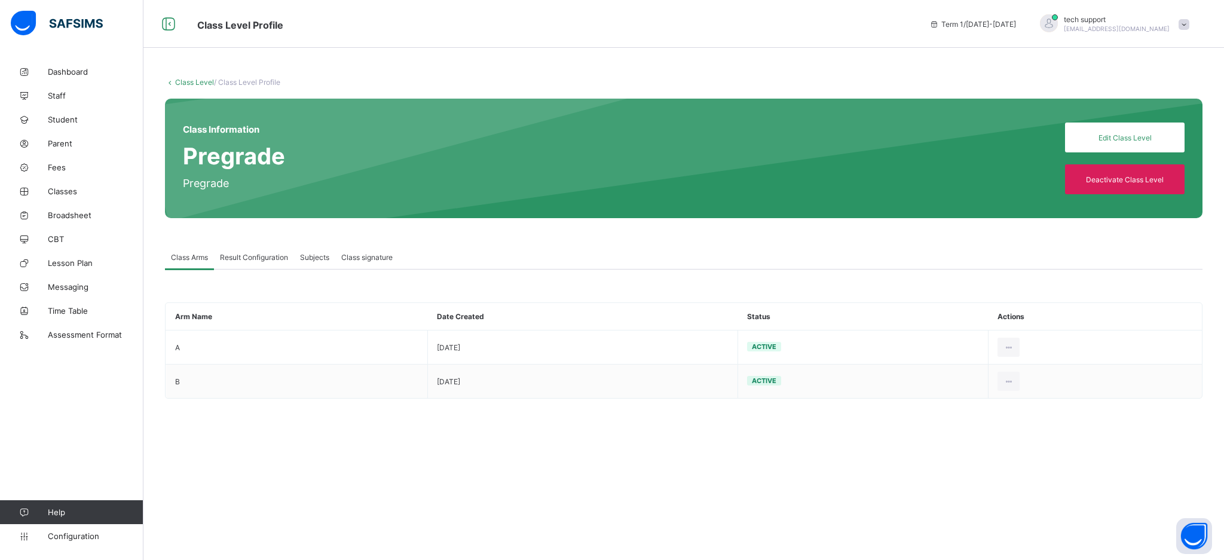
click at [271, 253] on span "Result Configuration" at bounding box center [254, 257] width 68 height 9
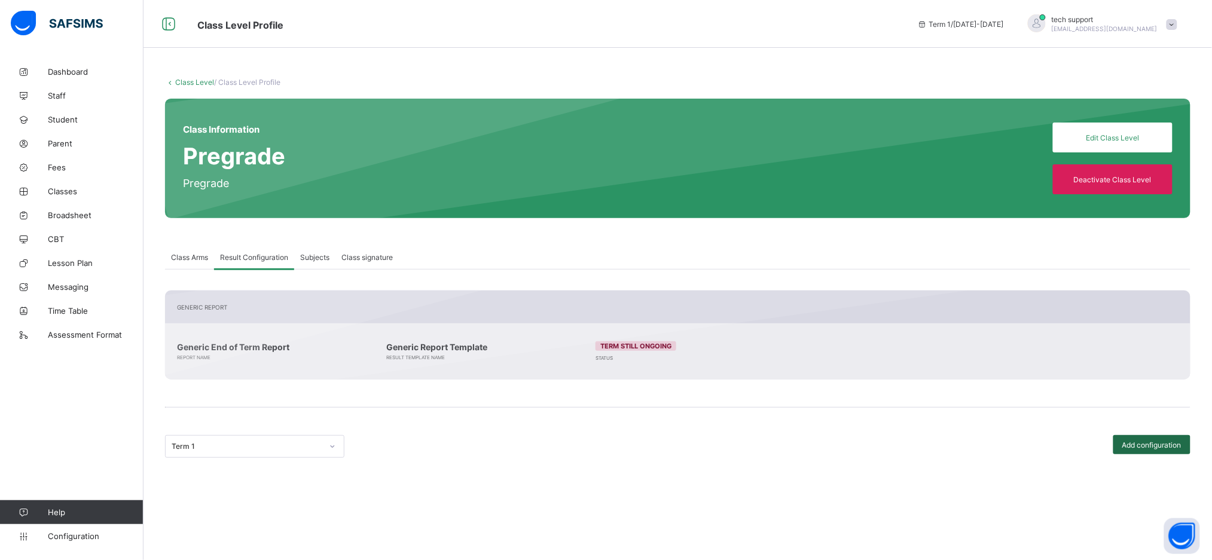
click at [1165, 441] on span "Add configuration" at bounding box center [1151, 445] width 59 height 9
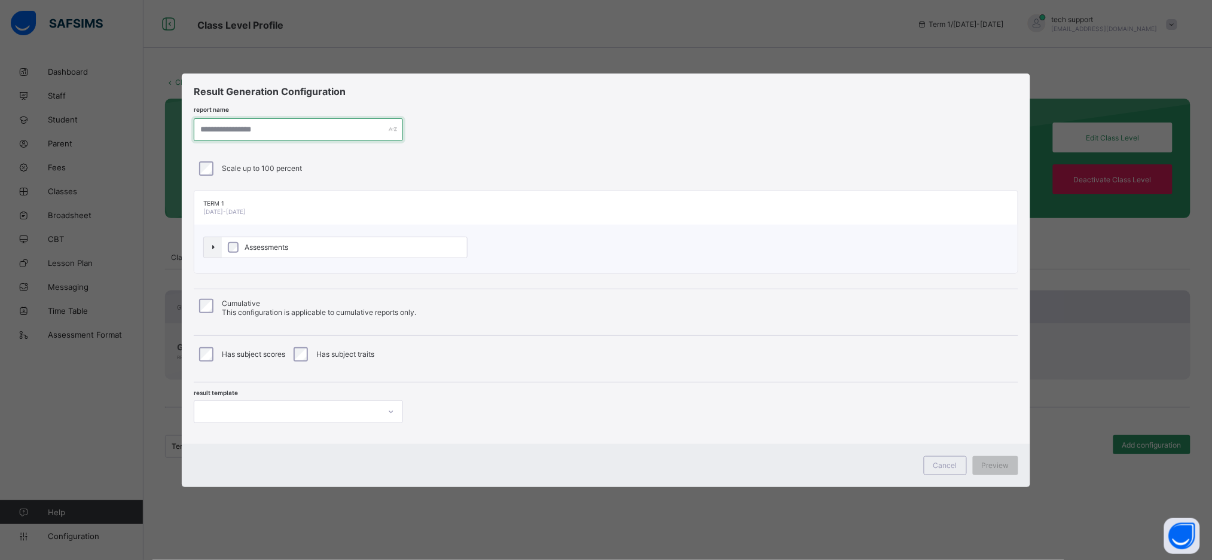
click at [259, 130] on input "text" at bounding box center [298, 129] width 209 height 23
type input "**********"
click at [246, 252] on span "Assessments" at bounding box center [268, 247] width 50 height 9
click at [346, 399] on div "result template" at bounding box center [611, 403] width 833 height 41
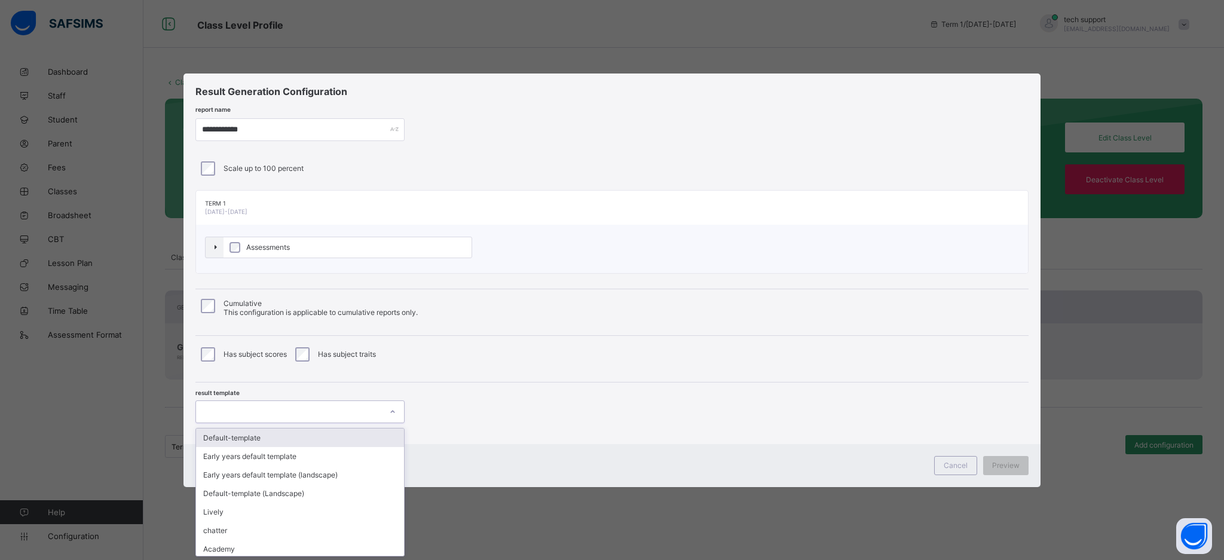
click at [359, 412] on div at bounding box center [288, 412] width 185 height 17
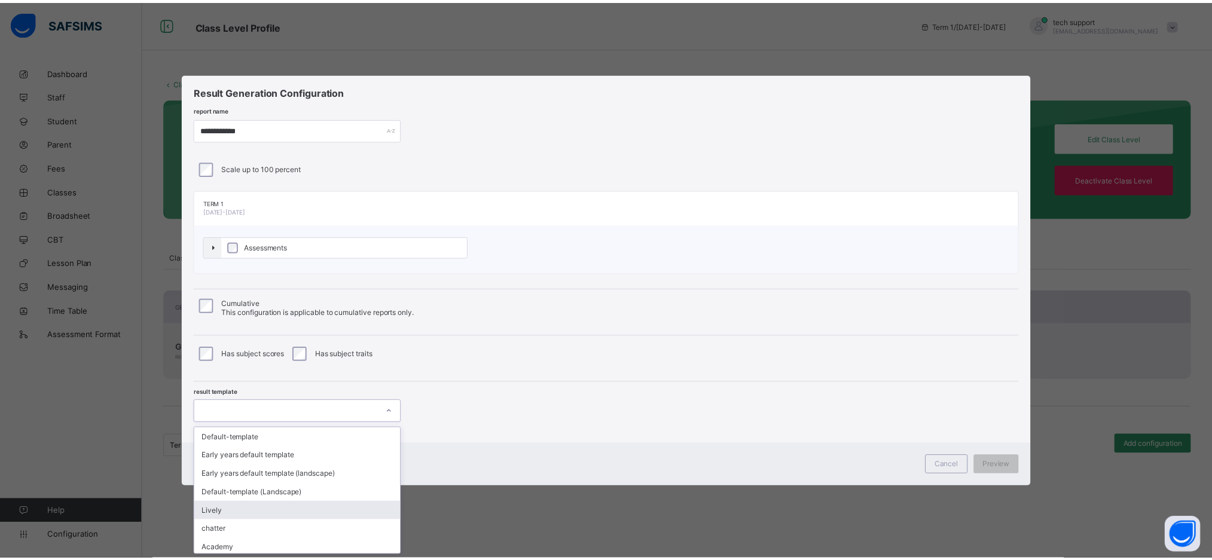
scroll to position [57, 0]
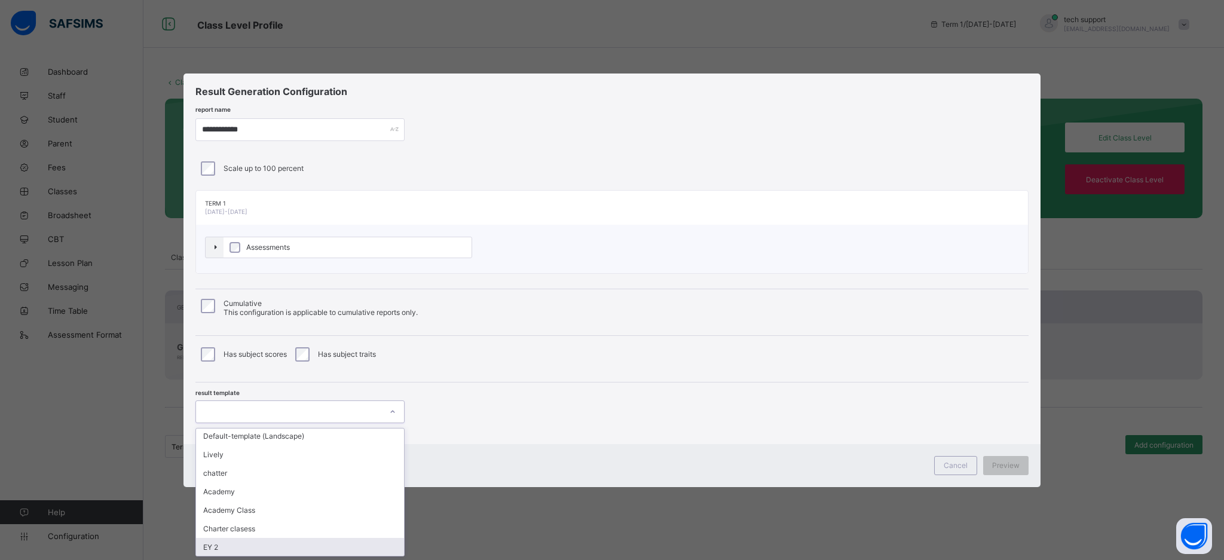
click at [328, 546] on div "EY 2" at bounding box center [300, 547] width 208 height 19
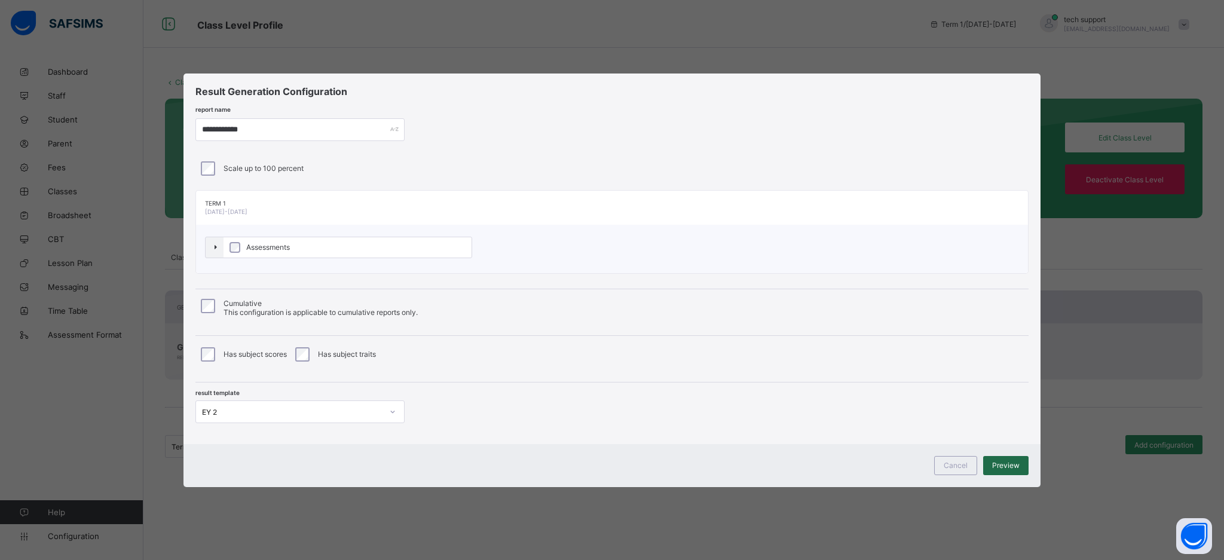
click at [1002, 467] on span "Preview" at bounding box center [1006, 465] width 28 height 9
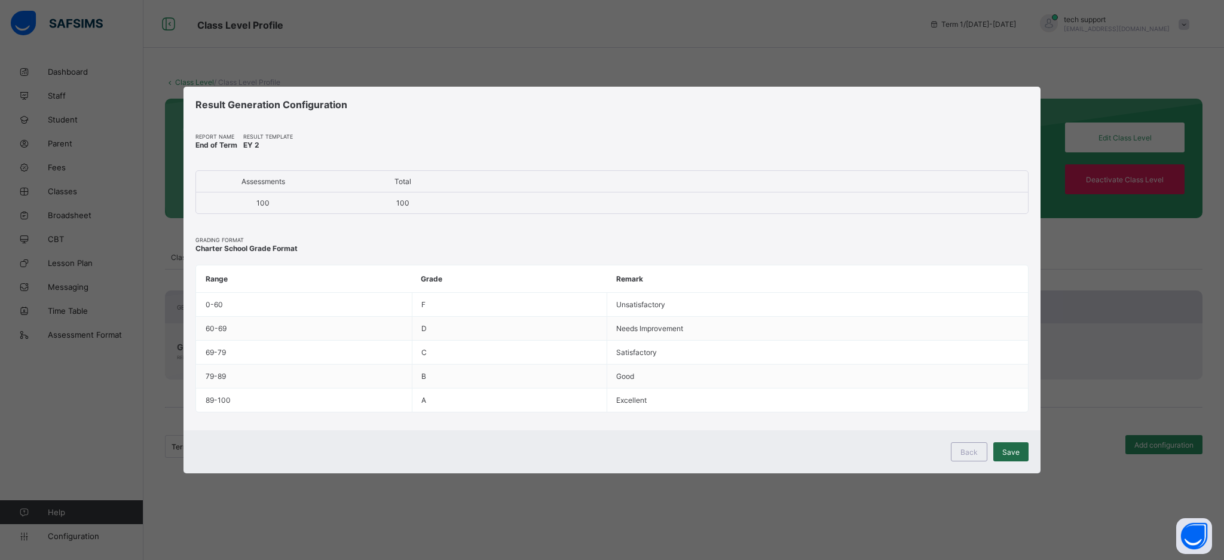
click at [1012, 450] on span "Save" at bounding box center [1011, 452] width 17 height 9
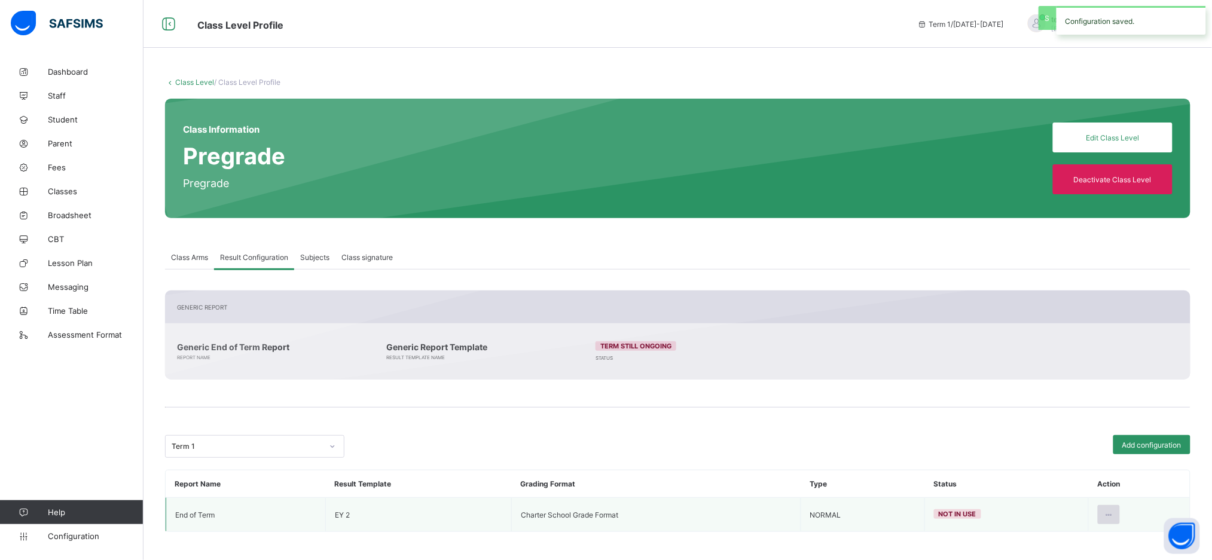
click at [1113, 517] on div at bounding box center [1109, 514] width 22 height 19
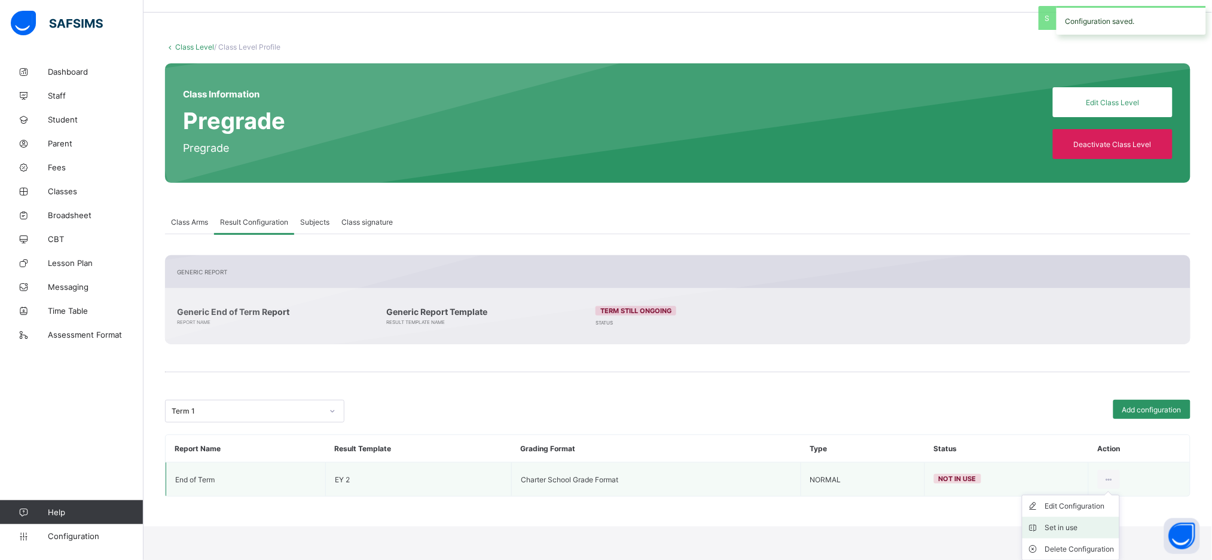
click at [1087, 524] on div "Set in use" at bounding box center [1079, 528] width 69 height 12
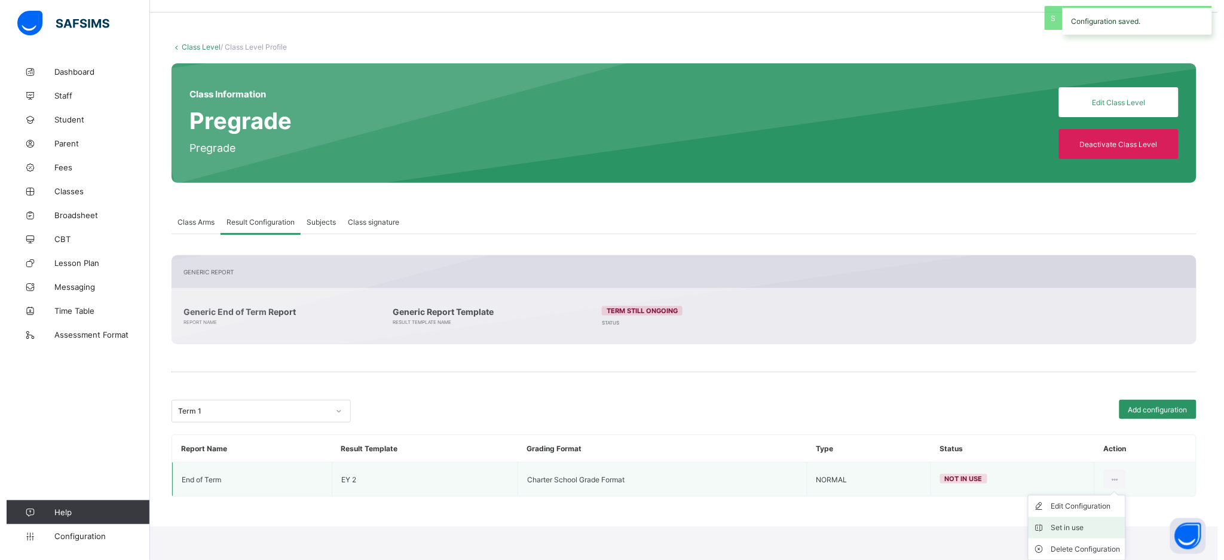
scroll to position [2, 0]
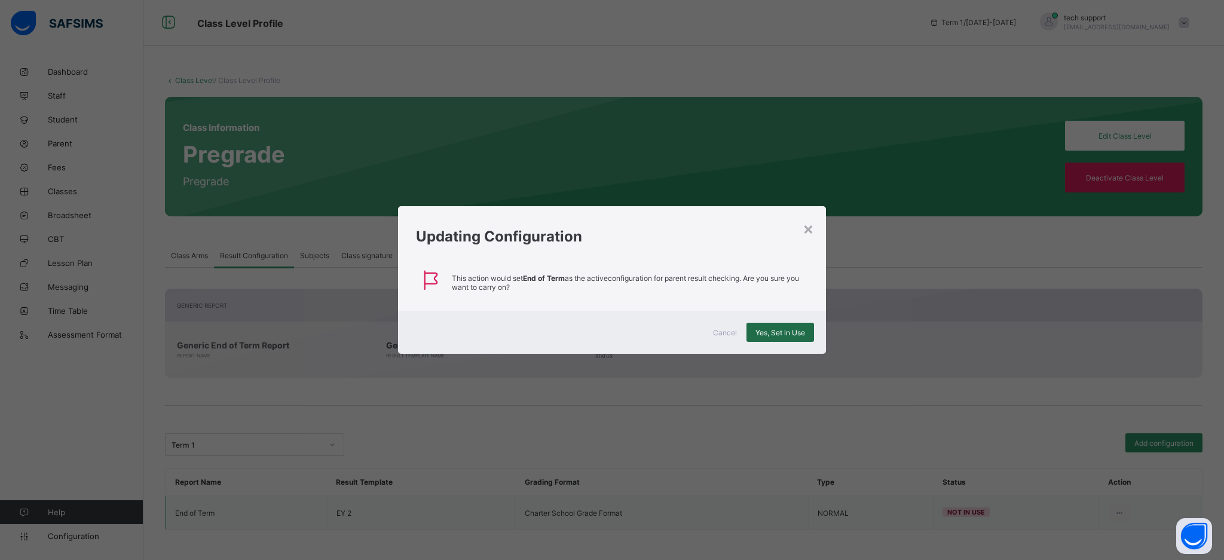
click at [789, 331] on span "Yes, Set in Use" at bounding box center [781, 332] width 50 height 9
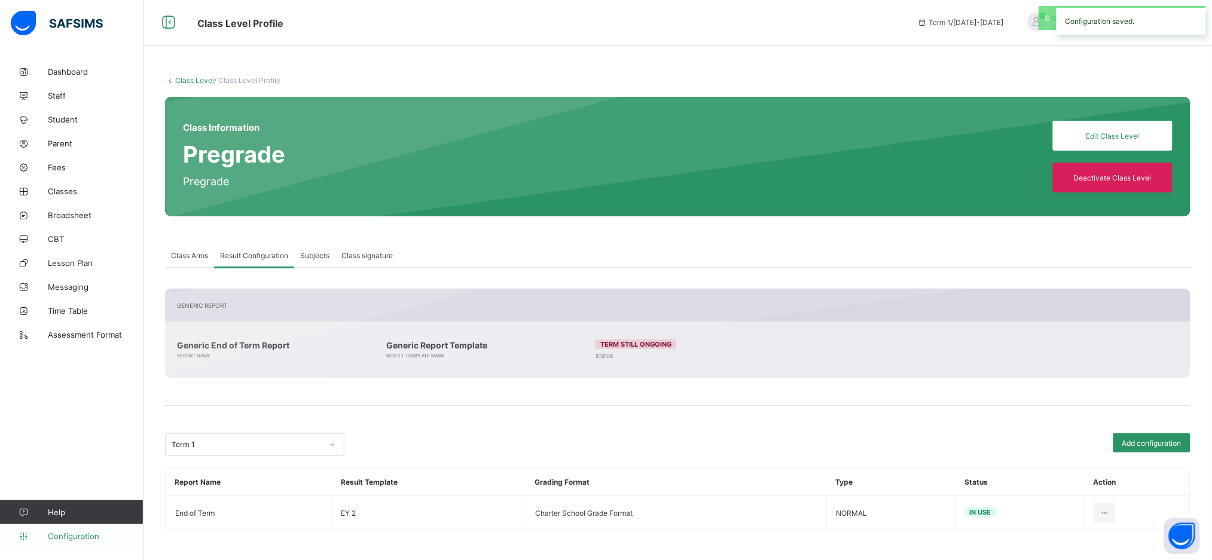
click at [80, 542] on link "Configuration" at bounding box center [71, 536] width 143 height 24
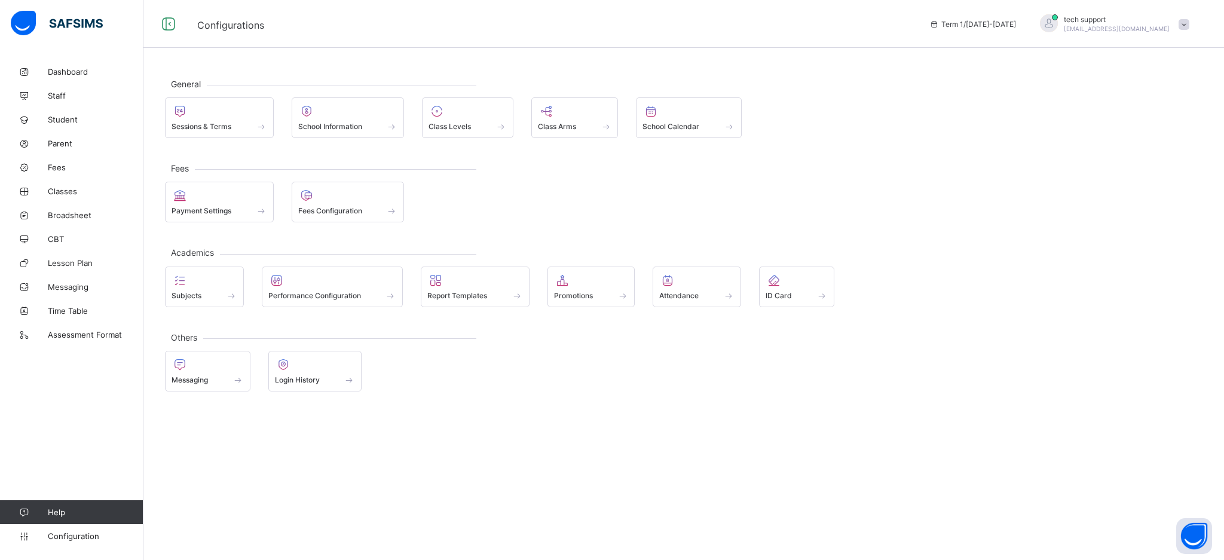
click at [699, 429] on div "General Sessions & Terms School Information Class Levels Class Arms School Cale…" at bounding box center [683, 280] width 1081 height 560
click at [261, 126] on span at bounding box center [261, 126] width 12 height 10
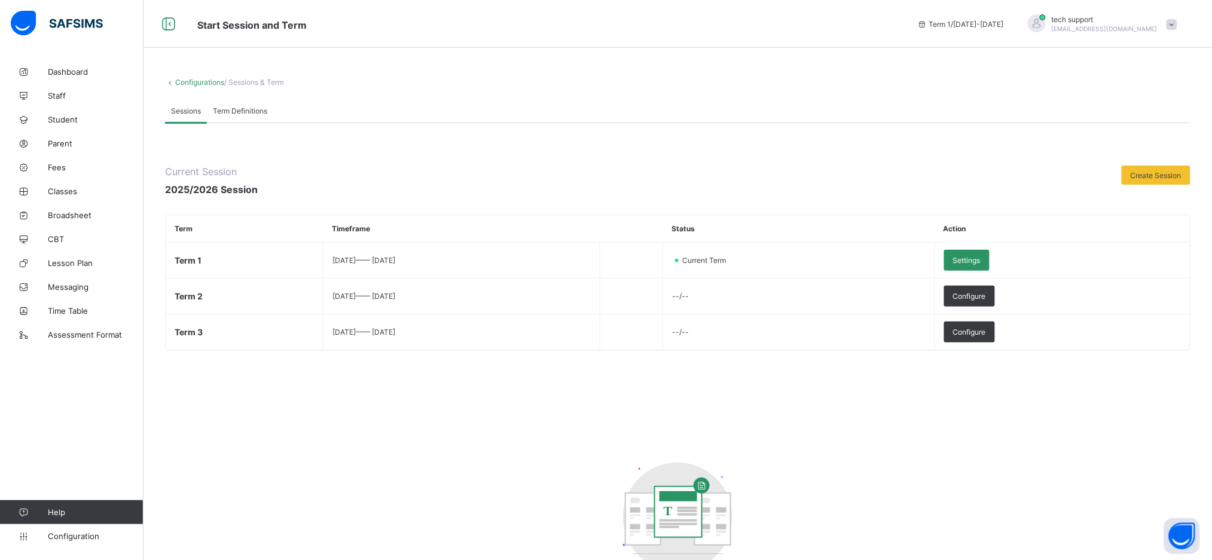
click at [192, 85] on link "Configurations" at bounding box center [199, 82] width 49 height 9
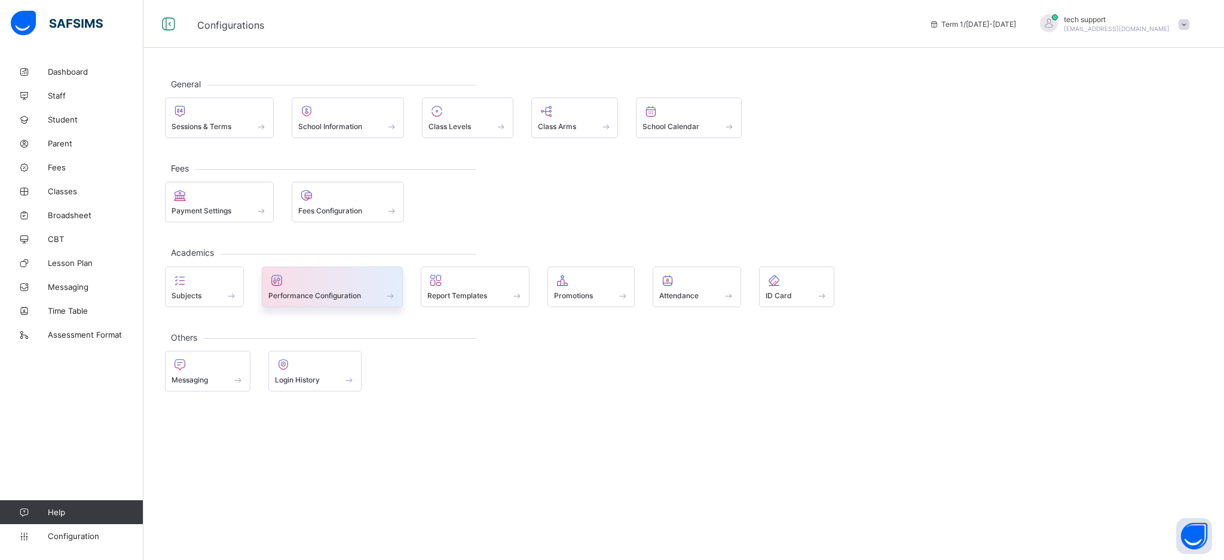
click at [378, 285] on div at bounding box center [332, 280] width 129 height 14
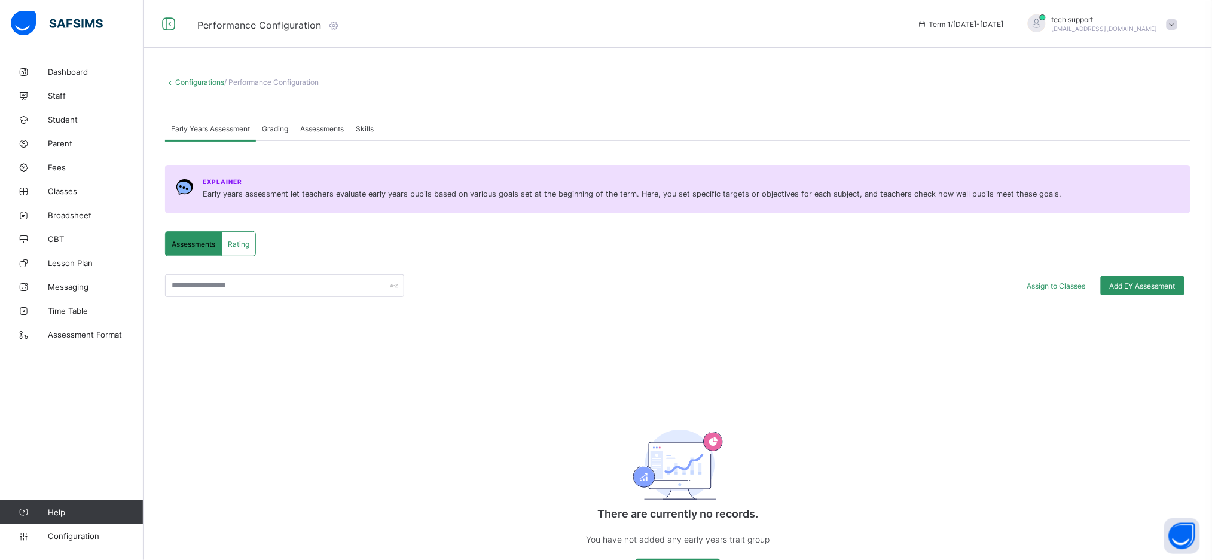
click at [322, 135] on div "Assessments" at bounding box center [322, 129] width 56 height 24
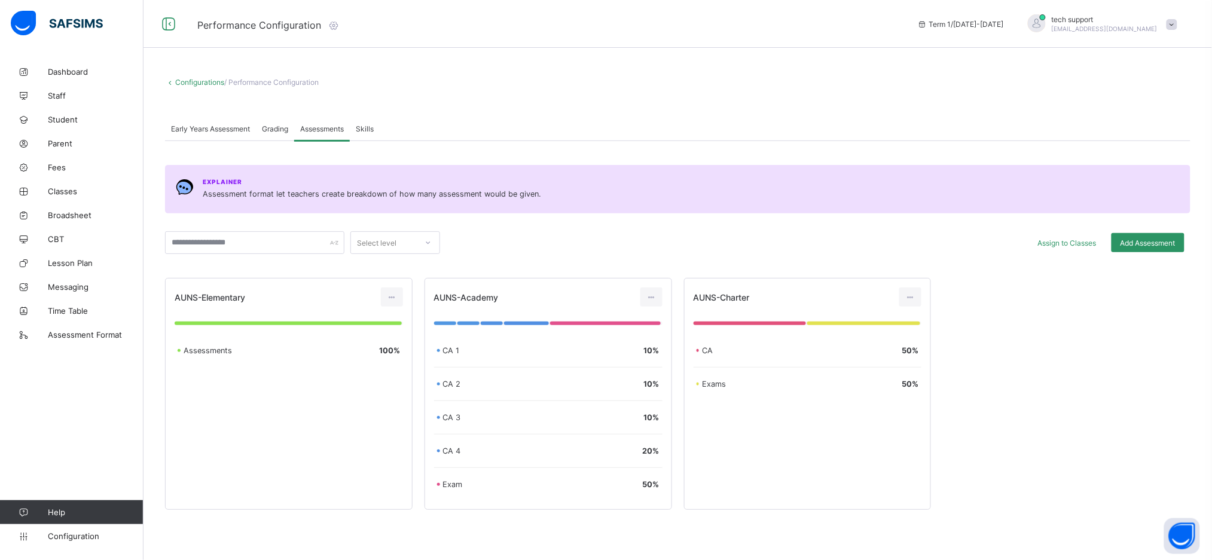
click at [269, 133] on div "Grading" at bounding box center [275, 129] width 38 height 24
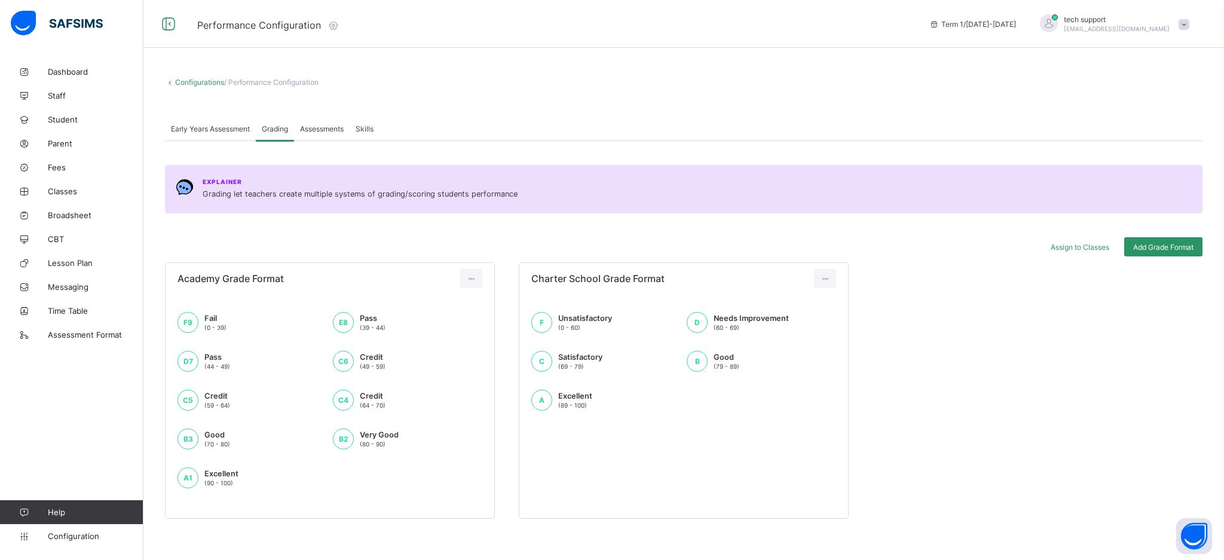
click at [310, 134] on div "Assessments" at bounding box center [322, 129] width 56 height 24
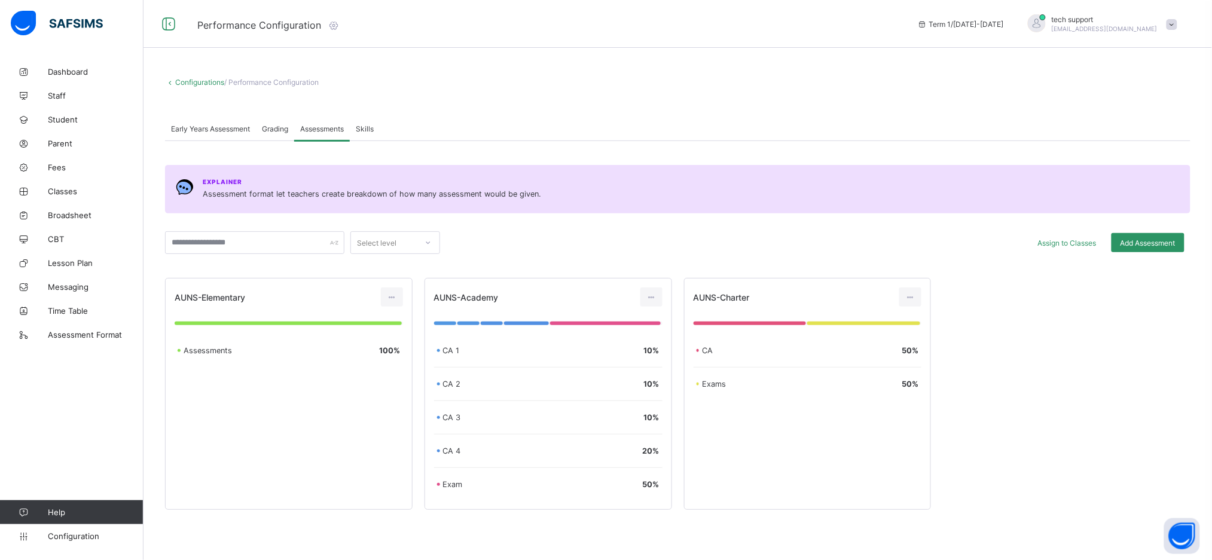
click at [224, 132] on span "Early Years Assessment" at bounding box center [210, 128] width 79 height 9
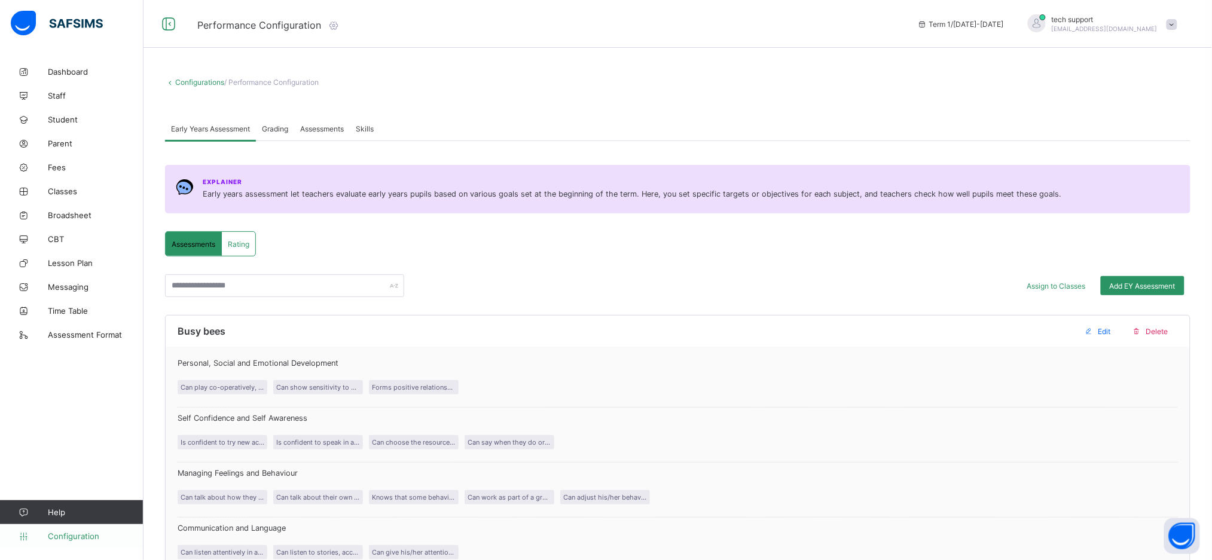
click at [81, 536] on span "Configuration" at bounding box center [95, 536] width 95 height 10
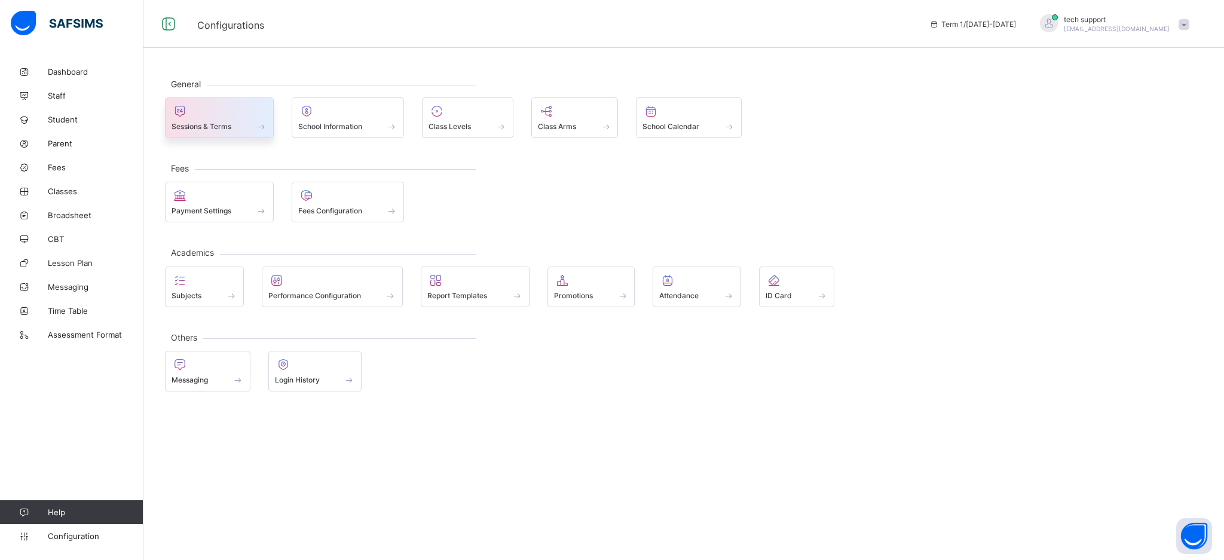
click at [232, 113] on div at bounding box center [220, 111] width 96 height 14
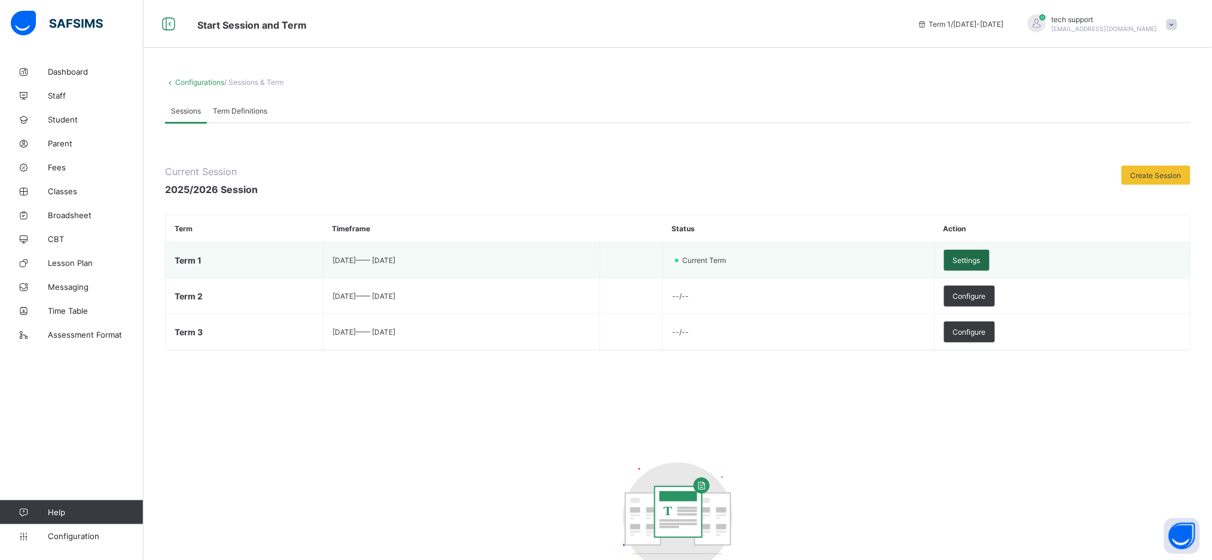
click at [980, 256] on span "Settings" at bounding box center [967, 260] width 28 height 9
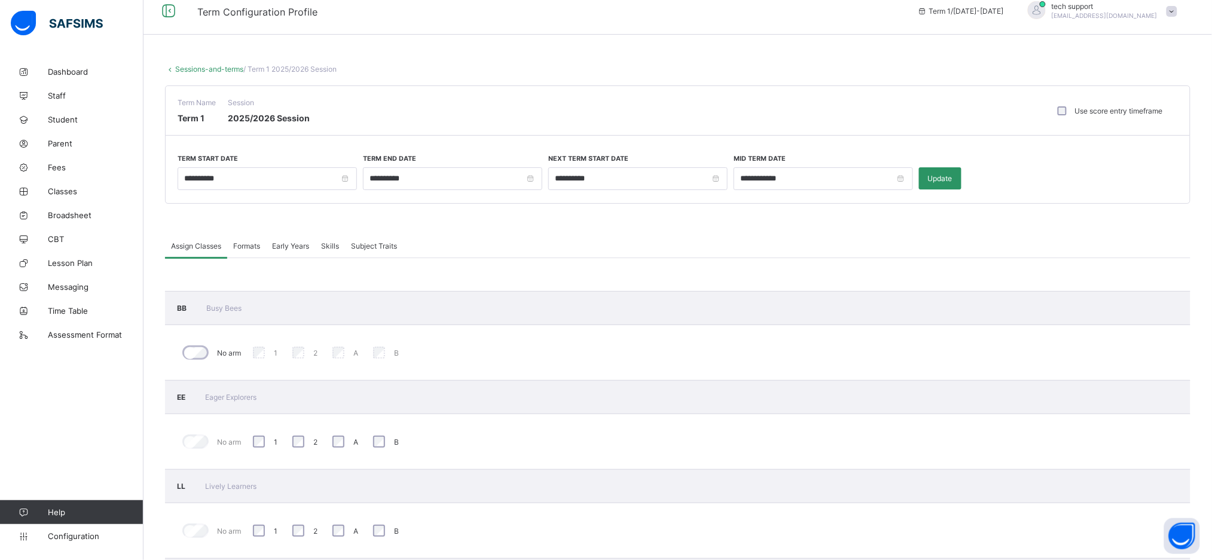
scroll to position [7, 0]
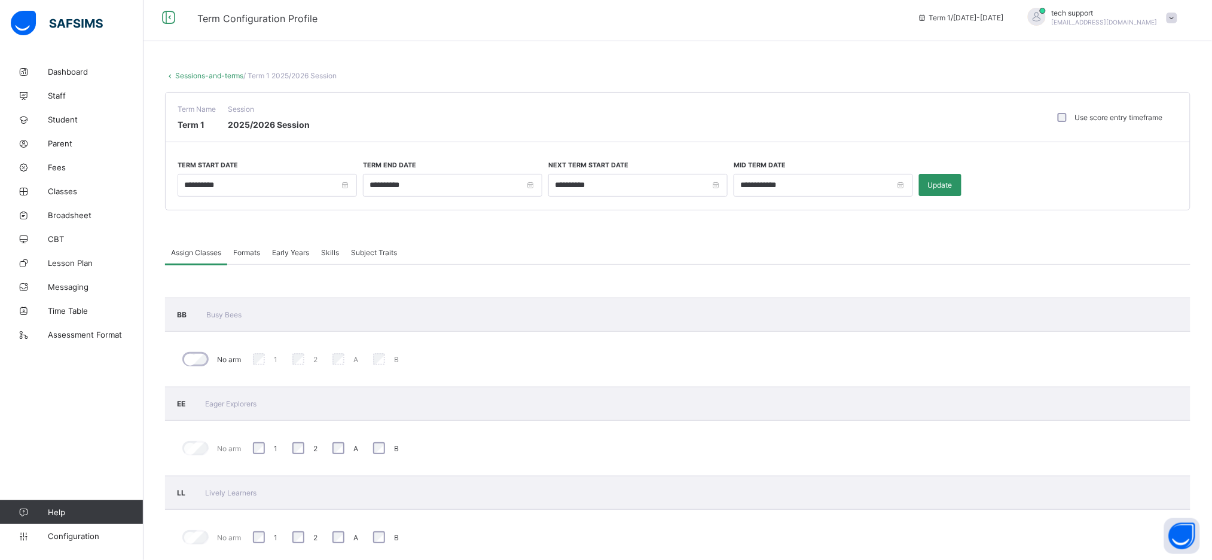
click at [251, 252] on span "Formats" at bounding box center [246, 252] width 27 height 9
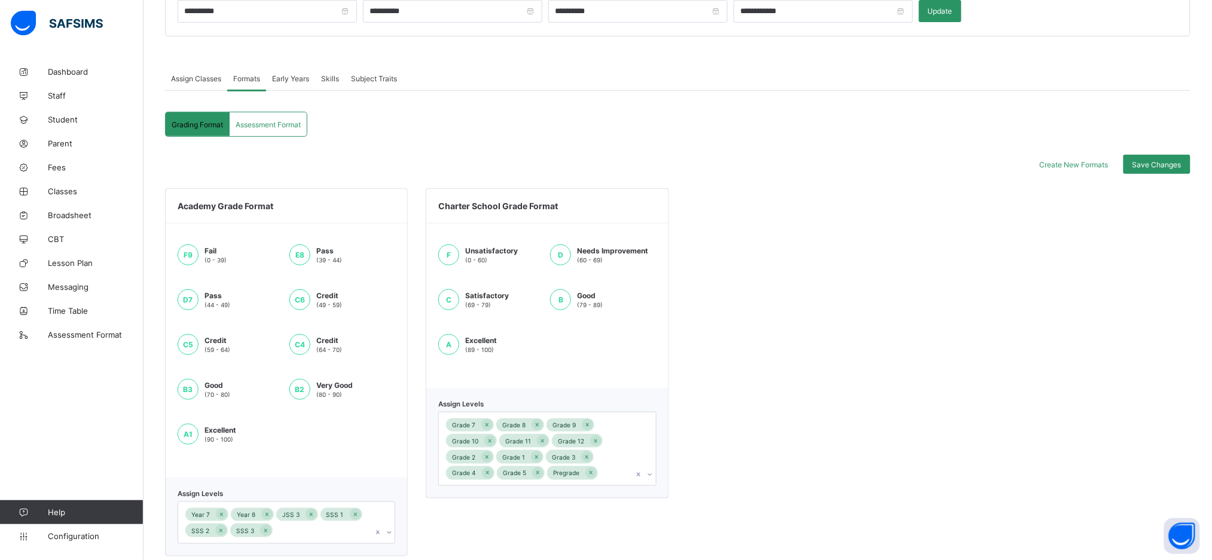
scroll to position [184, 0]
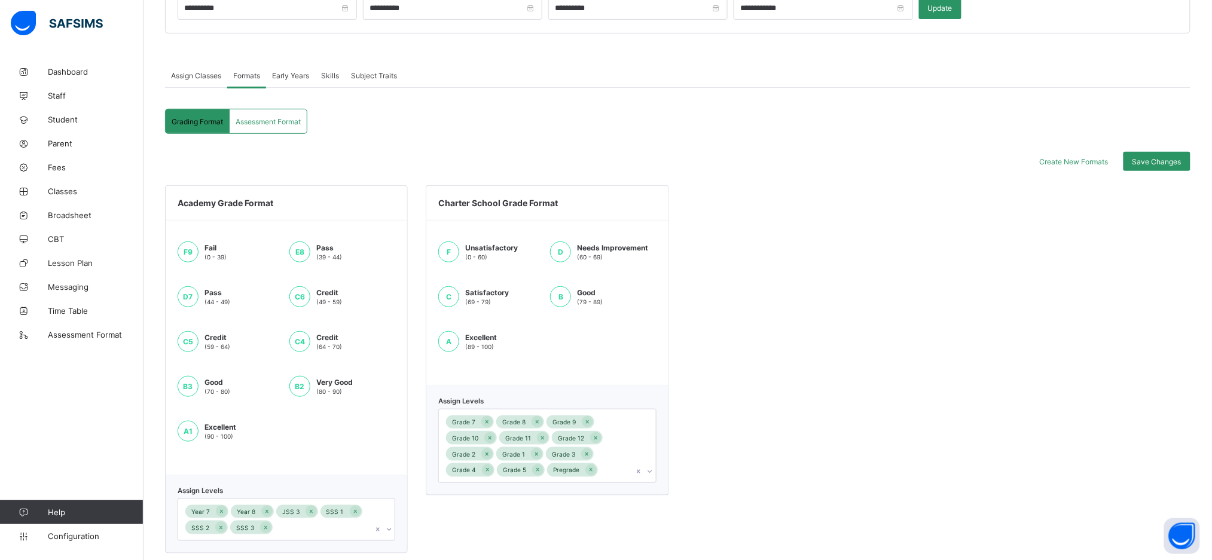
click at [287, 121] on span "Assessment Format" at bounding box center [268, 121] width 65 height 9
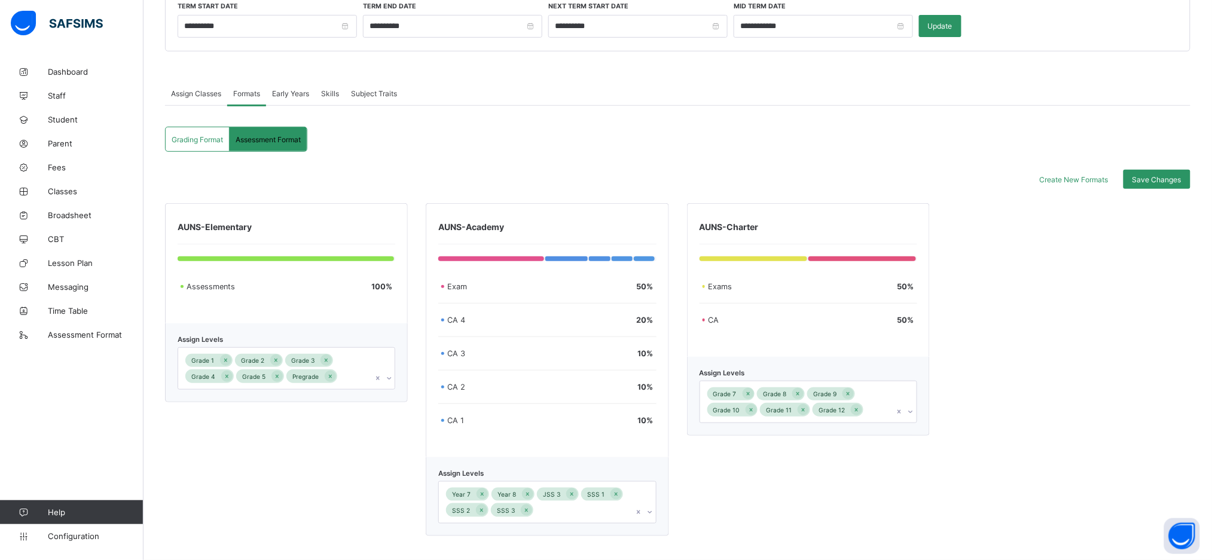
click at [295, 91] on span "Early Years" at bounding box center [290, 93] width 37 height 9
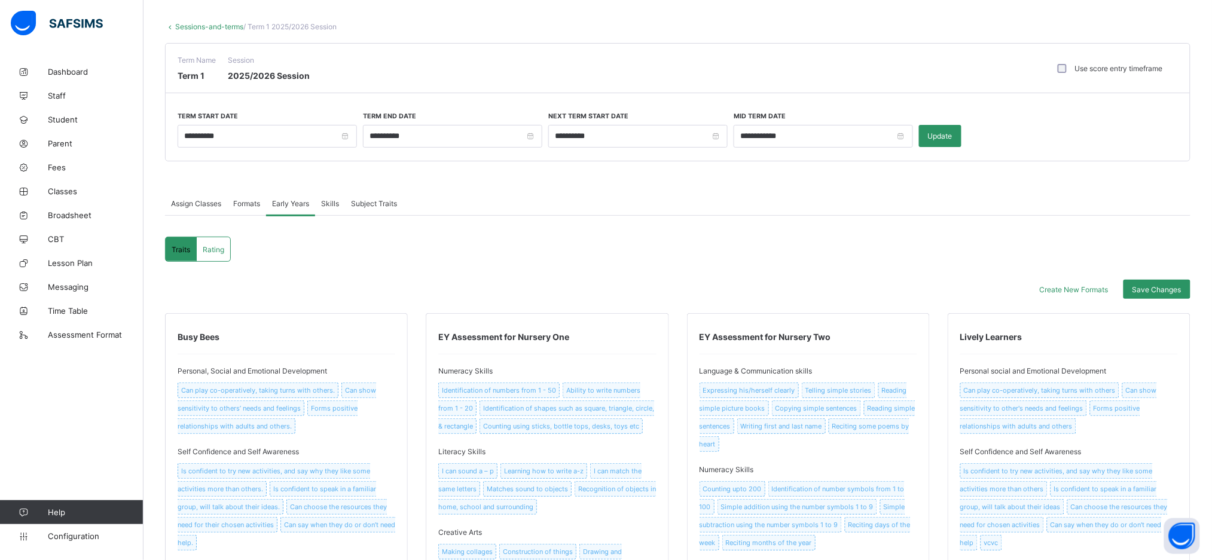
scroll to position [0, 0]
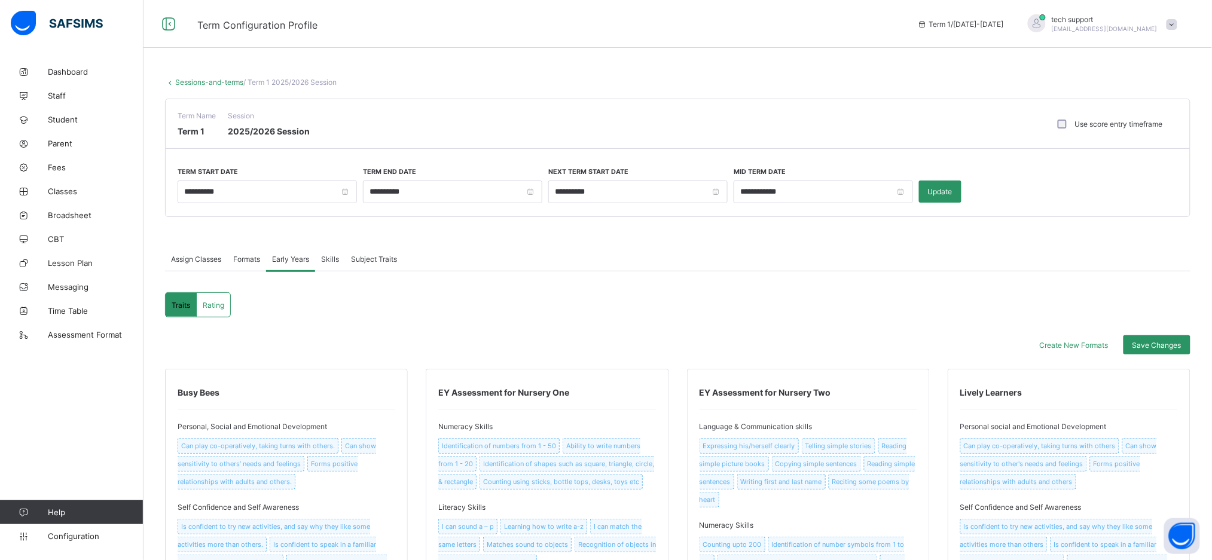
click at [224, 306] on span "Rating" at bounding box center [214, 305] width 22 height 9
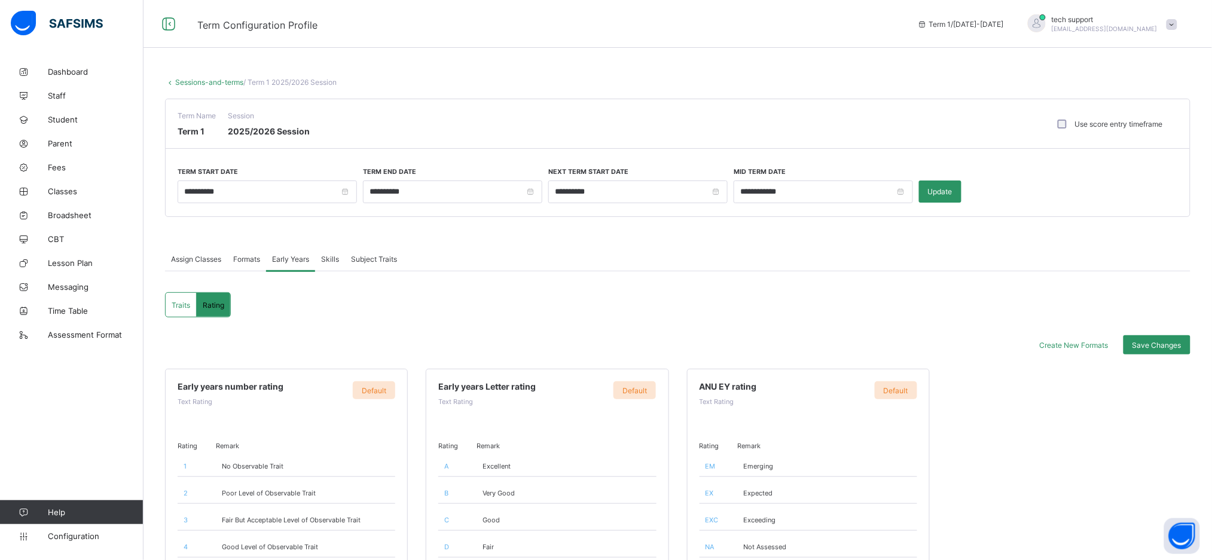
scroll to position [128, 0]
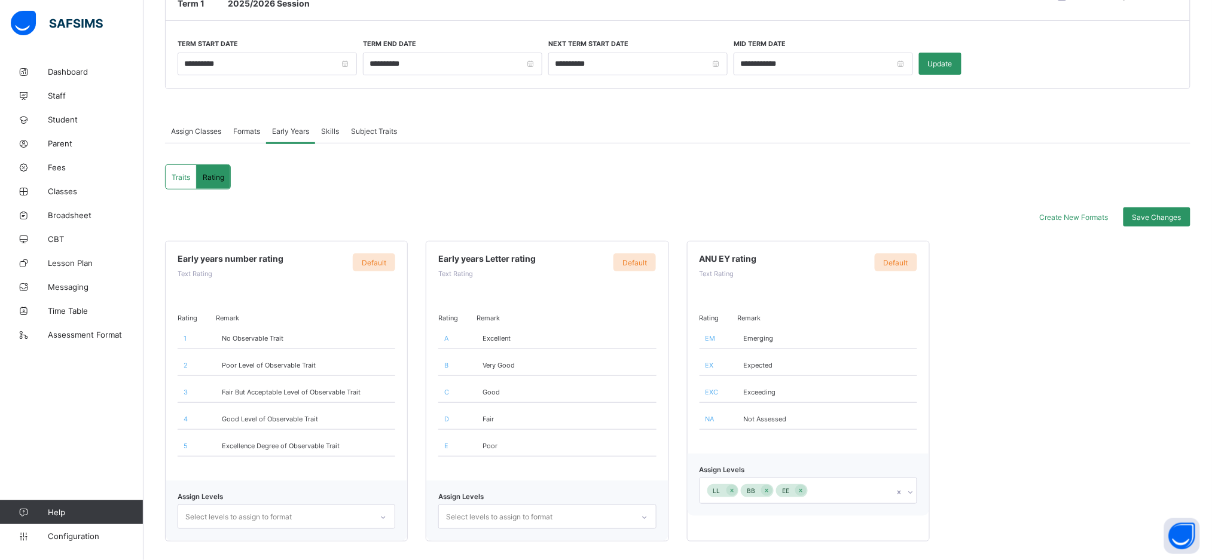
click at [825, 484] on div "LL BB EE" at bounding box center [797, 490] width 194 height 25
click at [1019, 311] on div "Early years number rating Text Rating Default Rating Remark 1 No Observable Tra…" at bounding box center [677, 391] width 1025 height 301
click at [185, 173] on span "Traits" at bounding box center [181, 177] width 19 height 9
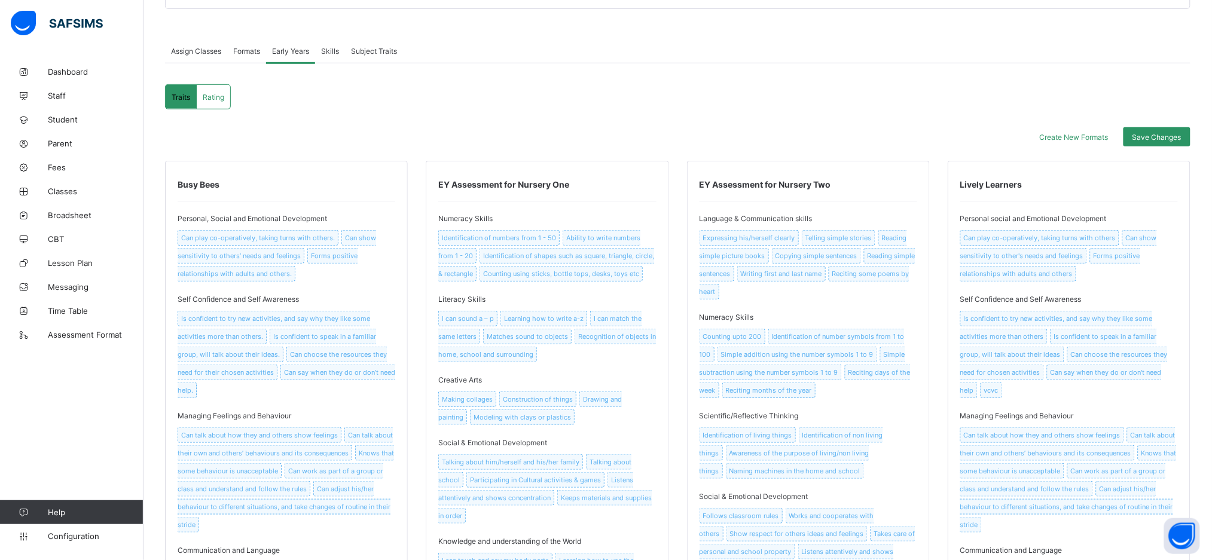
scroll to position [210, 0]
click at [1096, 132] on span "Create New Formats" at bounding box center [1074, 134] width 69 height 9
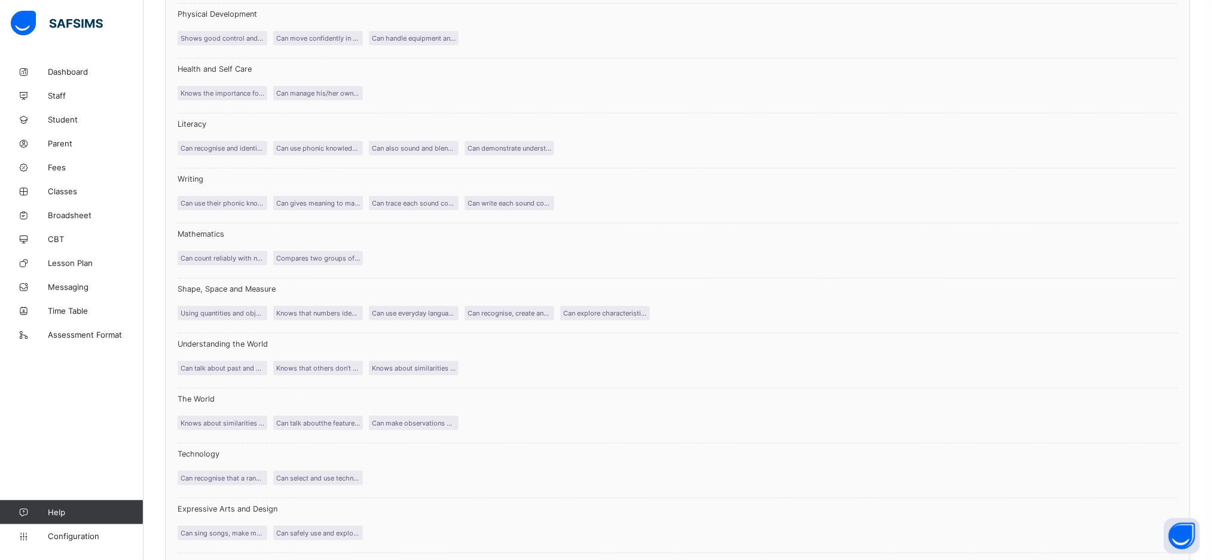
scroll to position [3628, 0]
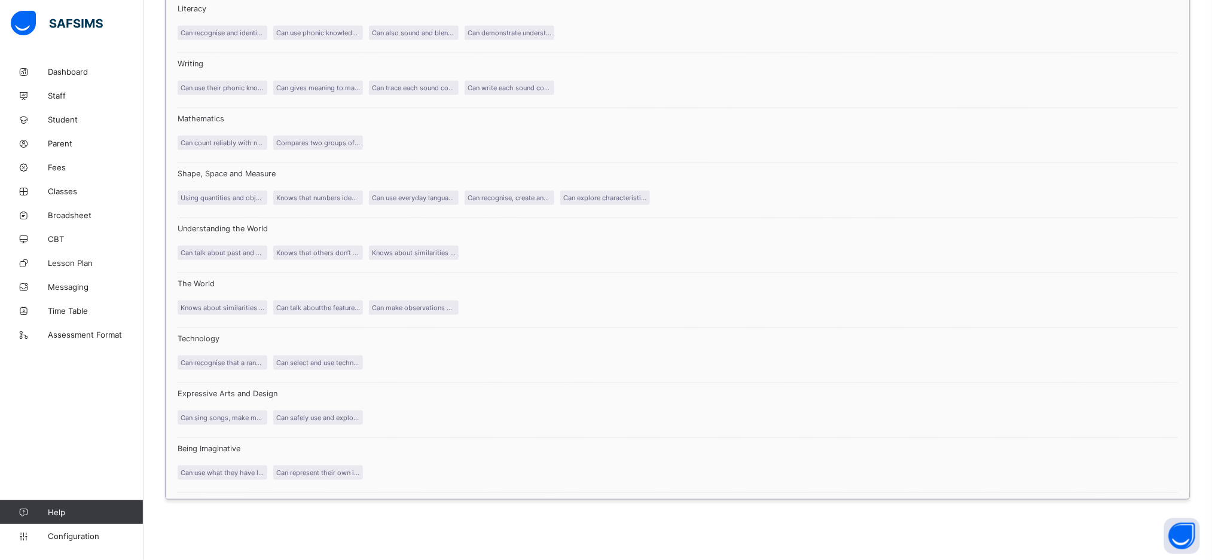
click at [777, 256] on div "Understanding the World Can talk about past and present events in their own liv…" at bounding box center [678, 245] width 1000 height 55
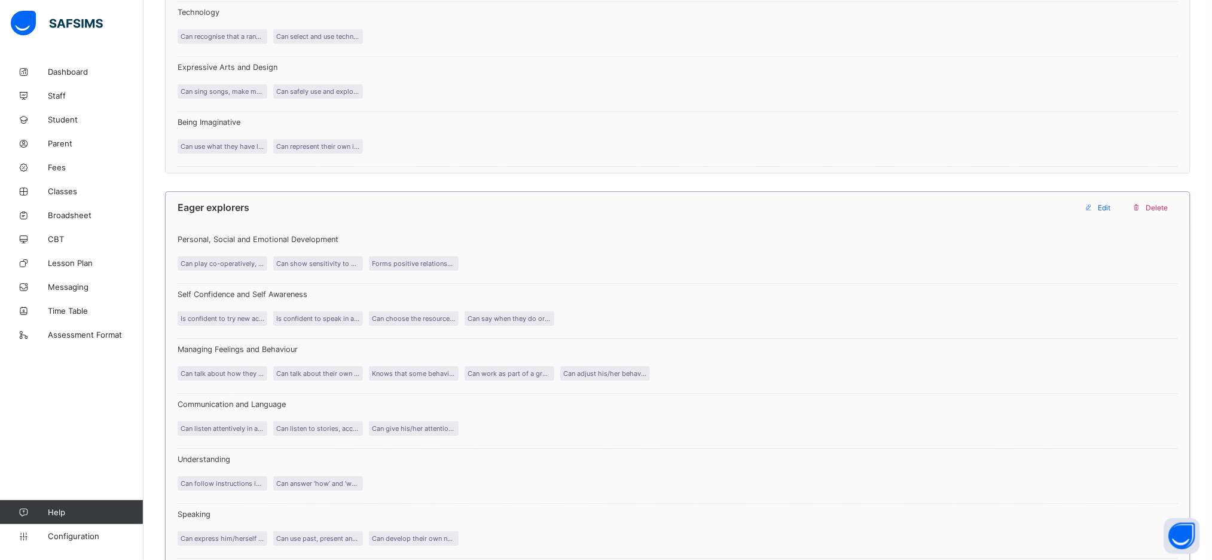
scroll to position [2999, 0]
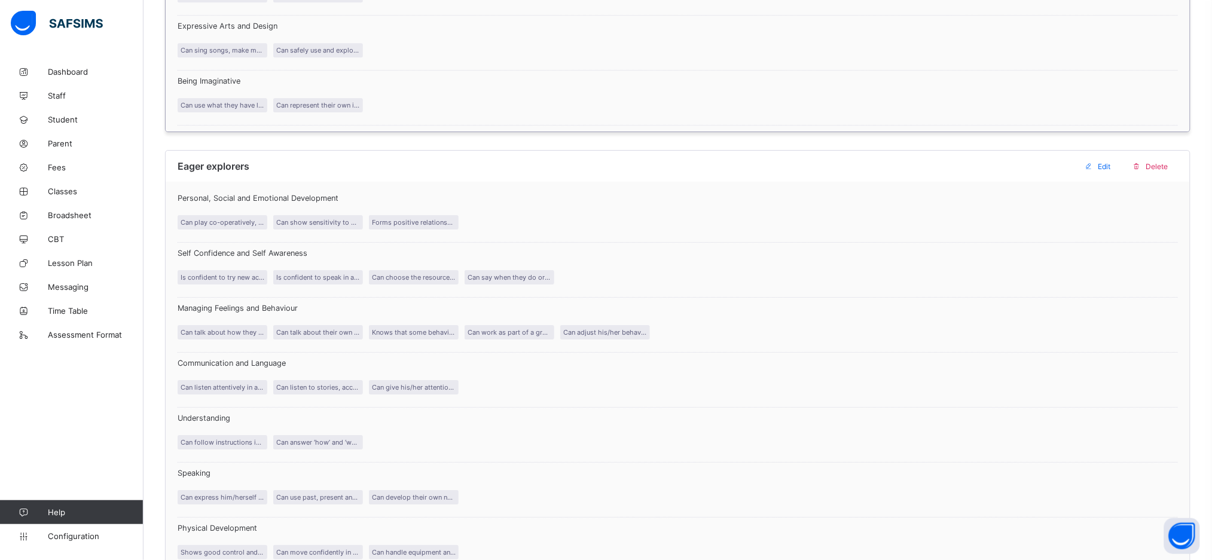
click at [685, 96] on div "Being Imaginative Can use what they have learnt about media and materials in or…" at bounding box center [678, 98] width 1000 height 55
click at [77, 114] on link "Student" at bounding box center [71, 120] width 143 height 24
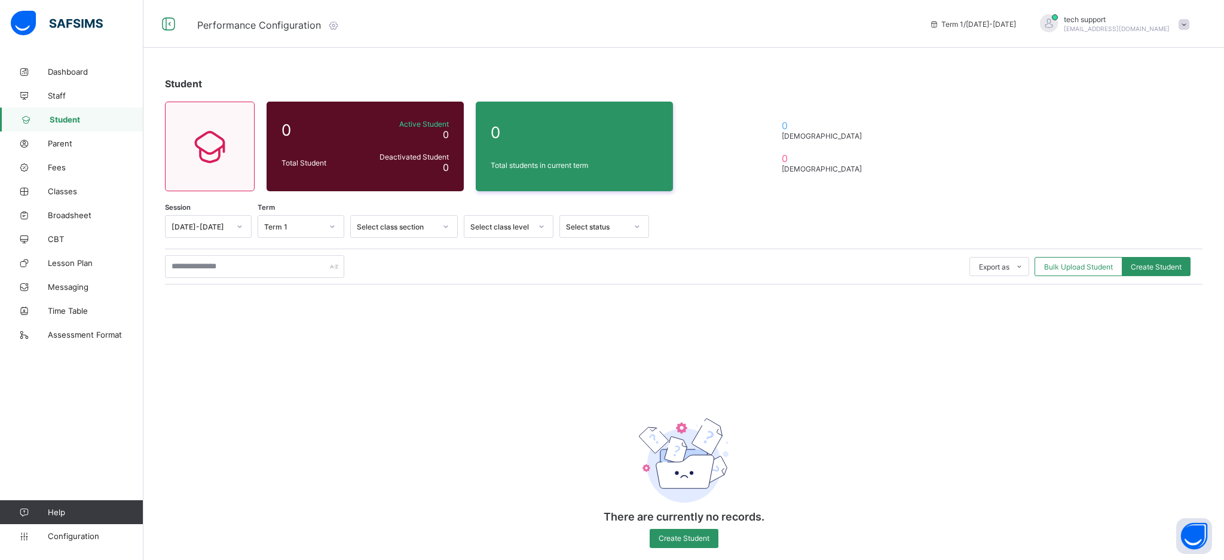
click at [637, 351] on div "Session 2025-2026 Term Term 1 Select class section Select class level Select st…" at bounding box center [684, 387] width 1038 height 345
click at [67, 536] on span "Configuration" at bounding box center [95, 536] width 95 height 10
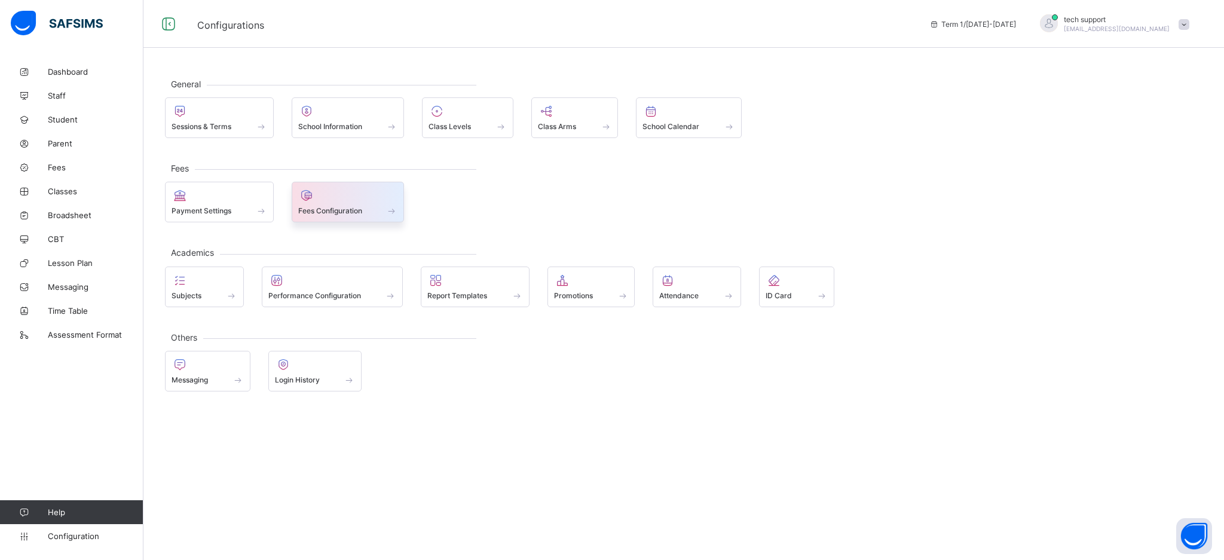
click at [355, 206] on div "Fees Configuration" at bounding box center [348, 211] width 100 height 10
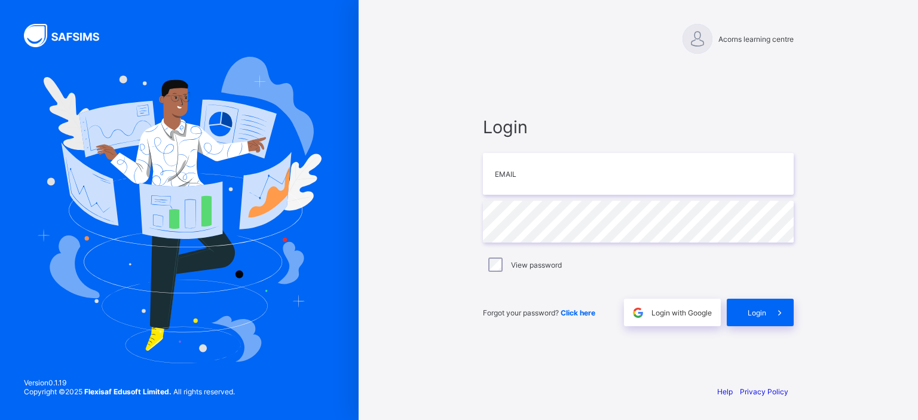
click at [610, 97] on div "Login Email Password View password Forgot your password? Click here Login with …" at bounding box center [638, 222] width 335 height 308
click at [671, 317] on span "Login with Google" at bounding box center [682, 312] width 60 height 9
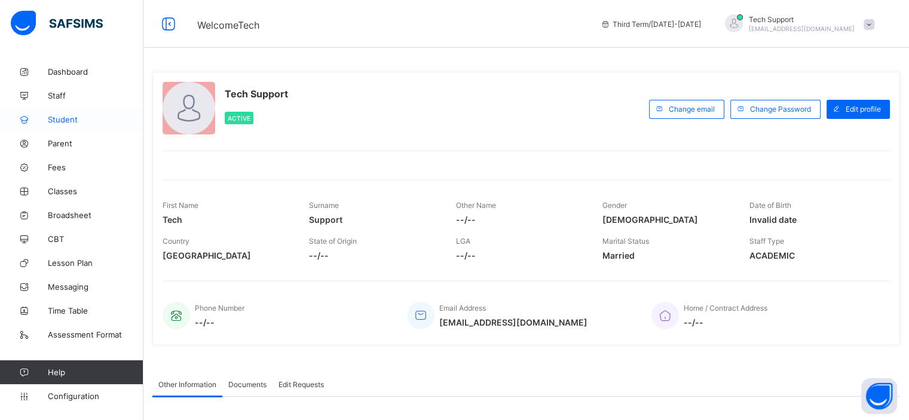
click at [75, 126] on link "Student" at bounding box center [71, 120] width 143 height 24
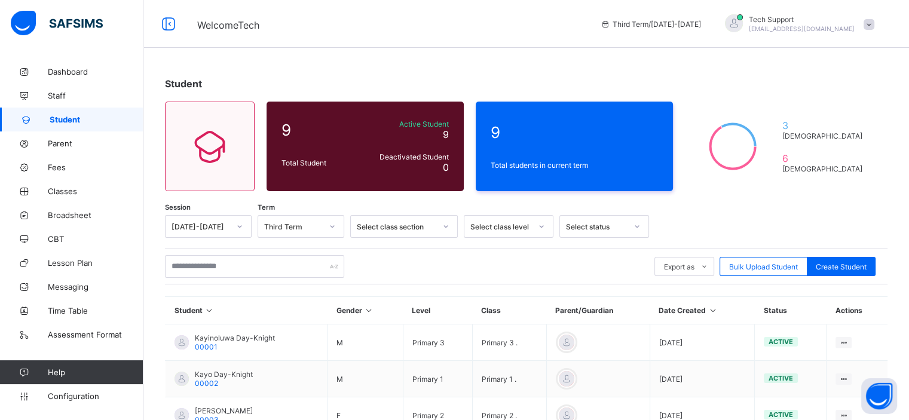
click at [875, 28] on span at bounding box center [869, 24] width 11 height 11
click at [842, 110] on li "Subscription" at bounding box center [836, 116] width 88 height 20
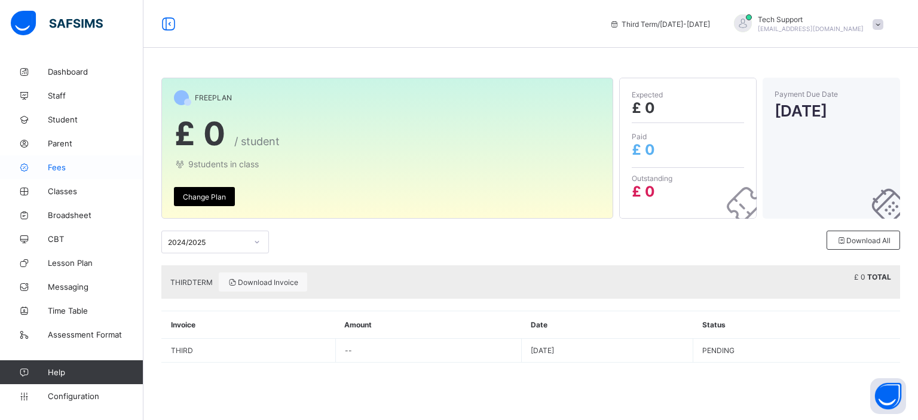
click at [55, 169] on span "Fees" at bounding box center [96, 168] width 96 height 10
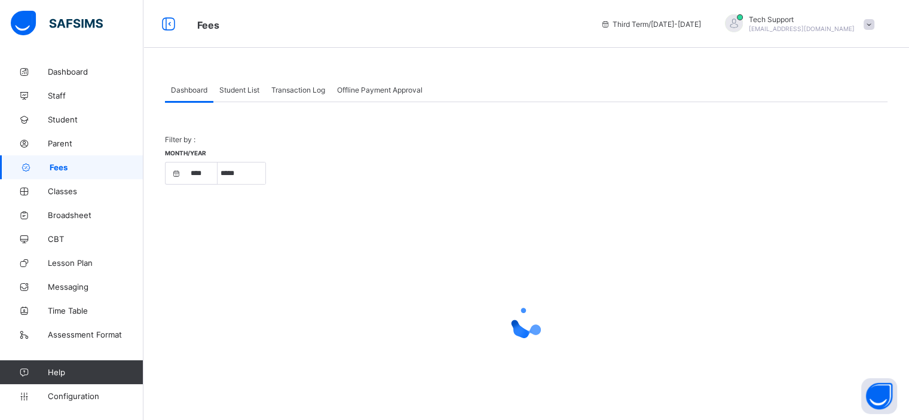
select select "****"
select select "*"
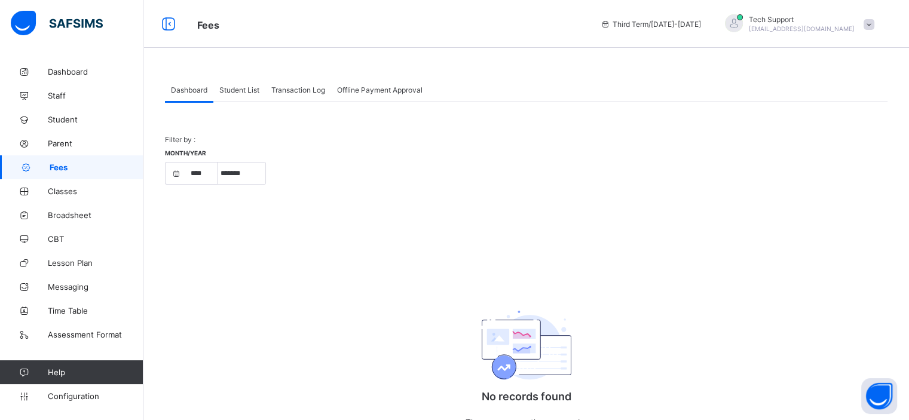
click at [247, 93] on span "Student List" at bounding box center [239, 89] width 40 height 9
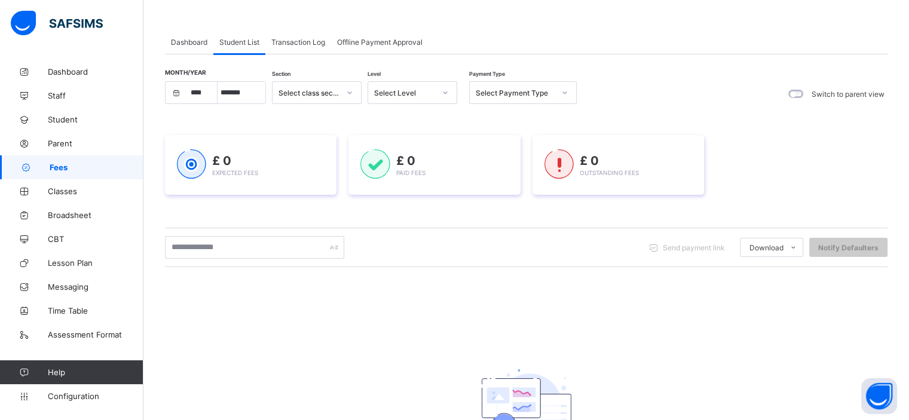
scroll to position [42, 0]
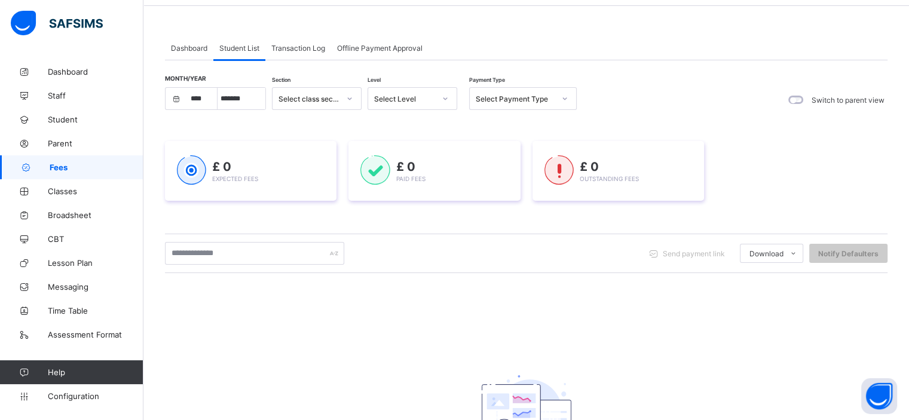
click at [296, 45] on span "Transaction Log" at bounding box center [298, 48] width 54 height 9
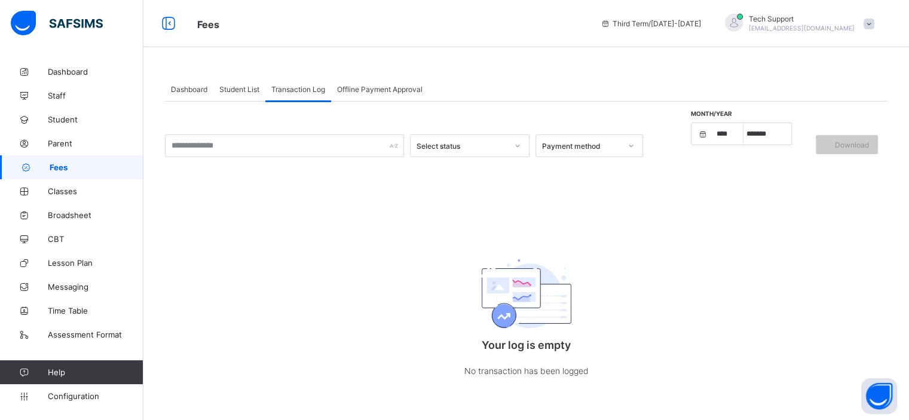
click at [354, 90] on span "Offline Payment Approval" at bounding box center [379, 89] width 85 height 9
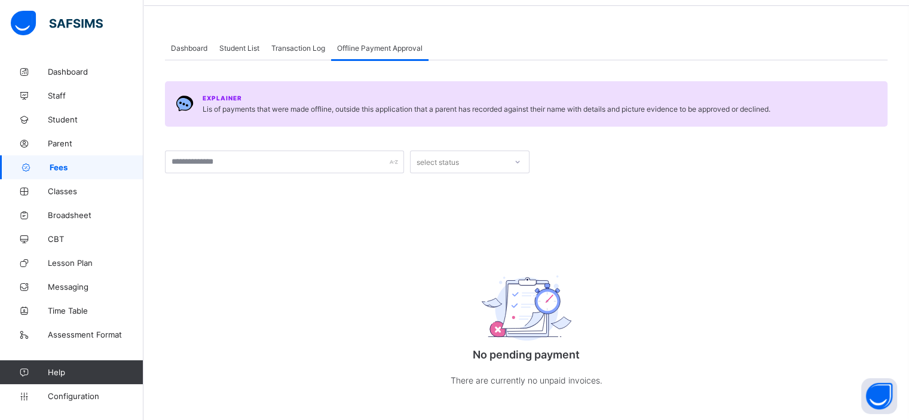
click at [302, 50] on span "Transaction Log" at bounding box center [298, 48] width 54 height 9
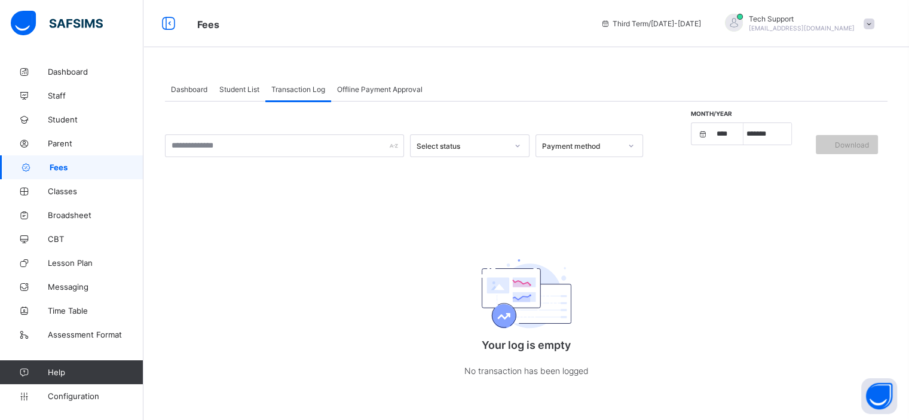
click at [246, 90] on span "Student List" at bounding box center [239, 89] width 40 height 9
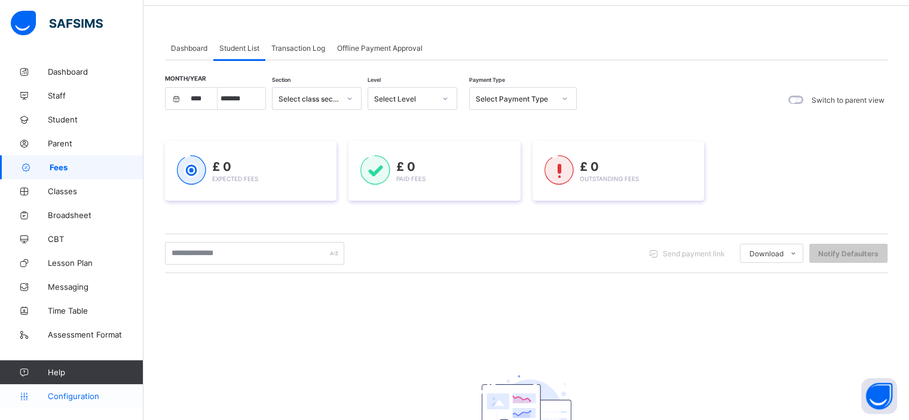
click at [77, 395] on span "Configuration" at bounding box center [95, 397] width 95 height 10
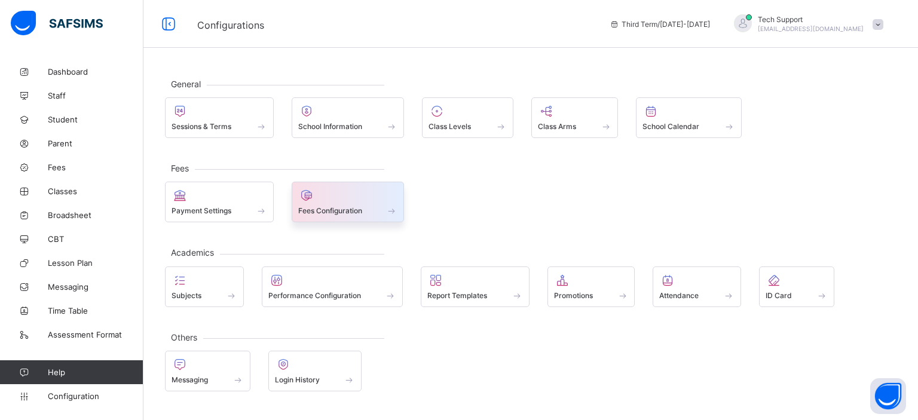
click at [334, 209] on span "Fees Configuration" at bounding box center [330, 210] width 64 height 9
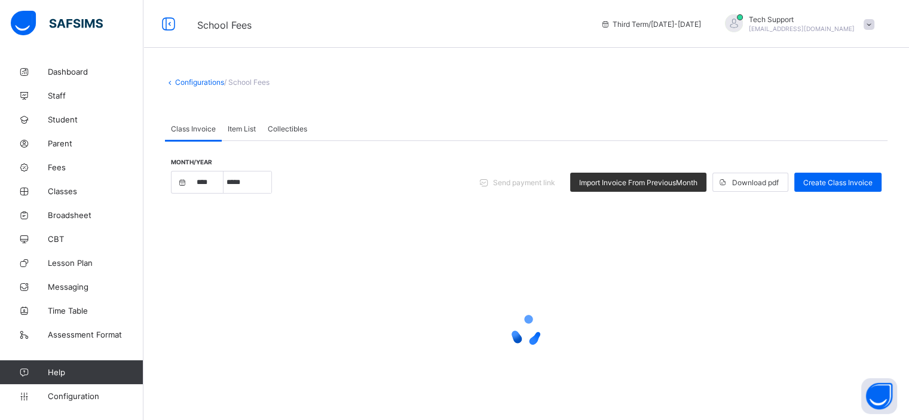
select select "****"
select select "*"
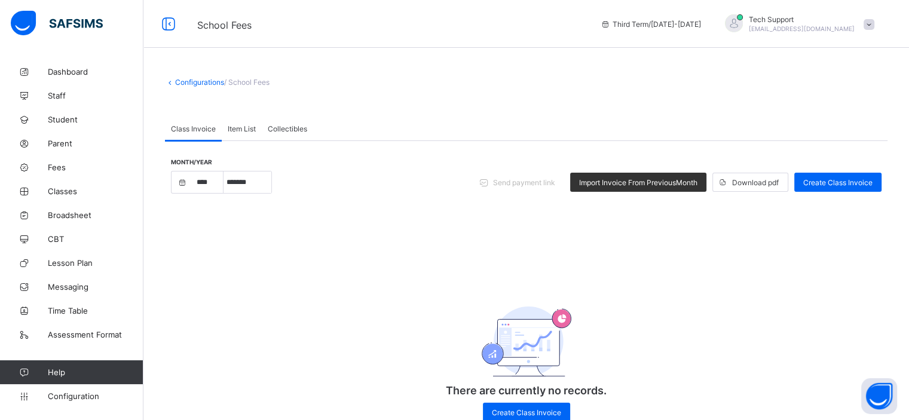
click at [238, 132] on span "Item List" at bounding box center [242, 128] width 28 height 9
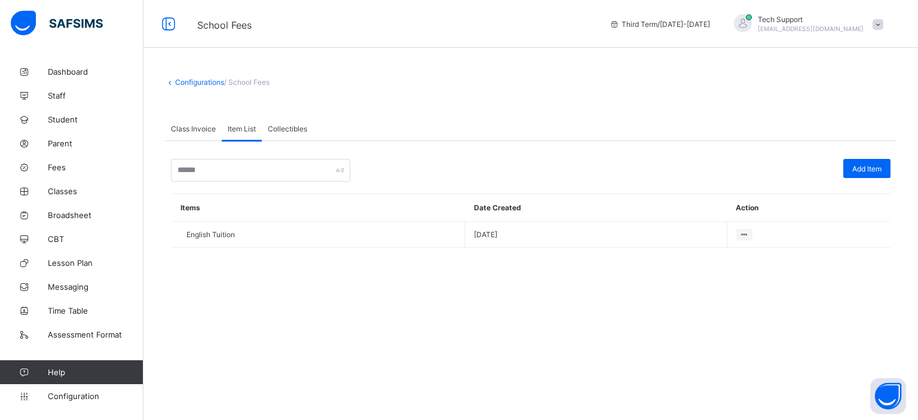
click at [196, 123] on div "Class Invoice" at bounding box center [193, 129] width 57 height 24
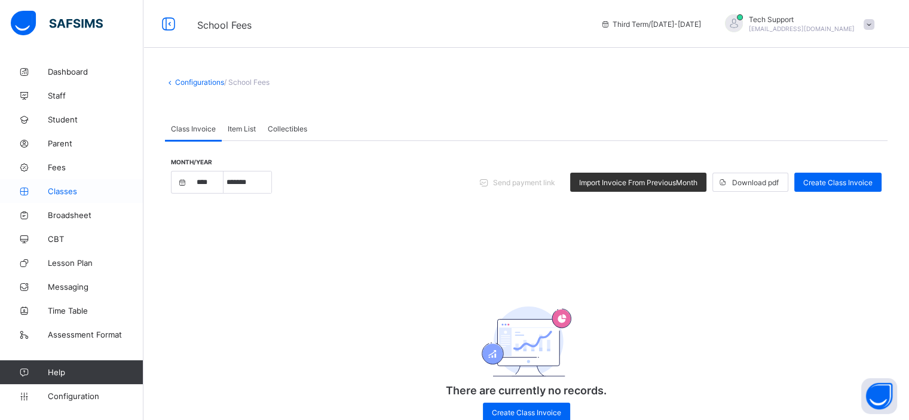
click at [71, 191] on span "Classes" at bounding box center [96, 192] width 96 height 10
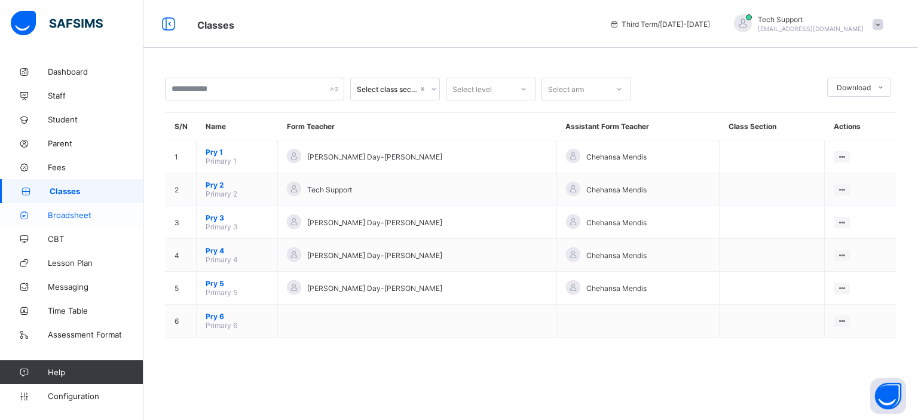
click at [76, 218] on span "Broadsheet" at bounding box center [96, 215] width 96 height 10
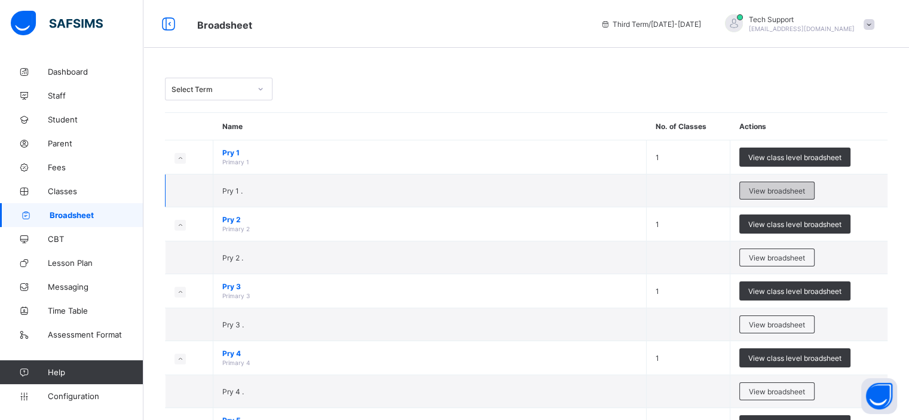
click at [789, 195] on div "View broadsheet" at bounding box center [777, 191] width 75 height 18
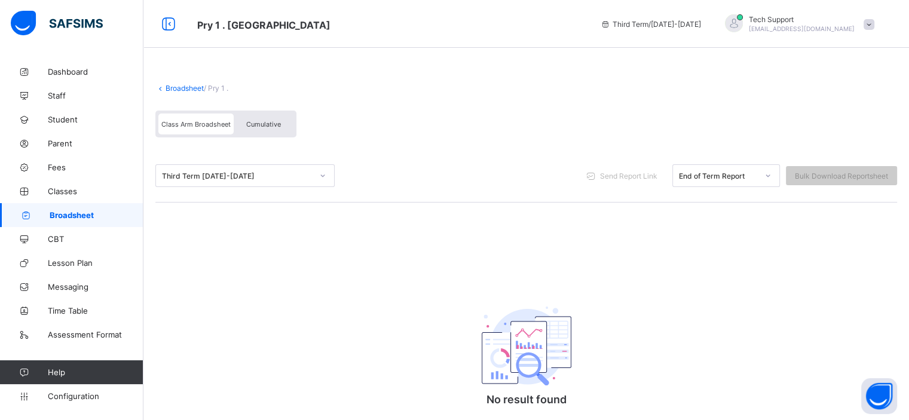
click at [182, 90] on link "Broadsheet" at bounding box center [185, 88] width 38 height 9
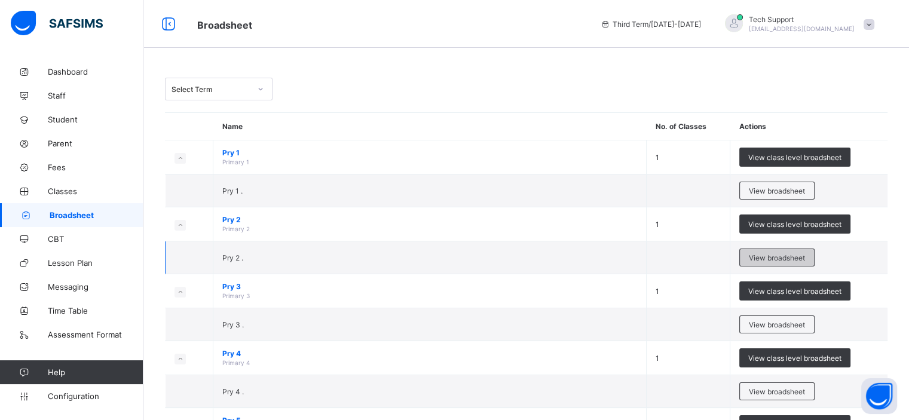
click at [775, 256] on span "View broadsheet" at bounding box center [777, 257] width 56 height 9
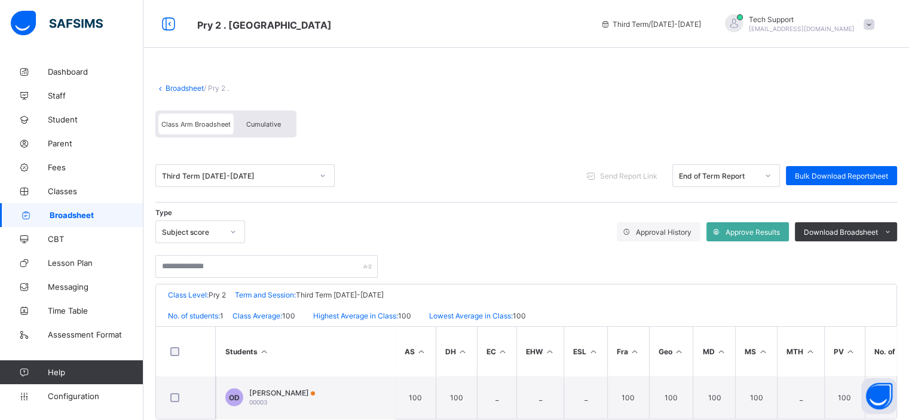
scroll to position [28, 0]
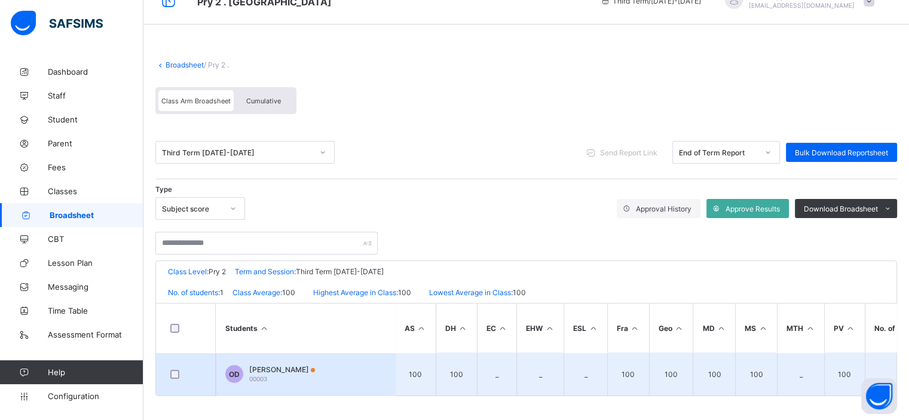
click at [291, 368] on span "Oyin Duro-Emanuelle" at bounding box center [282, 369] width 66 height 9
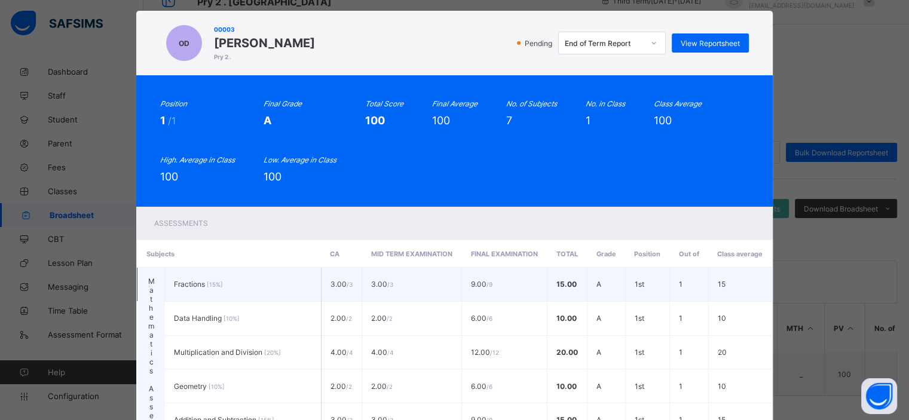
scroll to position [0, 0]
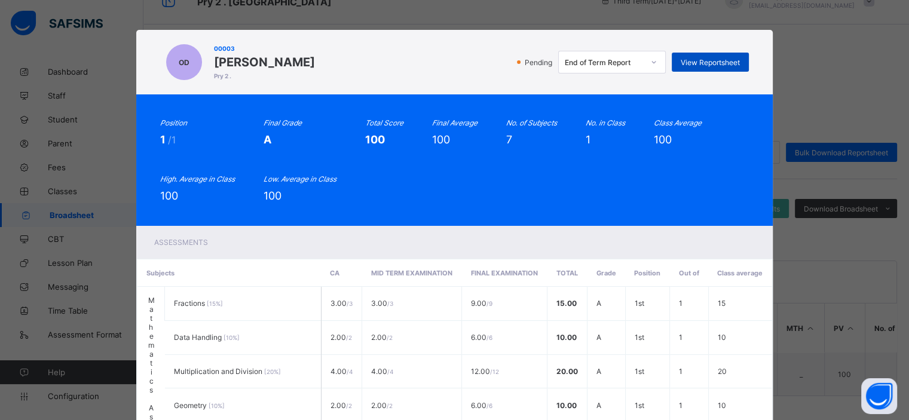
click at [704, 68] on div "View Reportsheet" at bounding box center [710, 62] width 77 height 19
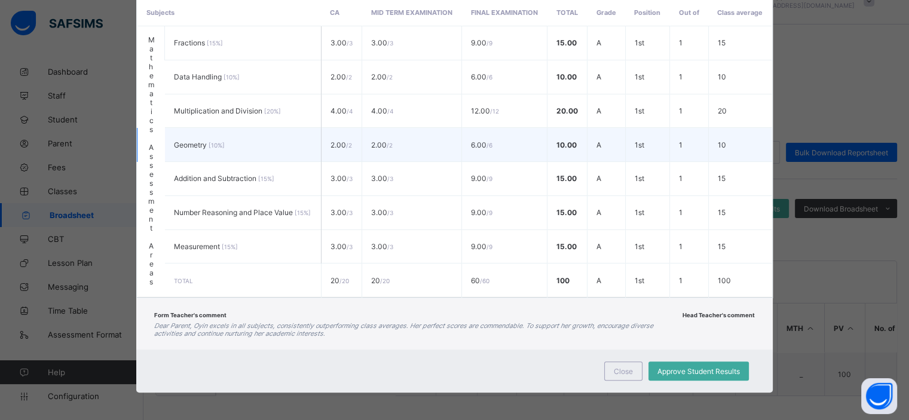
scroll to position [267, 0]
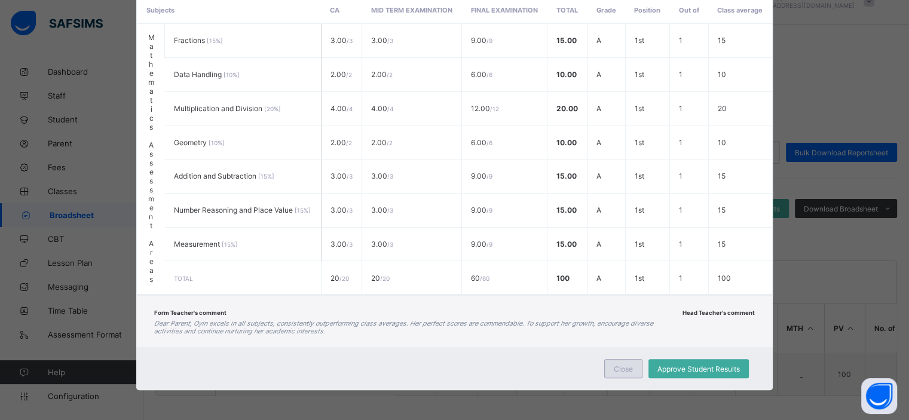
click at [614, 366] on span "Close" at bounding box center [623, 369] width 19 height 9
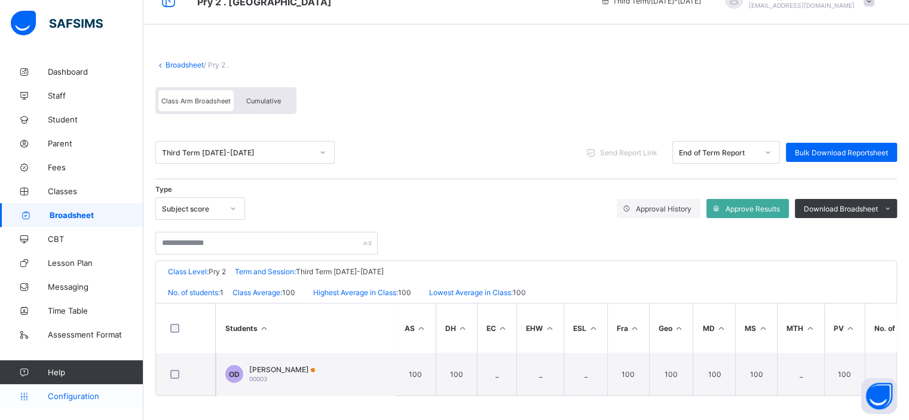
click at [80, 398] on span "Configuration" at bounding box center [95, 397] width 95 height 10
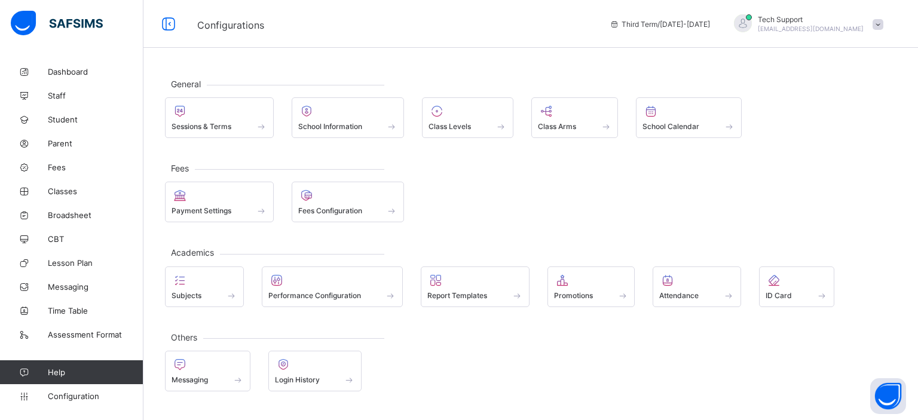
click at [578, 196] on div "Payment Settings Fees Configuration" at bounding box center [531, 202] width 732 height 41
click at [362, 203] on span at bounding box center [348, 204] width 100 height 3
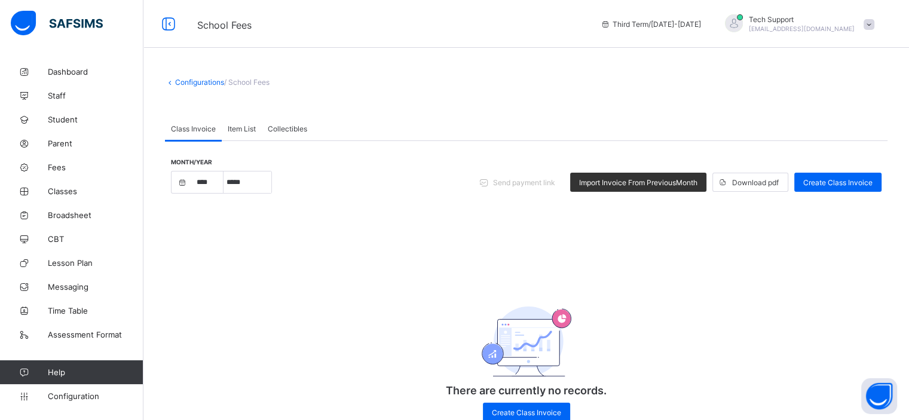
click at [881, 16] on div "Tech Support rejoice.chukwuma@flexisaf.com" at bounding box center [796, 24] width 167 height 20
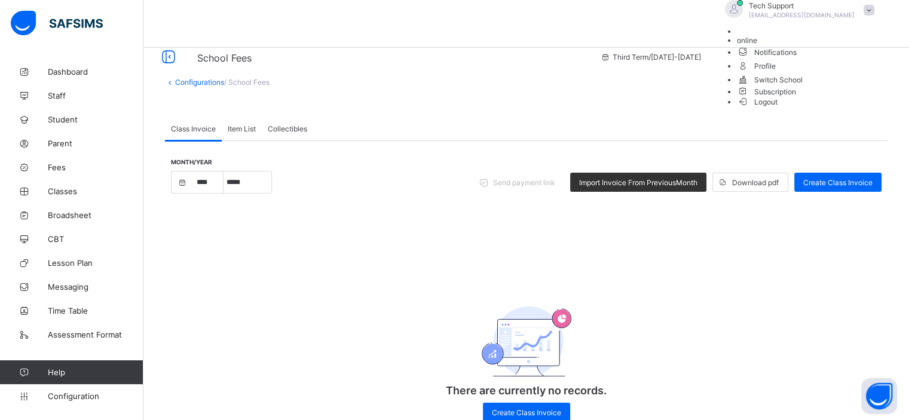
click at [797, 96] on span "Subscription" at bounding box center [767, 91] width 60 height 9
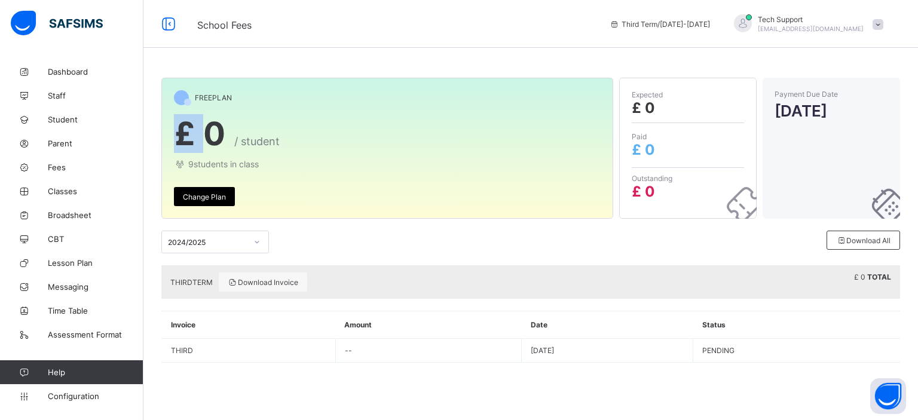
drag, startPoint x: 200, startPoint y: 138, endPoint x: 177, endPoint y: 138, distance: 23.3
click at [177, 138] on span "£ 0" at bounding box center [199, 133] width 51 height 39
copy span "£"
click at [485, 54] on div "FREE PLAN £ 0 / student 9 students in class Change Plan Expected £ 0 Paid £ 0 O…" at bounding box center [530, 210] width 775 height 420
click at [580, 254] on div "2024/2025 Download All" at bounding box center [530, 242] width 739 height 47
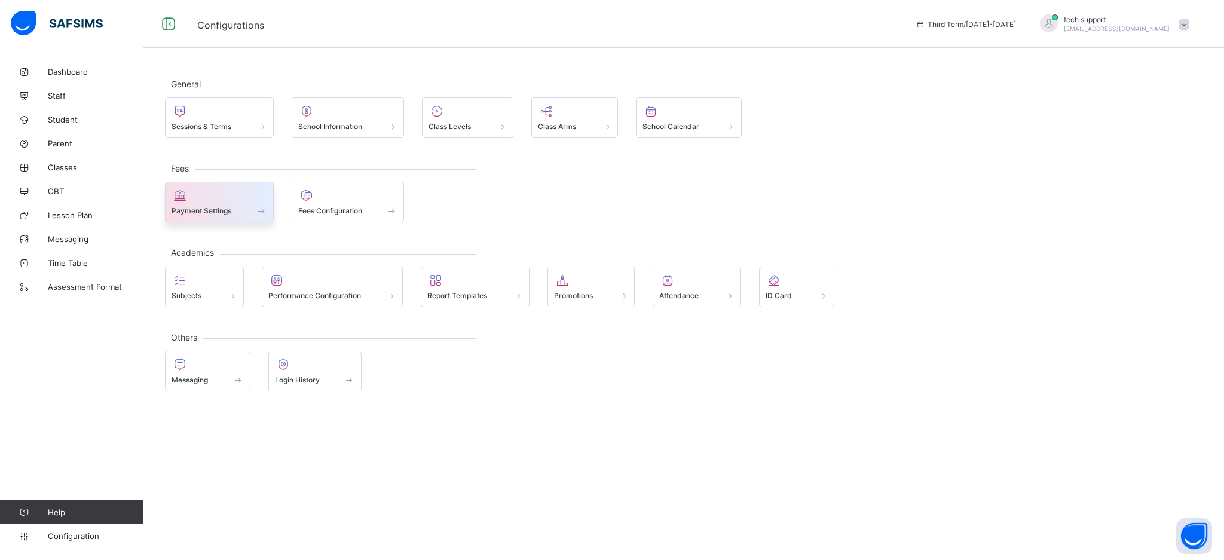
click at [218, 209] on span "Payment Settings" at bounding box center [202, 210] width 60 height 9
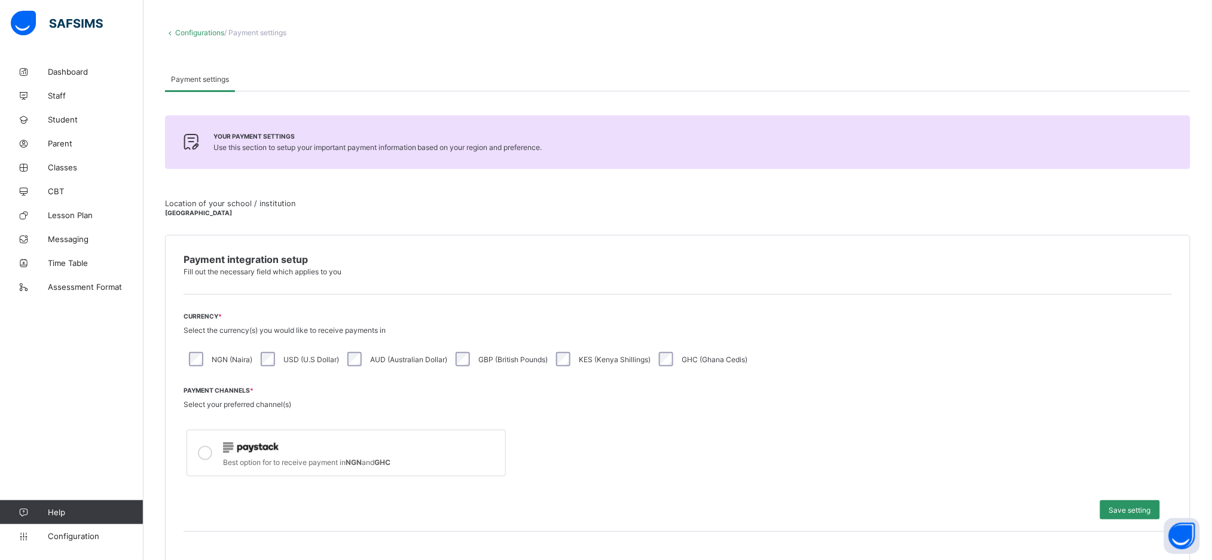
scroll to position [43, 0]
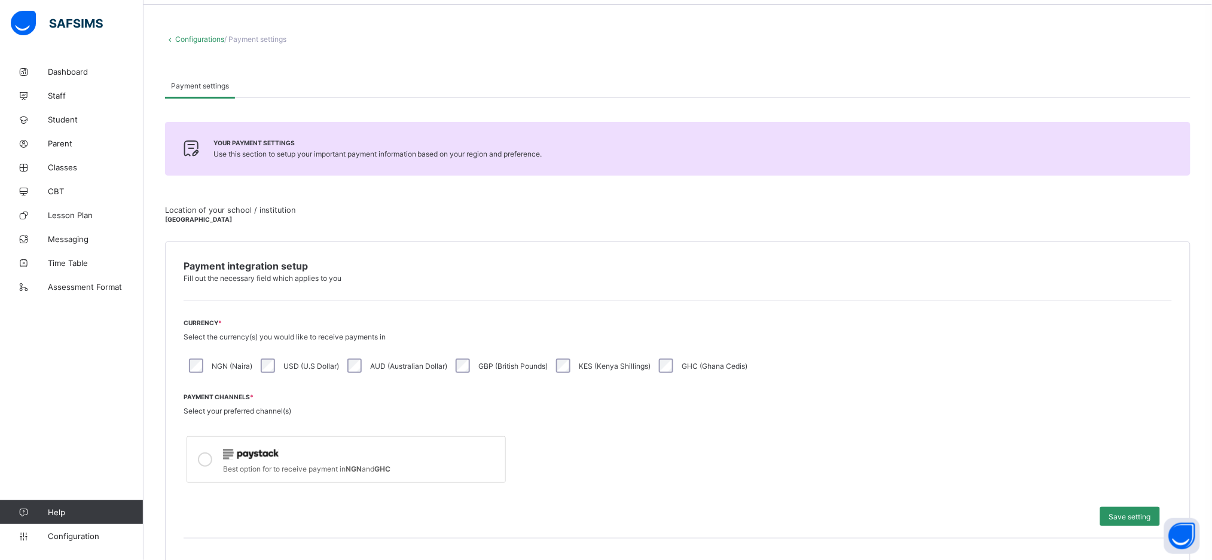
click at [473, 363] on div "GBP (British Pounds)" at bounding box center [500, 366] width 94 height 14
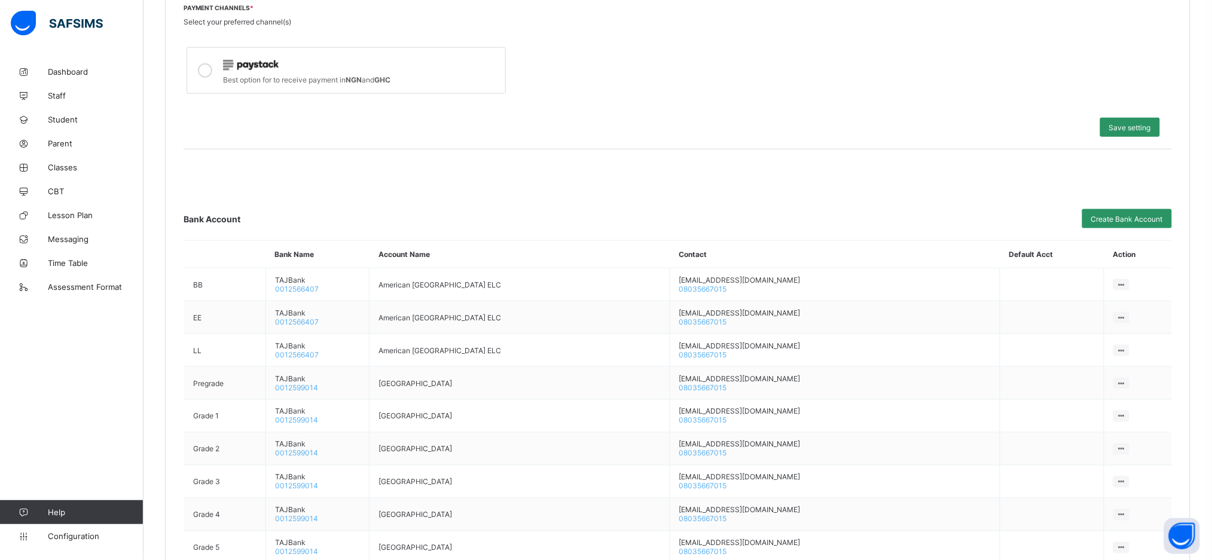
scroll to position [433, 0]
